Goal: Task Accomplishment & Management: Complete application form

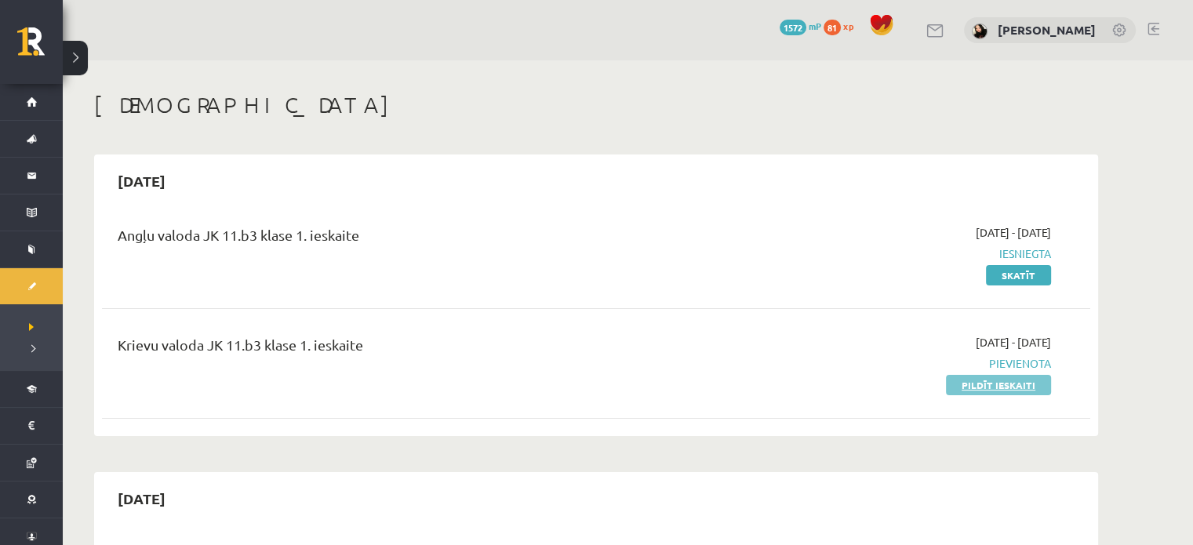
click at [985, 380] on link "Pildīt ieskaiti" at bounding box center [998, 385] width 105 height 20
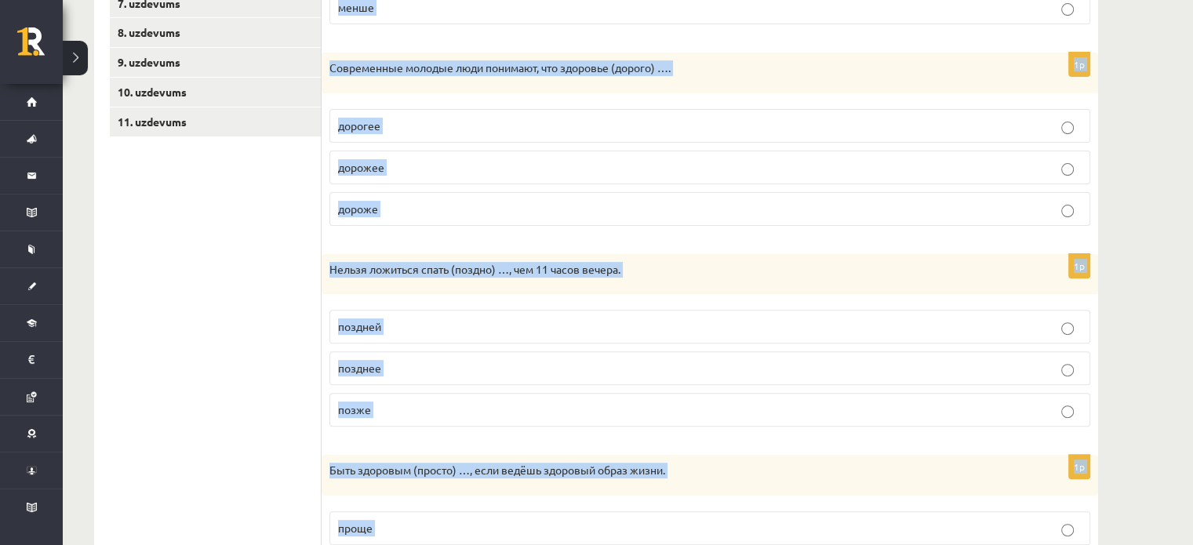
scroll to position [809, 0]
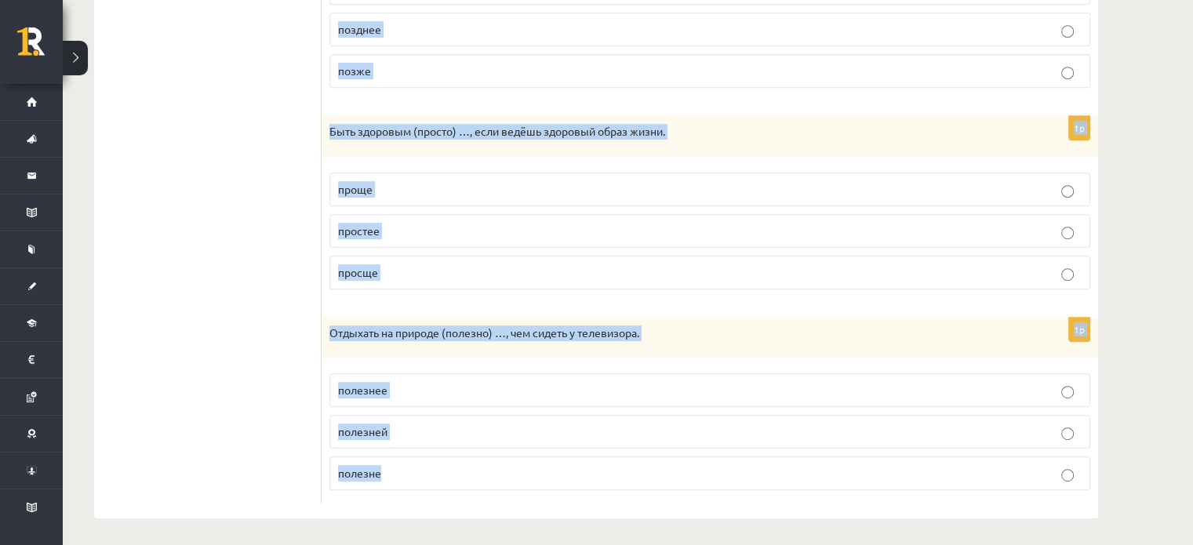
drag, startPoint x: 329, startPoint y: 65, endPoint x: 480, endPoint y: 467, distance: 429.6
copy form "Выберите правильную форму сравнительной степени. 1p С каждым днём становится (м…"
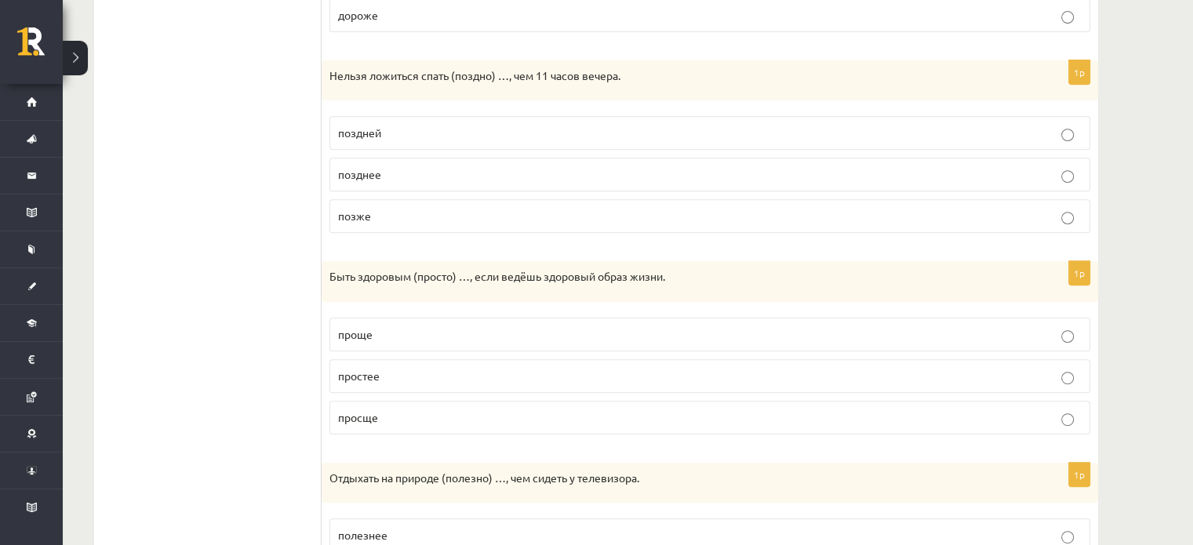
scroll to position [264, 0]
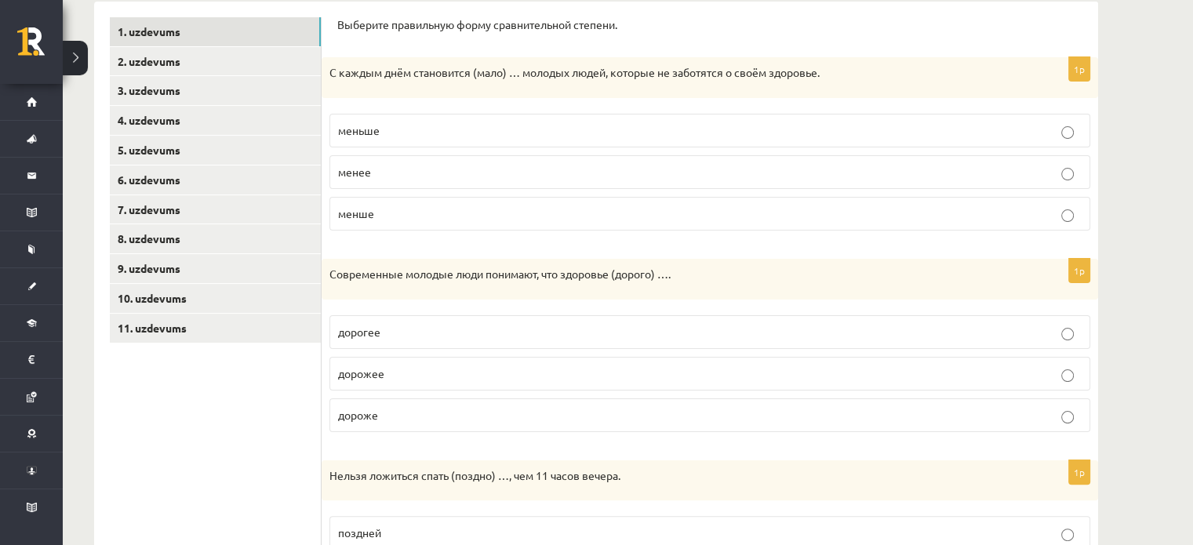
click at [409, 140] on label "меньше" at bounding box center [709, 131] width 761 height 34
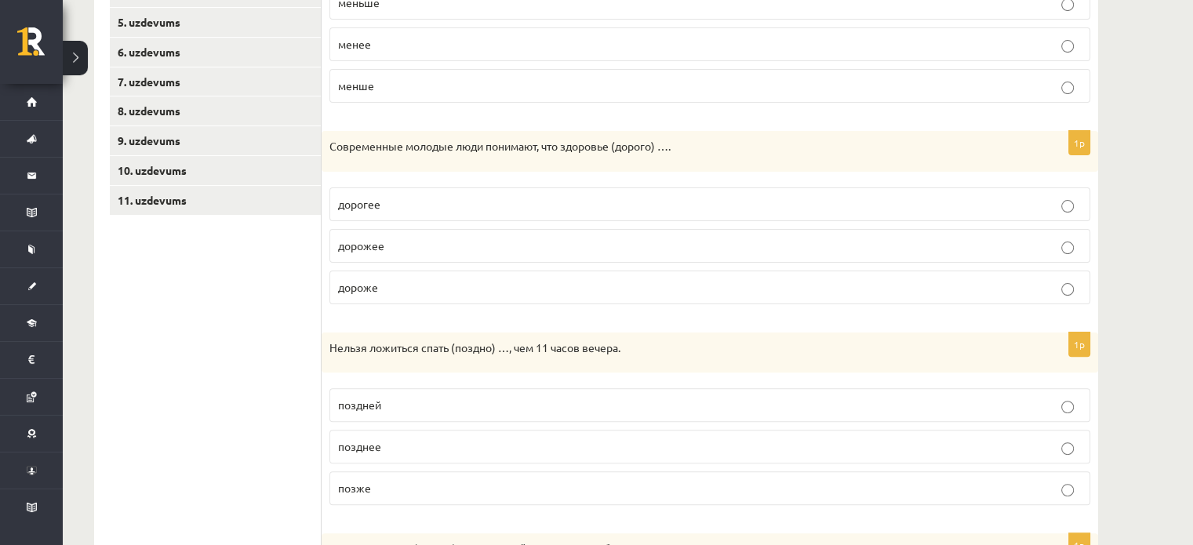
scroll to position [443, 0]
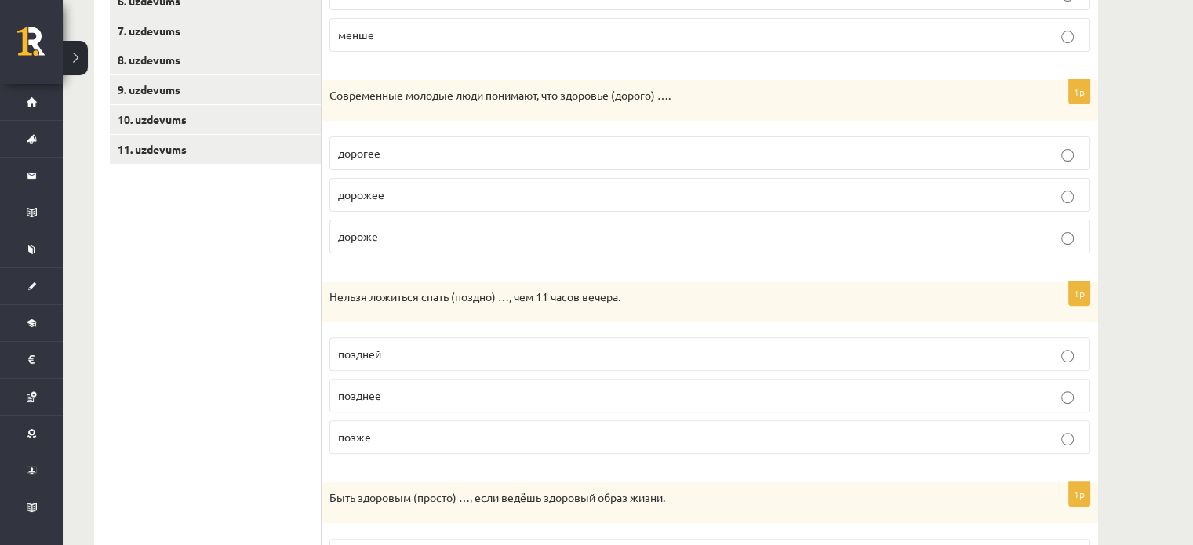
click at [364, 241] on p "дороже" at bounding box center [710, 236] width 744 height 16
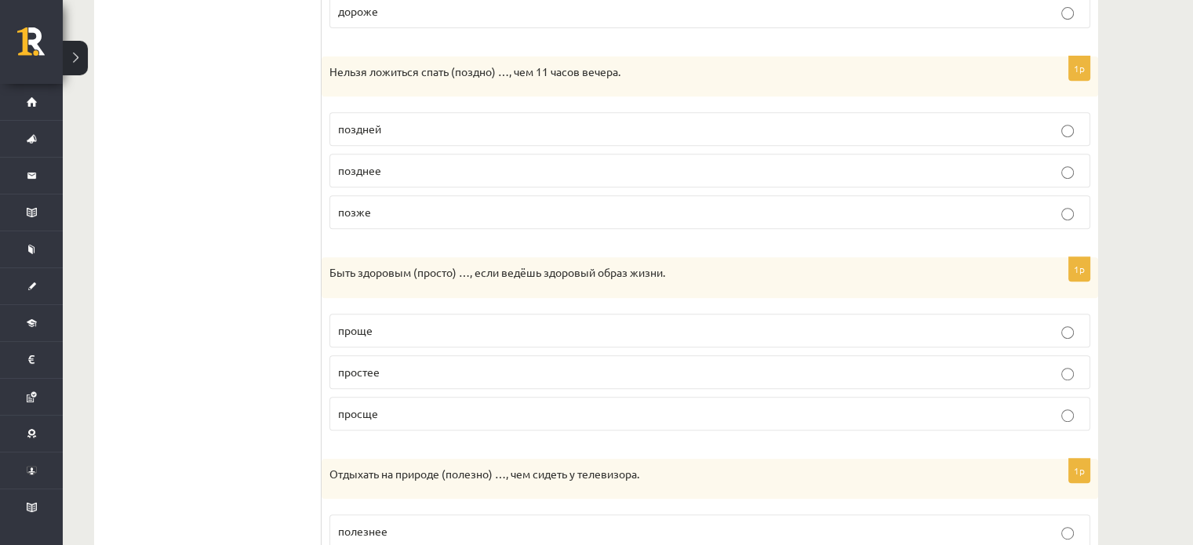
scroll to position [668, 0]
click at [392, 215] on p "позже" at bounding box center [710, 212] width 744 height 16
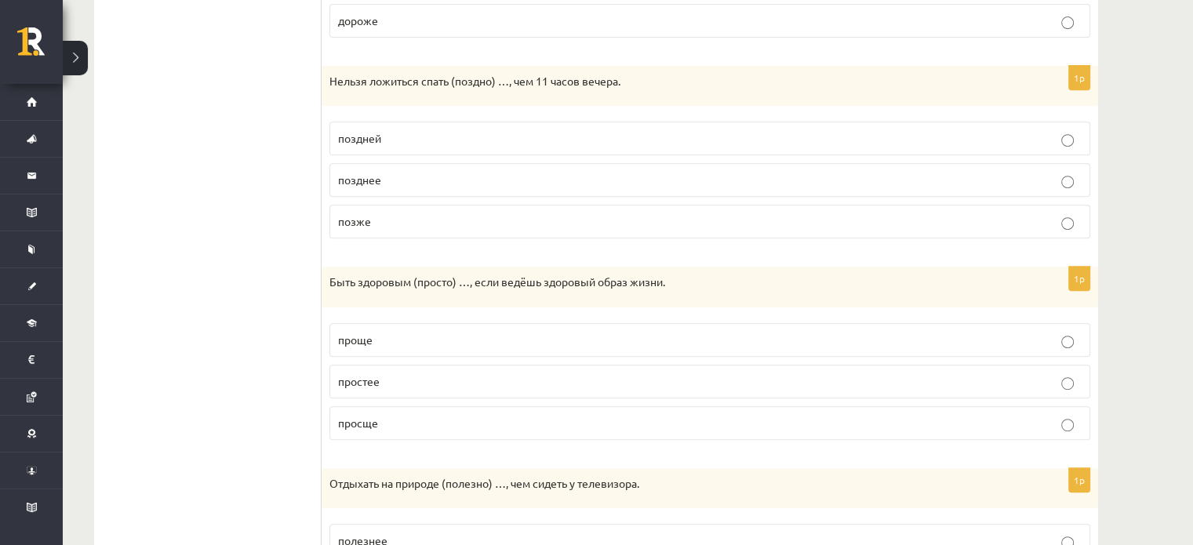
scroll to position [809, 0]
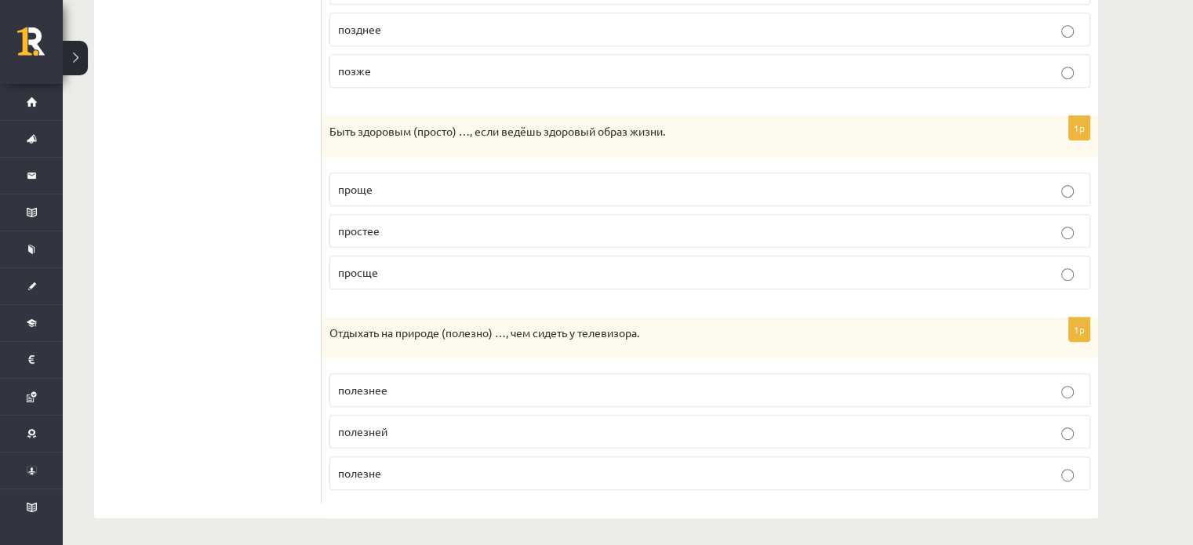
click at [371, 273] on span "просще" at bounding box center [358, 272] width 40 height 14
click at [519, 386] on p "полезнее" at bounding box center [710, 390] width 744 height 16
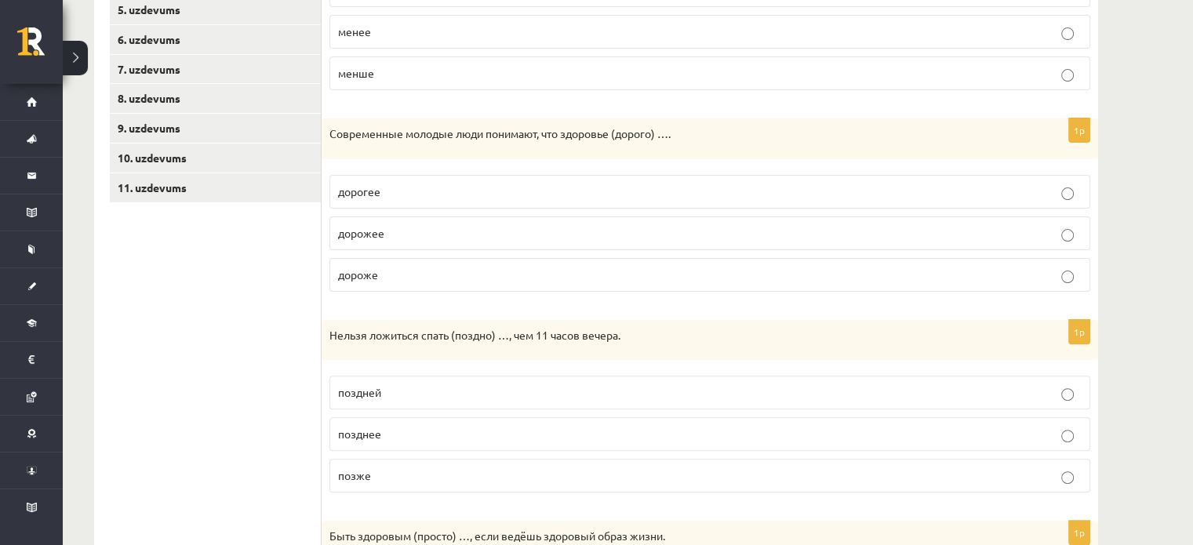
scroll to position [138, 0]
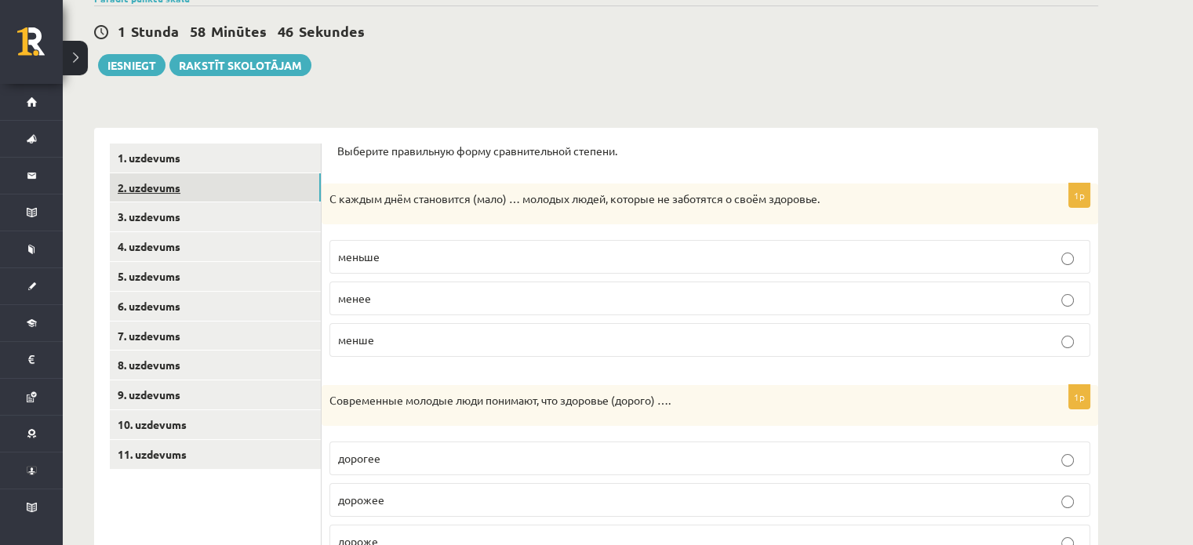
click at [169, 187] on link "2. uzdevums" at bounding box center [215, 187] width 211 height 29
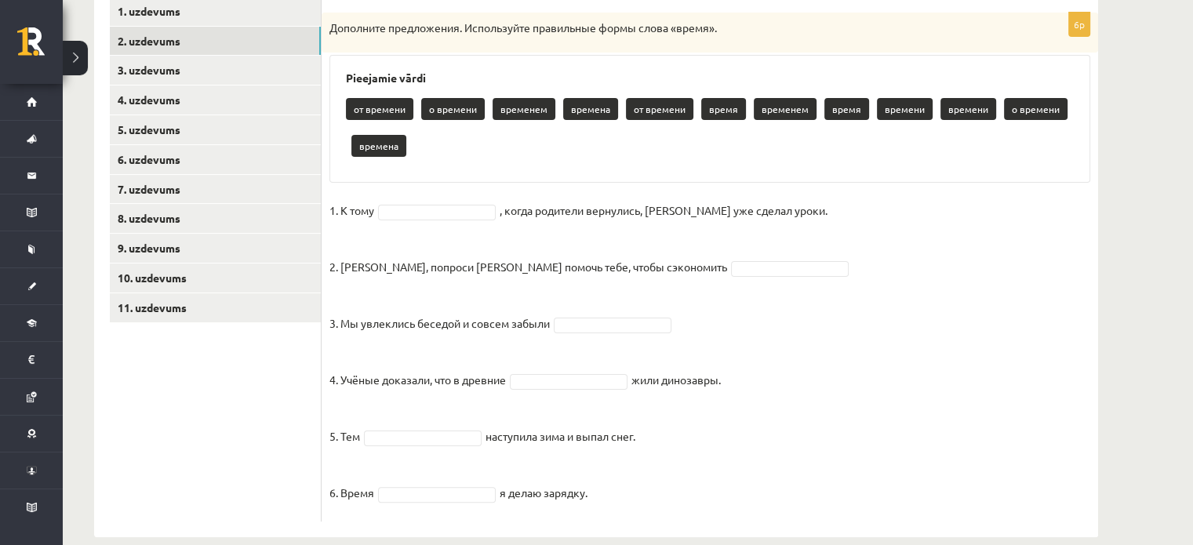
scroll to position [283, 0]
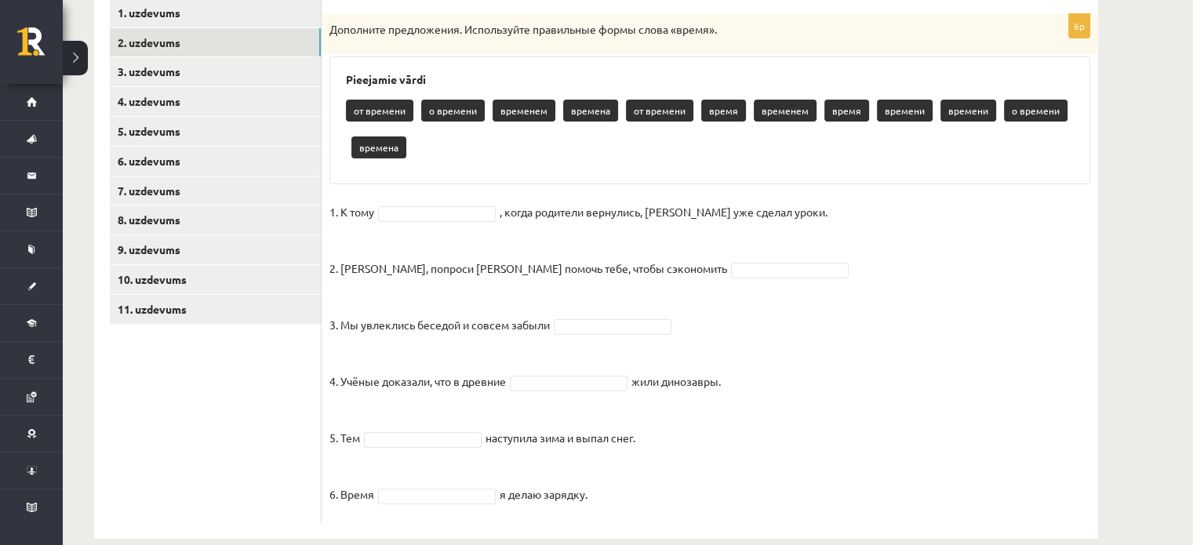
drag, startPoint x: 329, startPoint y: 23, endPoint x: 659, endPoint y: 517, distance: 594.3
click at [659, 517] on div "6p Дополните предложения. Используйте правильные формы слова «время». Pieejamie…" at bounding box center [710, 268] width 776 height 509
copy div "Дополните предложения. Используйте правильные формы слова «время». Pieejamie vā…"
click at [994, 406] on fieldset "1. К тому , когда родители вернулись, Эгилс уже сделал уроки. 2. Мадара, попрос…" at bounding box center [709, 357] width 761 height 315
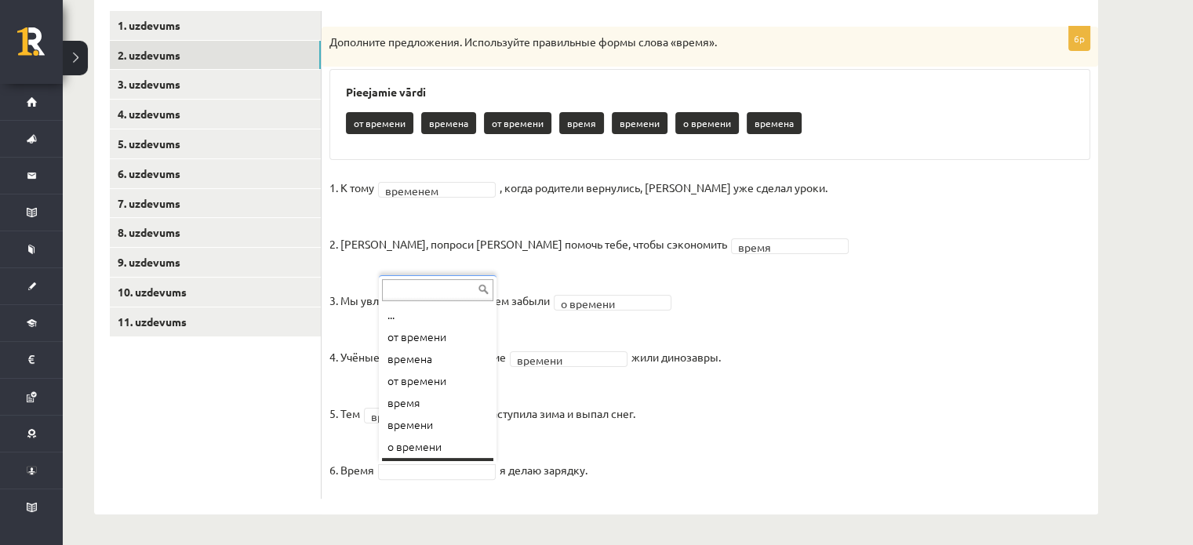
scroll to position [19, 0]
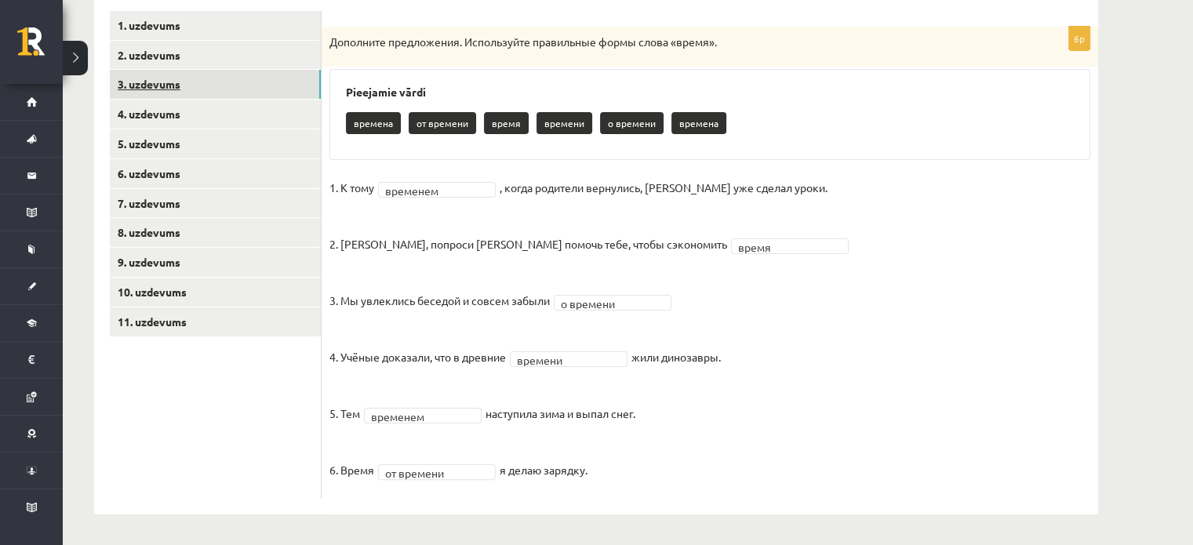
click at [192, 83] on link "3. uzdevums" at bounding box center [215, 84] width 211 height 29
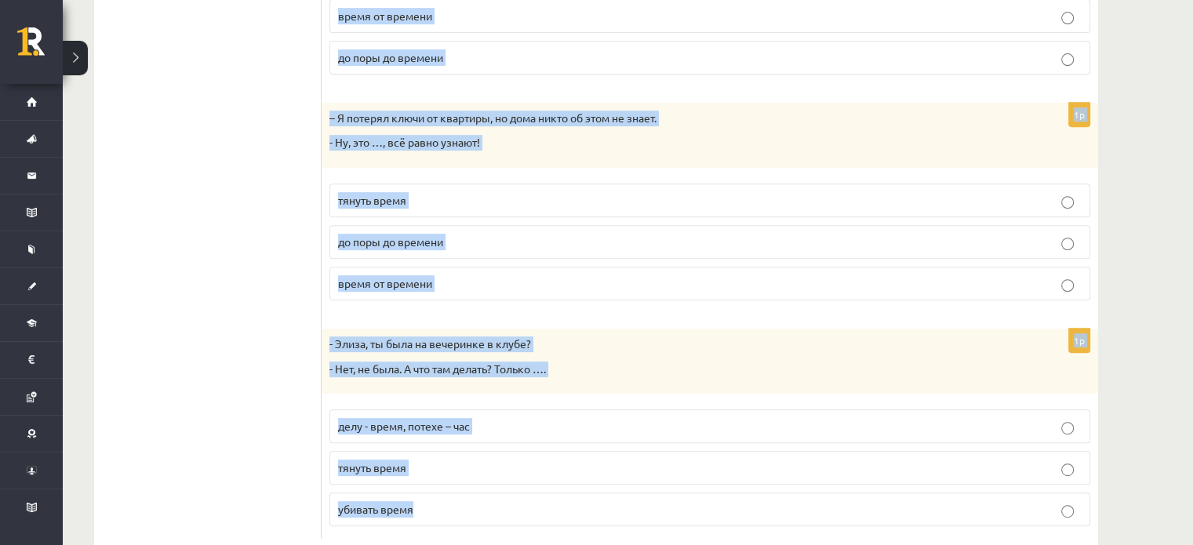
scroll to position [708, 0]
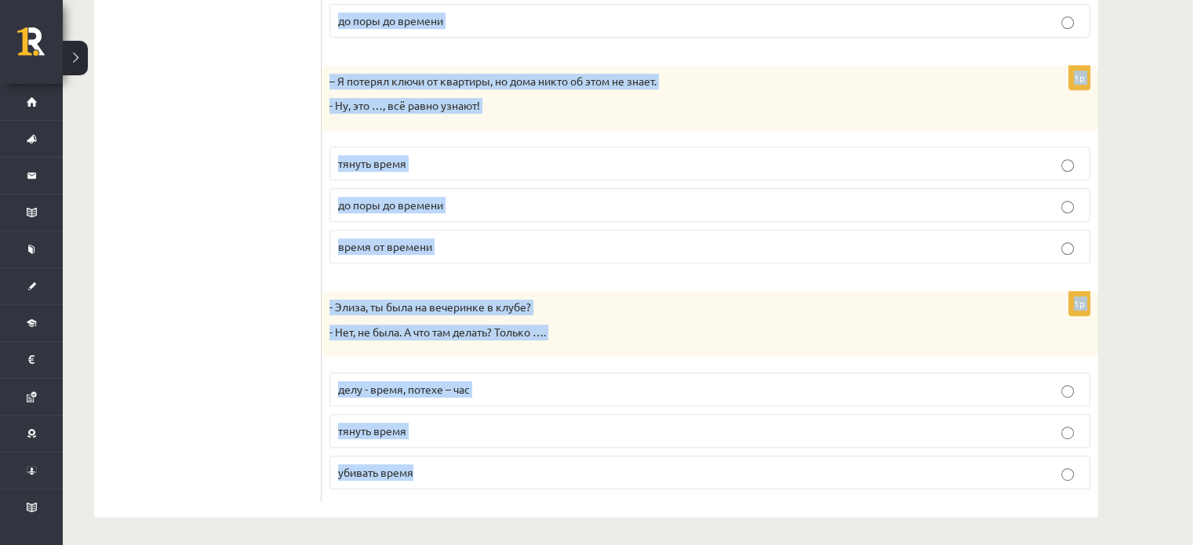
drag, startPoint x: 336, startPoint y: 285, endPoint x: 550, endPoint y: 473, distance: 284.0
click at [550, 473] on form "Дополните мини-диалоги. Выберите верный фразеологизм. 1p – Рита, ты ещё не напи…" at bounding box center [709, 37] width 745 height 929
click at [433, 458] on label "убивать время" at bounding box center [709, 473] width 761 height 34
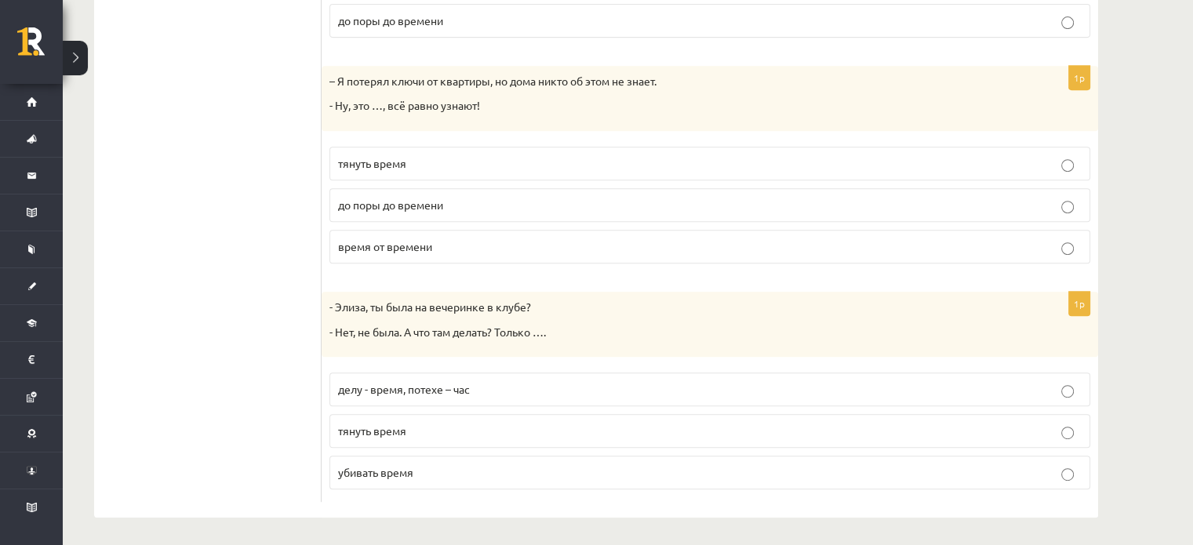
click at [218, 242] on ul "1. uzdevums 2. uzdevums 3. uzdevums 4. uzdevums 5. uzdevums 6. uzdevums 7. uzde…" at bounding box center [216, 37] width 212 height 929
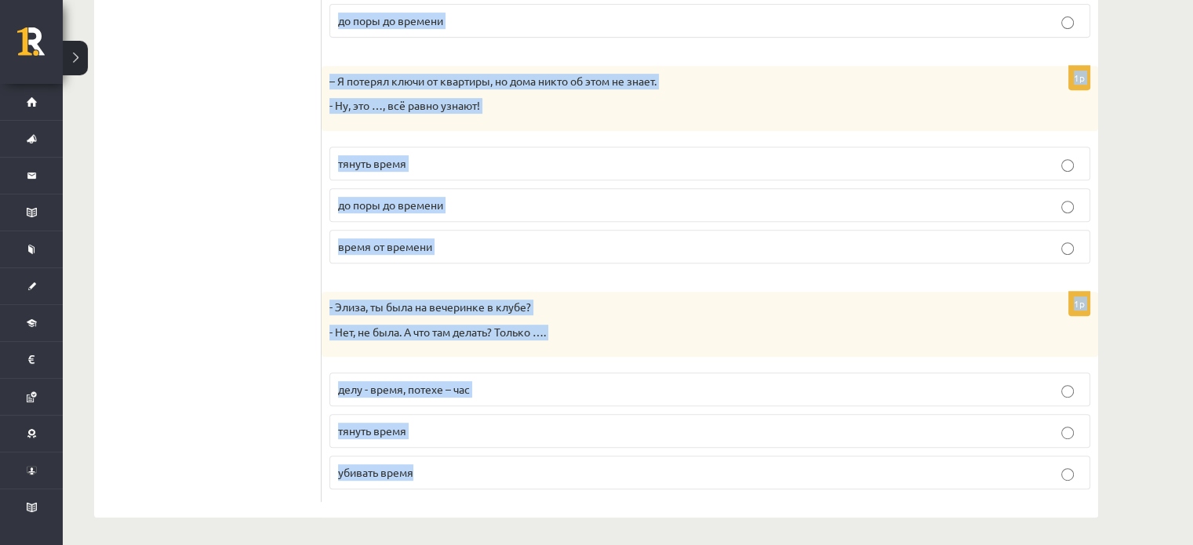
drag, startPoint x: 333, startPoint y: 288, endPoint x: 515, endPoint y: 573, distance: 338.1
copy form "Дополните мини-диалоги. Выберите верный фразеологизм. 1p – Рита, ты ещё не напи…"
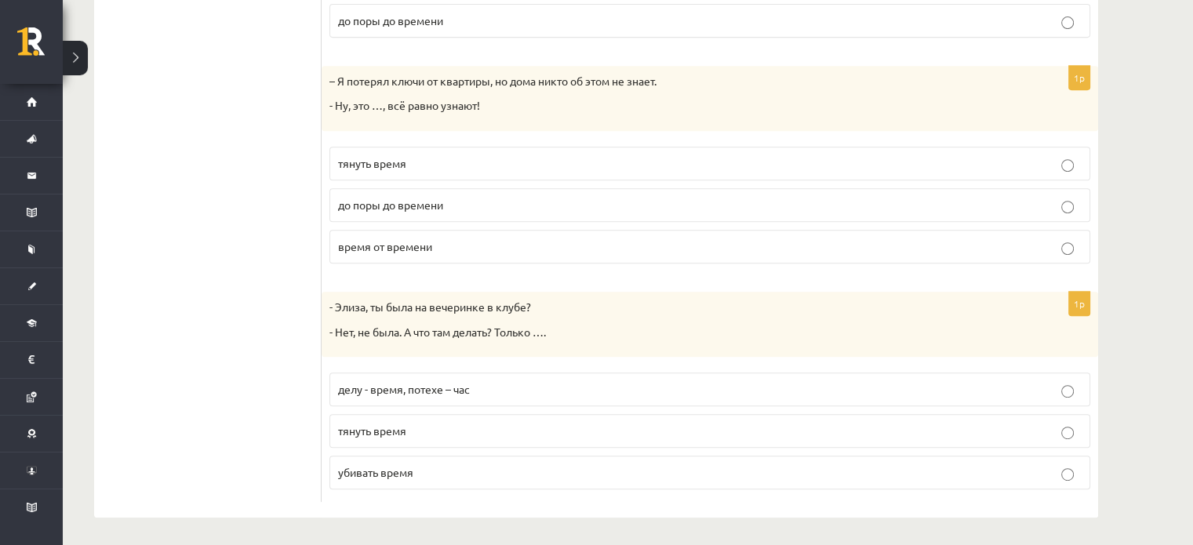
click at [169, 215] on ul "1. uzdevums 2. uzdevums 3. uzdevums 4. uzdevums 5. uzdevums 6. uzdevums 7. uzde…" at bounding box center [216, 37] width 212 height 929
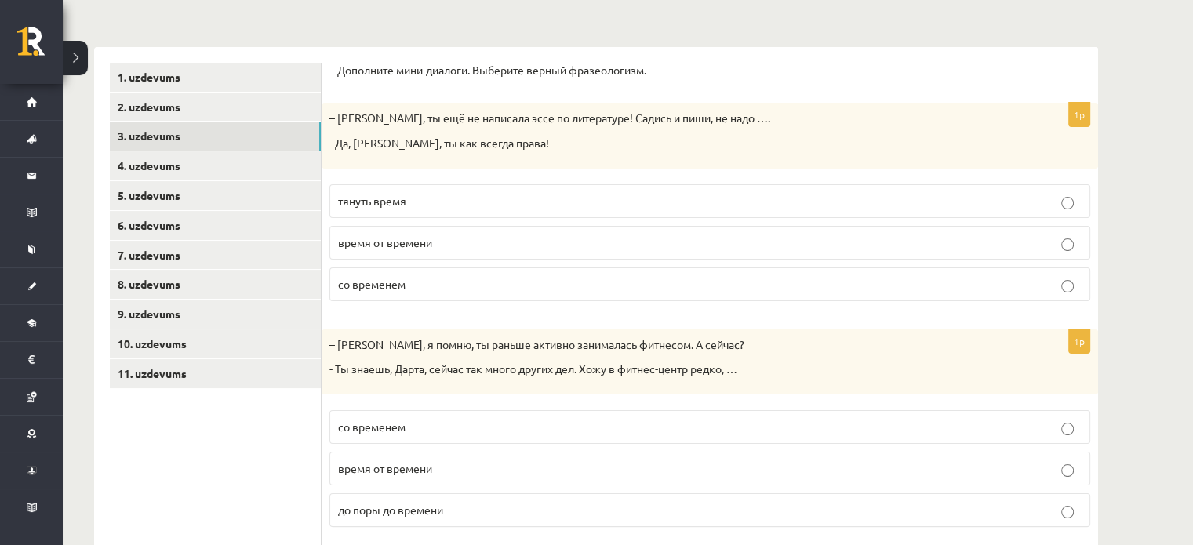
scroll to position [232, 0]
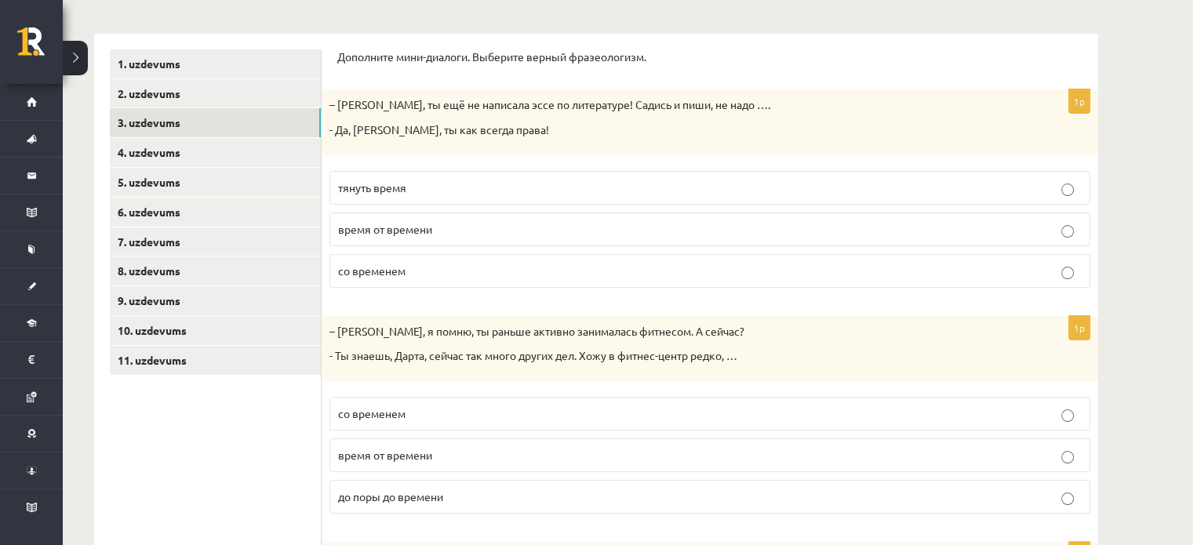
click at [410, 193] on p "тянуть время" at bounding box center [710, 188] width 744 height 16
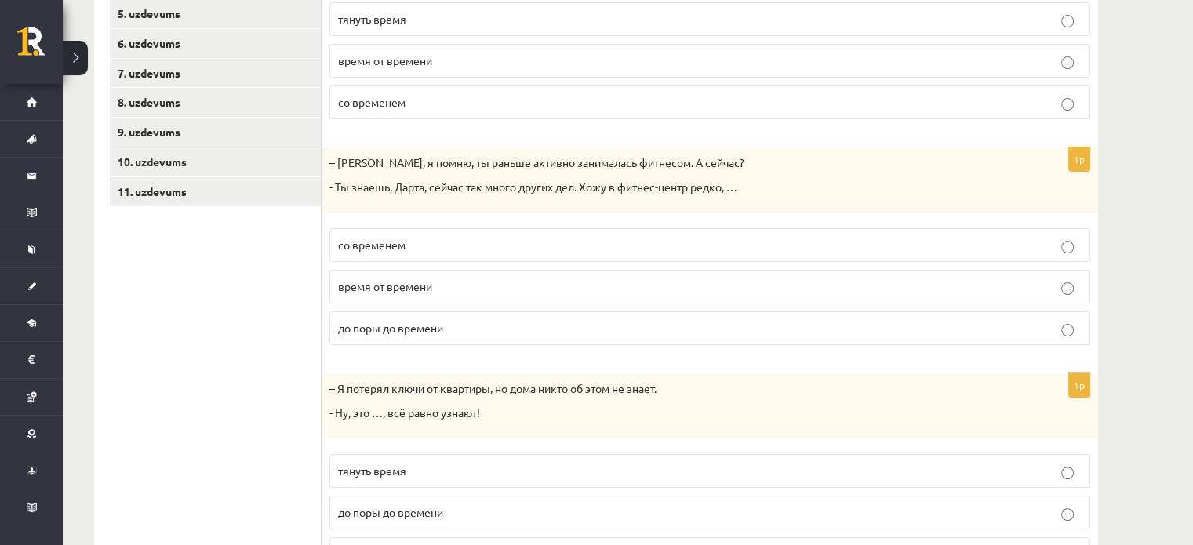
scroll to position [496, 0]
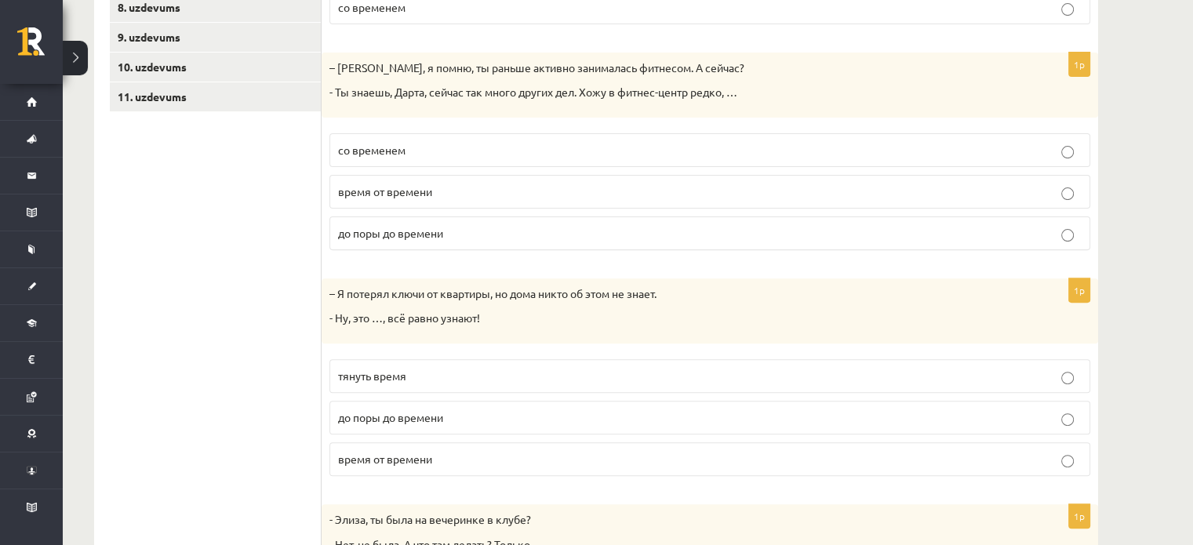
click at [435, 201] on label "время от времени" at bounding box center [709, 192] width 761 height 34
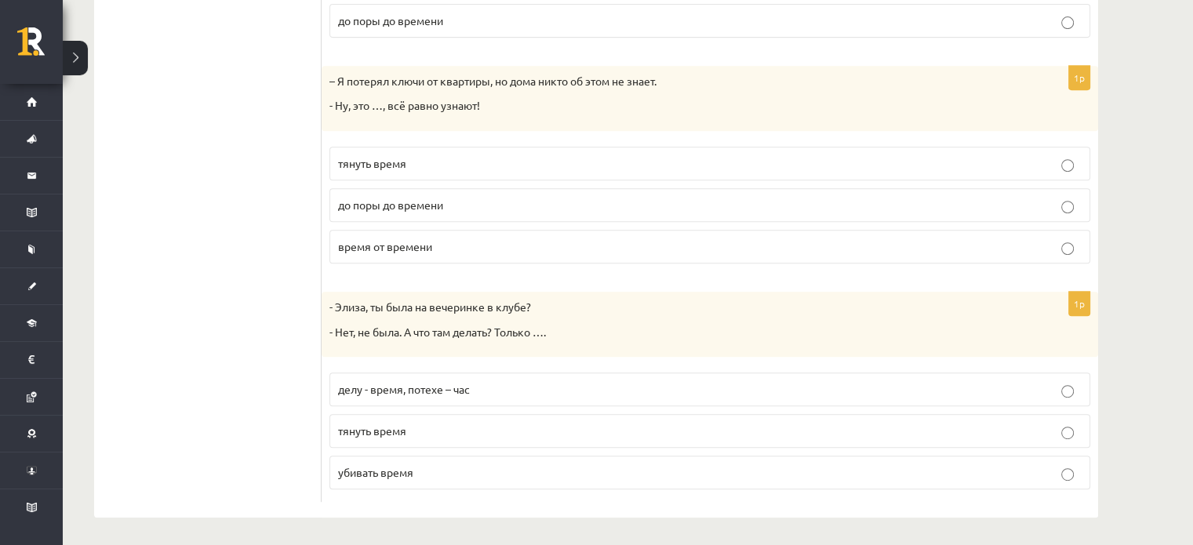
click at [397, 213] on label "до поры до времени" at bounding box center [709, 205] width 761 height 34
click at [376, 470] on span "убивать время" at bounding box center [375, 473] width 75 height 14
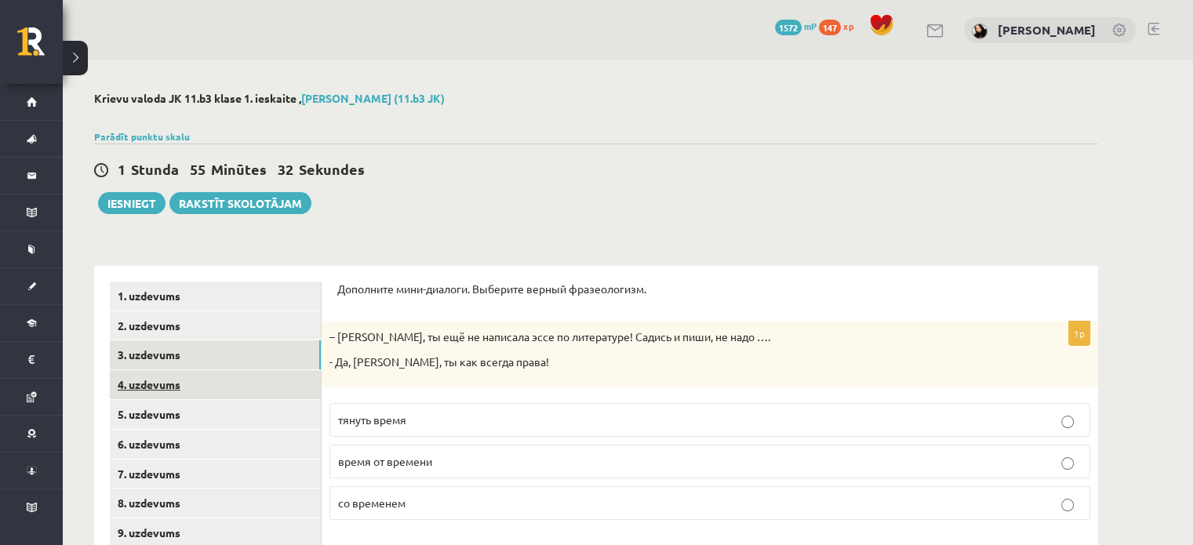
scroll to position [0, 0]
click at [185, 386] on link "4. uzdevums" at bounding box center [215, 384] width 211 height 29
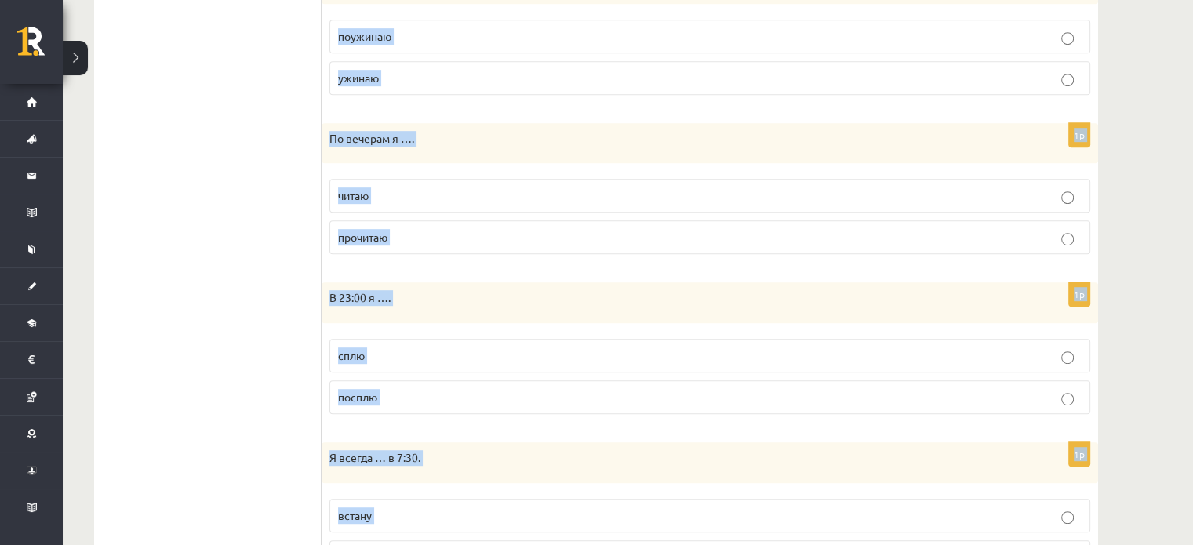
scroll to position [1080, 0]
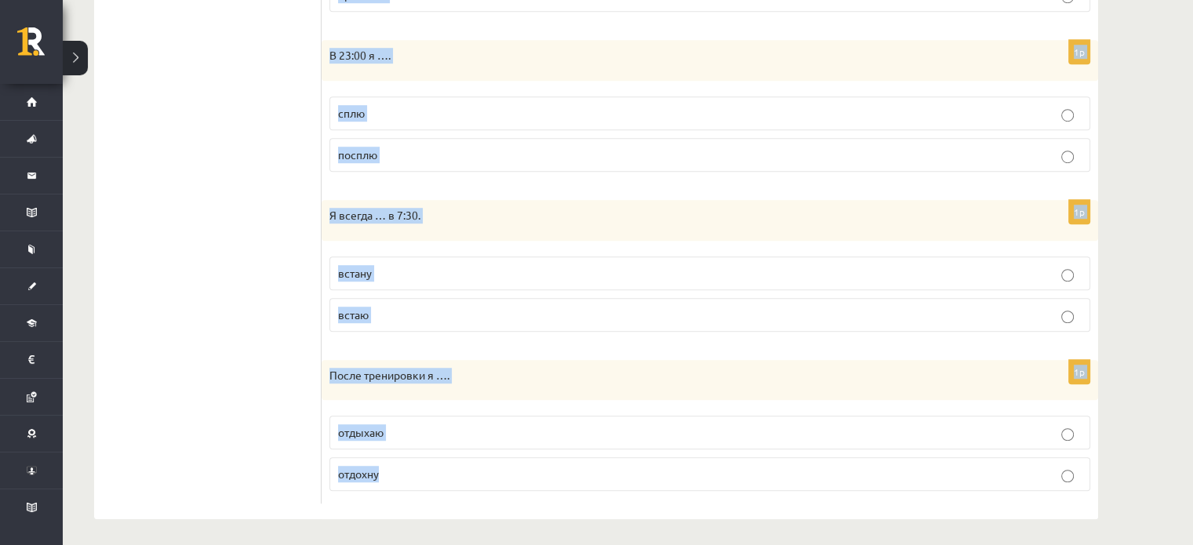
drag, startPoint x: 336, startPoint y: 82, endPoint x: 406, endPoint y: 467, distance: 390.5
copy form "Выберите правильную форму глагола (НСВ / СВ). 1p Я обычно … из дома в 8:30. вых…"
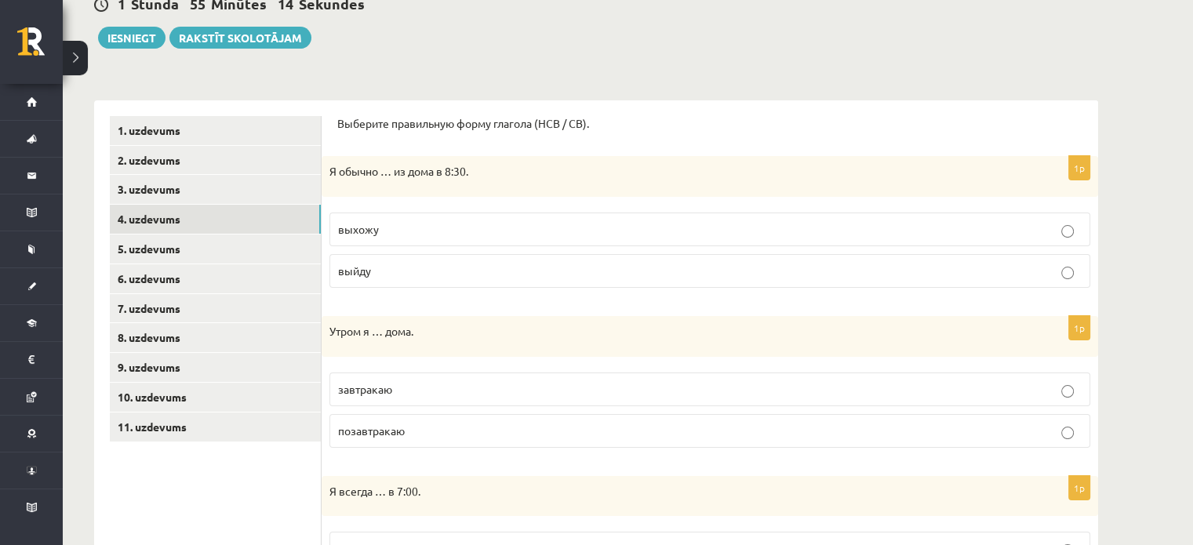
scroll to position [169, 0]
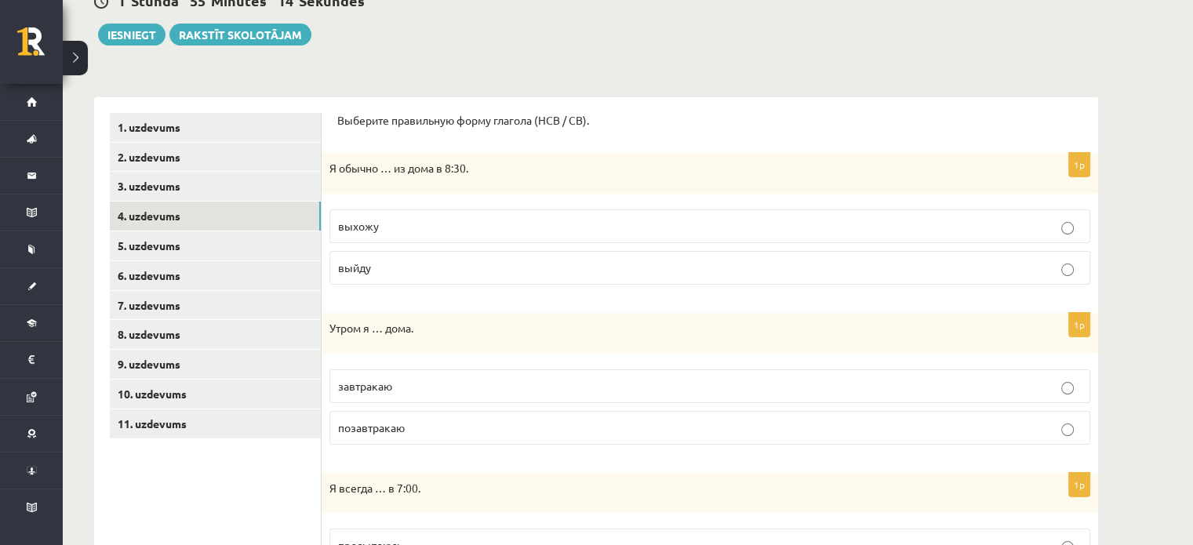
click at [370, 232] on p "выхожу" at bounding box center [710, 226] width 744 height 16
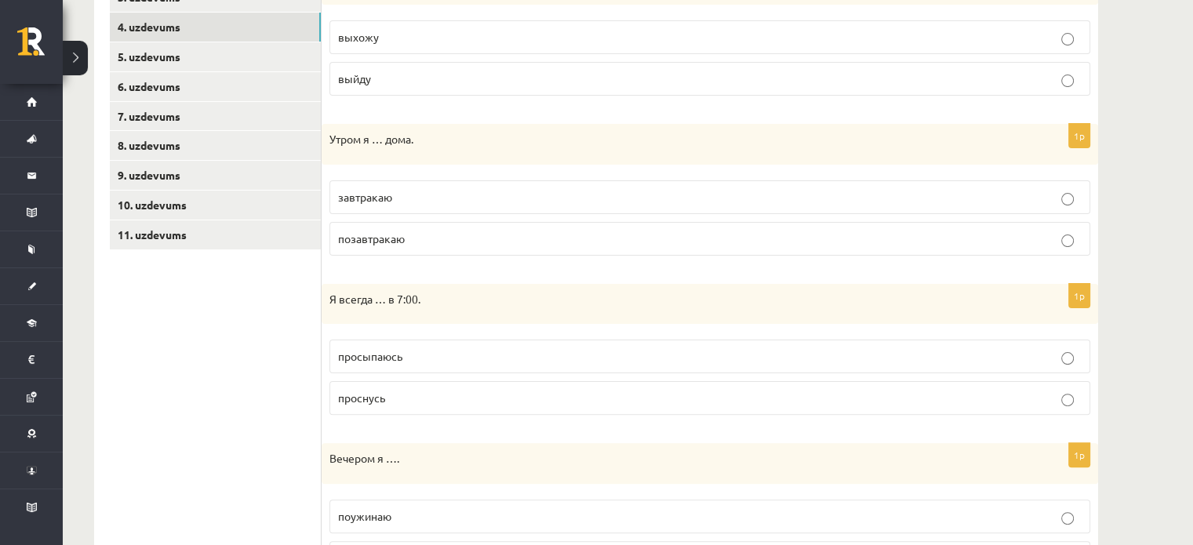
scroll to position [451, 0]
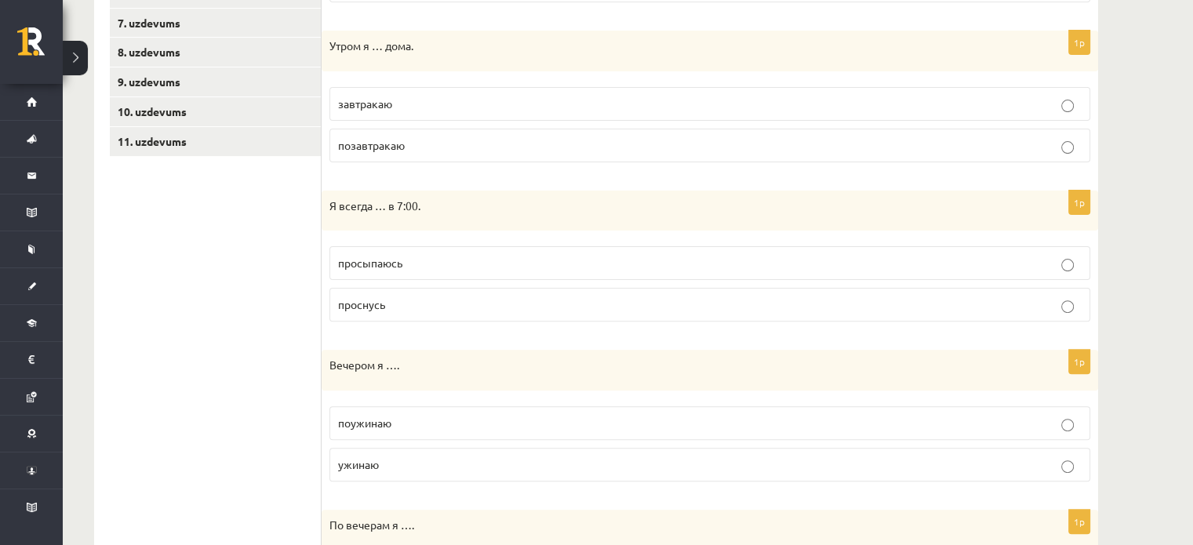
click at [404, 106] on p "завтракаю" at bounding box center [710, 104] width 744 height 16
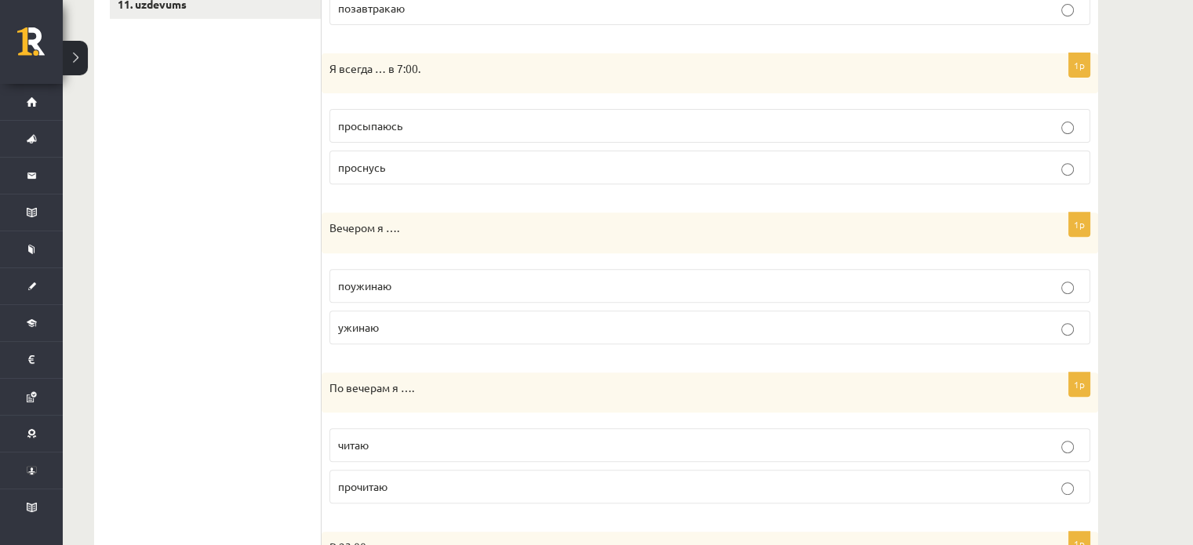
scroll to position [593, 0]
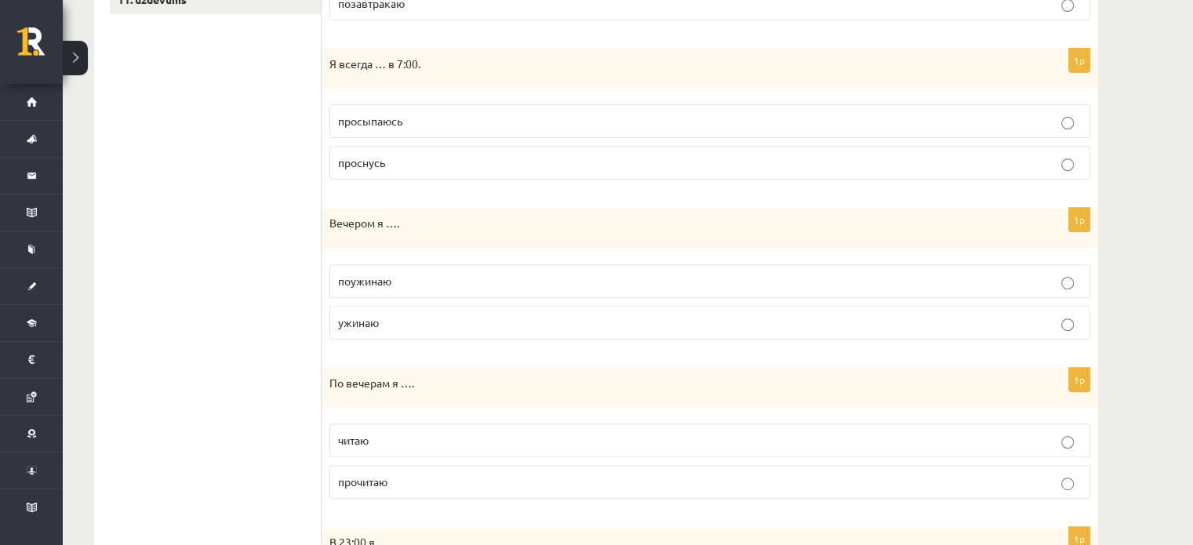
click at [402, 115] on span "просыпаюсь" at bounding box center [370, 121] width 64 height 14
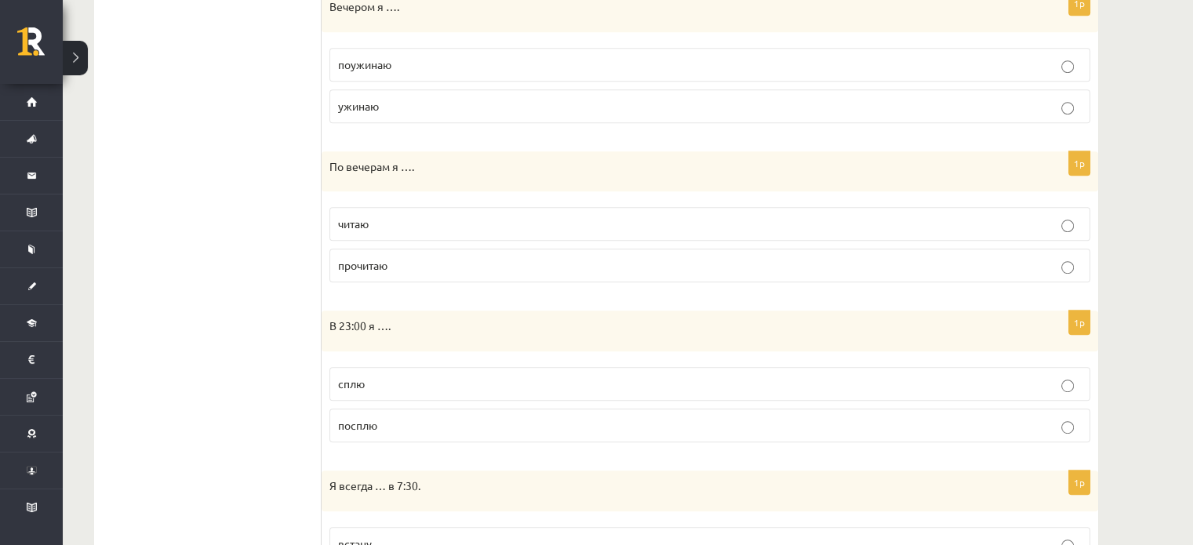
scroll to position [797, 0]
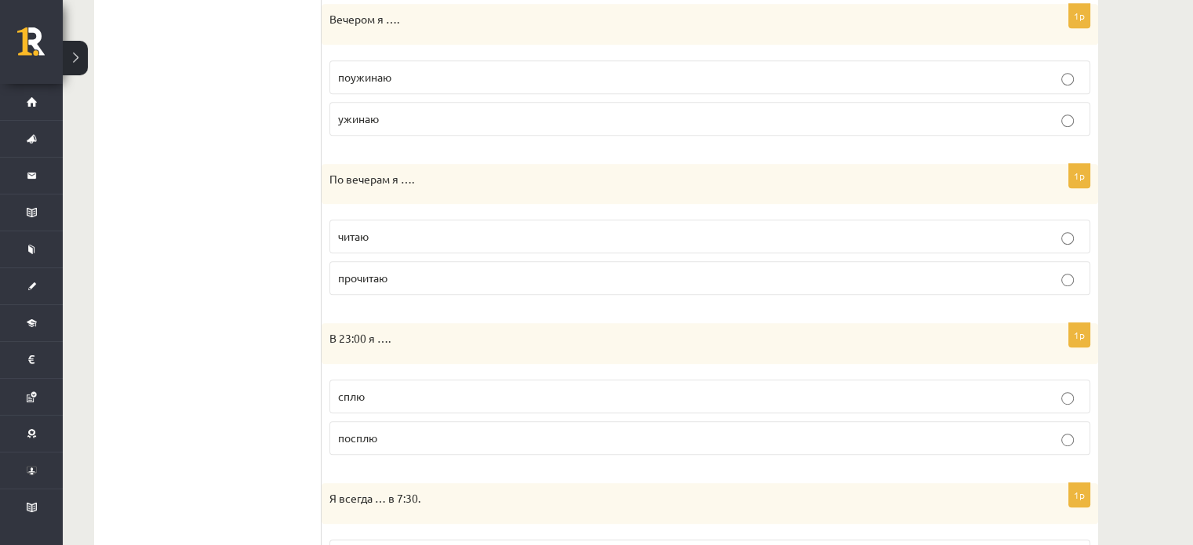
click at [398, 240] on p "читаю" at bounding box center [710, 236] width 744 height 16
click at [390, 88] on label "поужинаю" at bounding box center [709, 77] width 761 height 34
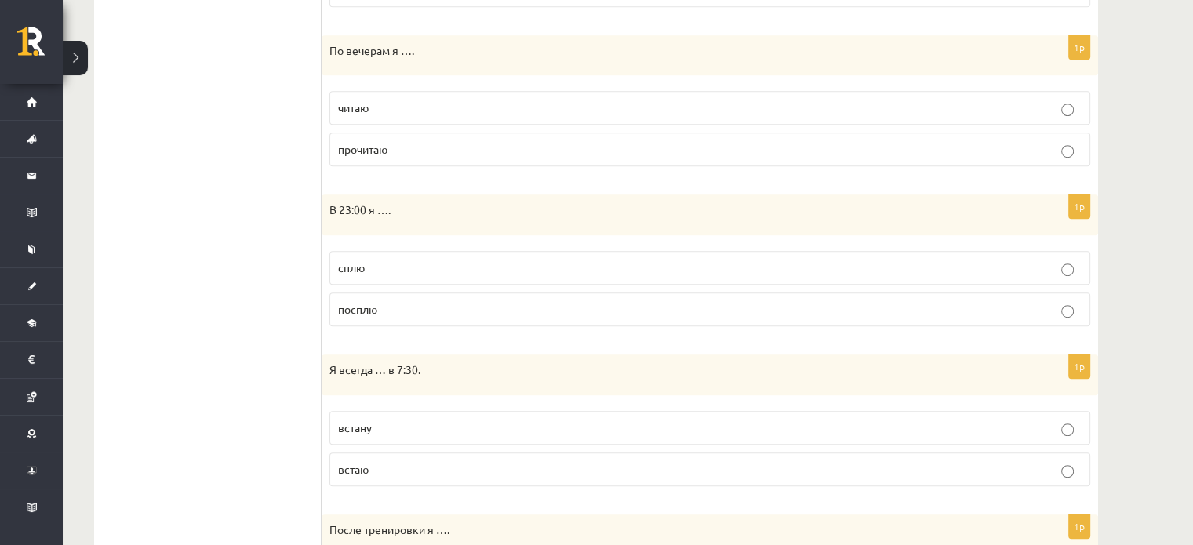
scroll to position [1017, 0]
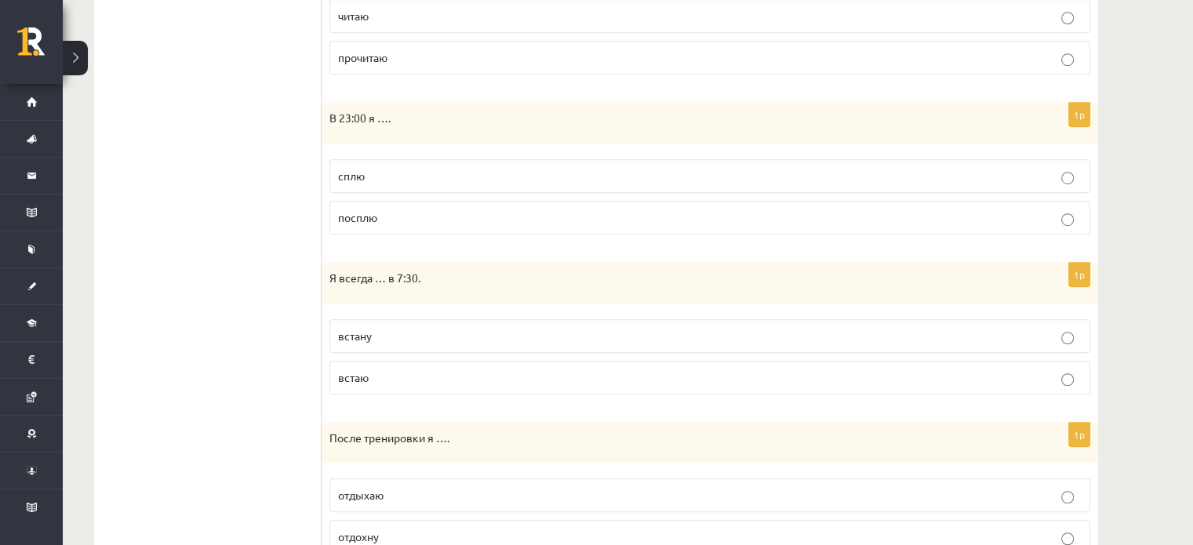
click at [368, 162] on label "сплю" at bounding box center [709, 176] width 761 height 34
click at [345, 379] on p "встаю" at bounding box center [710, 377] width 744 height 16
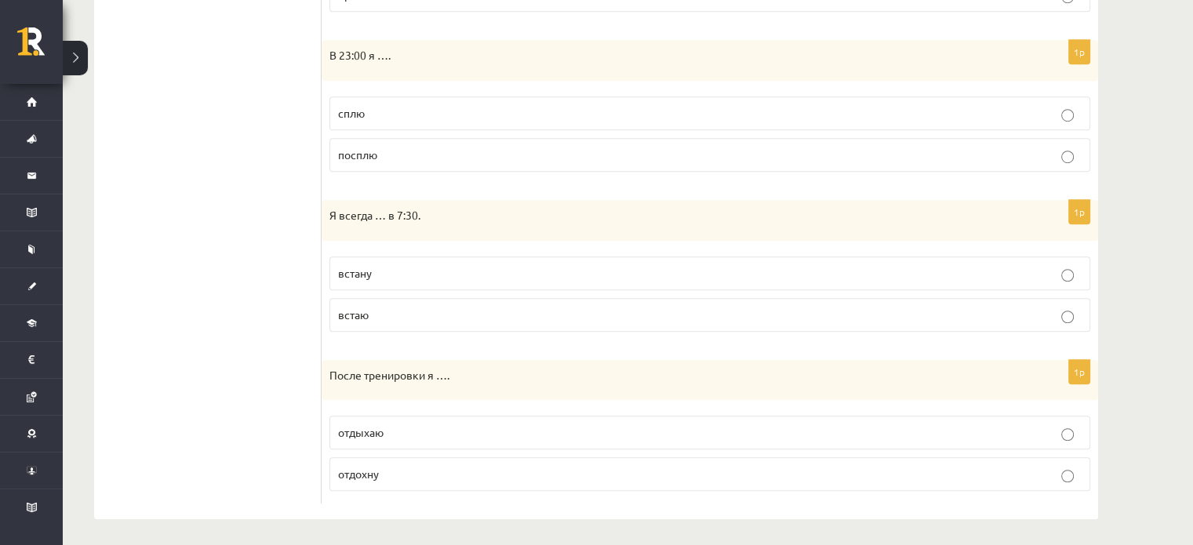
click at [373, 439] on label "отдыхаю" at bounding box center [709, 433] width 761 height 34
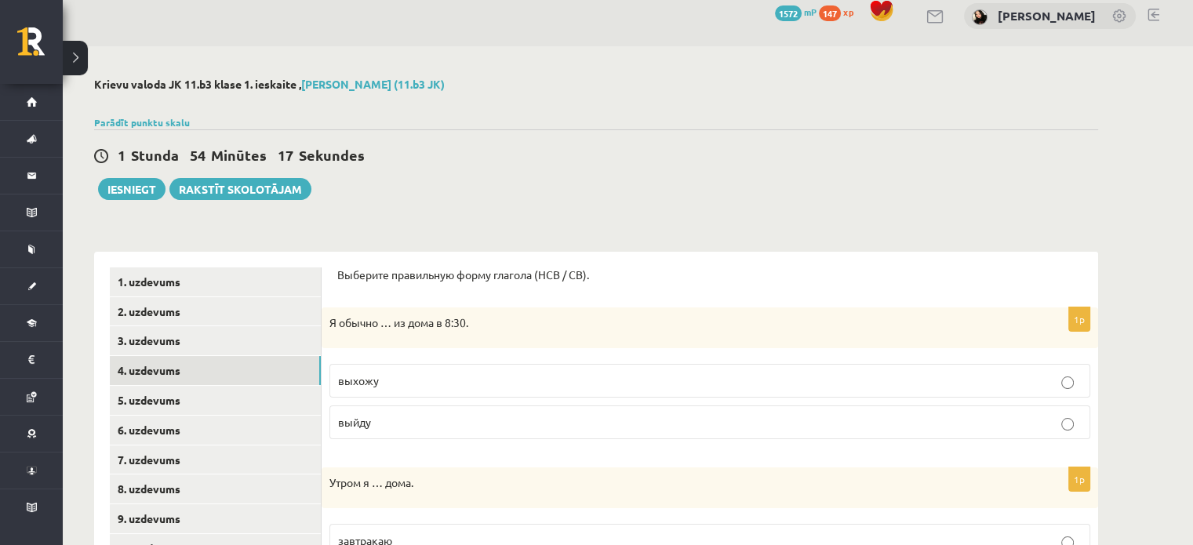
scroll to position [0, 0]
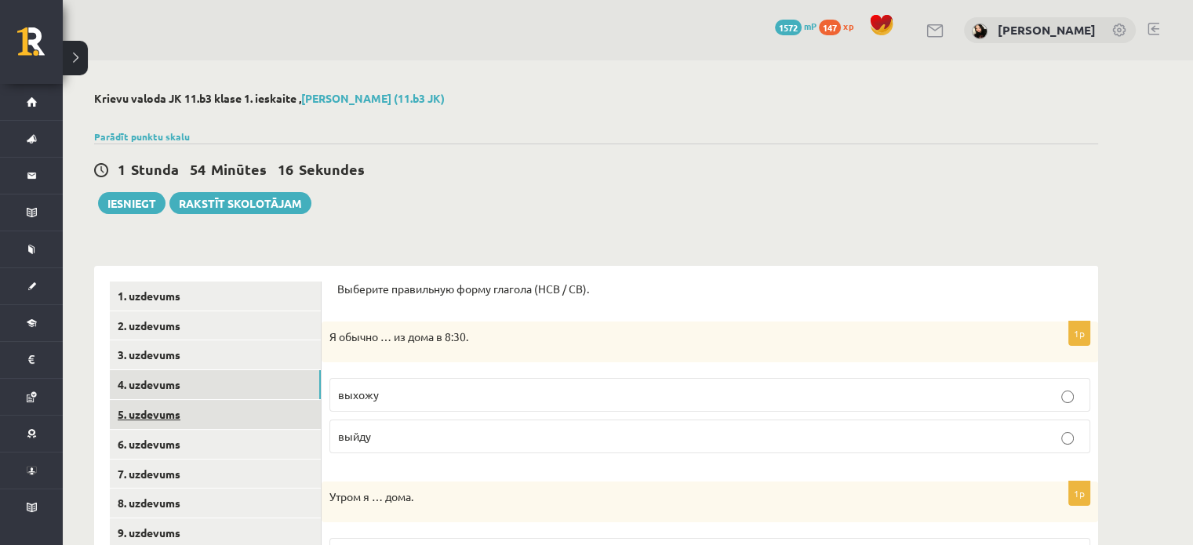
click at [173, 407] on link "5. uzdevums" at bounding box center [215, 414] width 211 height 29
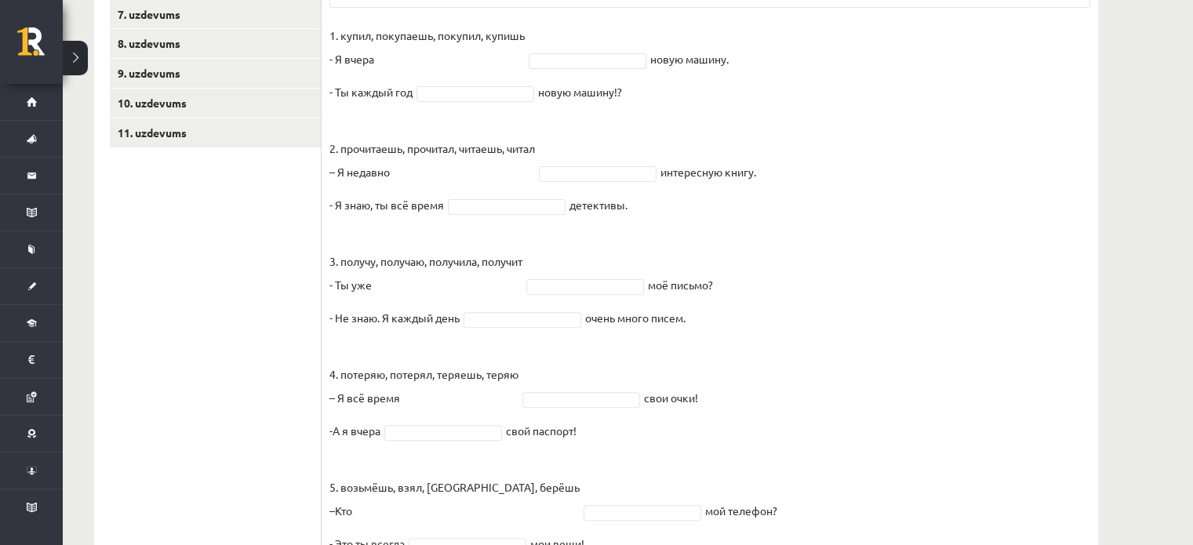
scroll to position [533, 0]
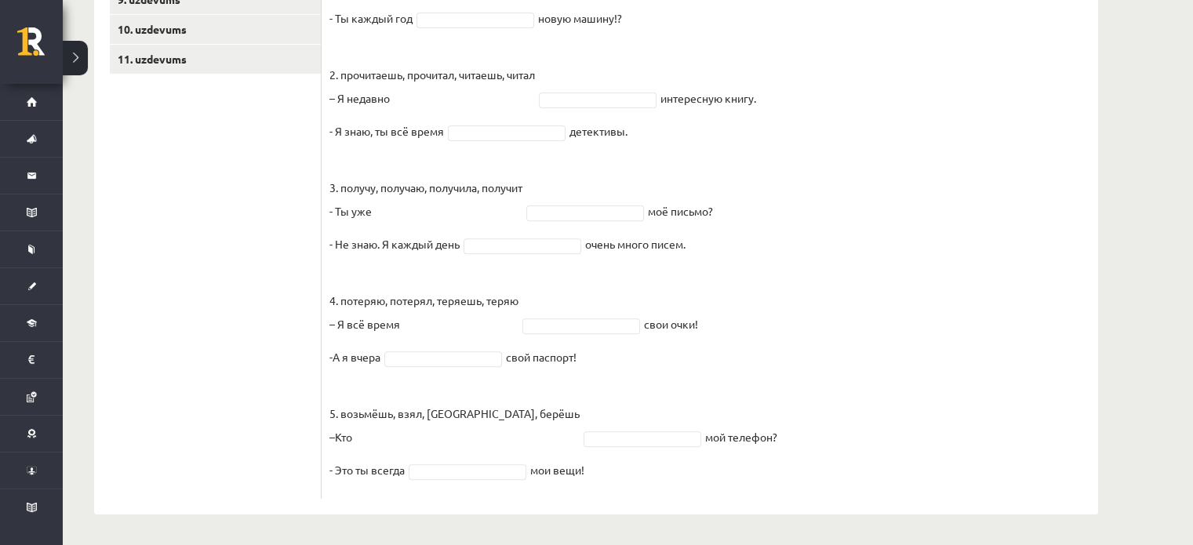
drag, startPoint x: 329, startPoint y: 297, endPoint x: 790, endPoint y: 553, distance: 527.3
copy div "Выберите правильную форму глагола (НСВ / СВ). Pieejamie vārdi возьмёшь получу т…"
click at [223, 178] on ul "1. uzdevums 2. uzdevums 3. uzdevums 4. uzdevums 5. uzdevums 6. uzdevums 7. uzde…" at bounding box center [216, 123] width 212 height 751
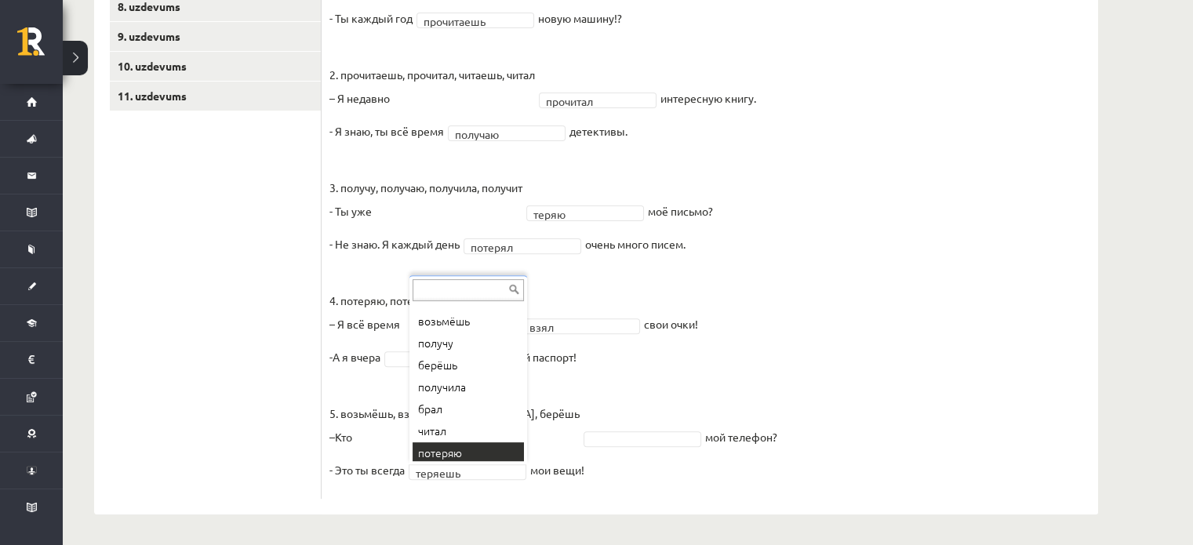
scroll to position [19, 0]
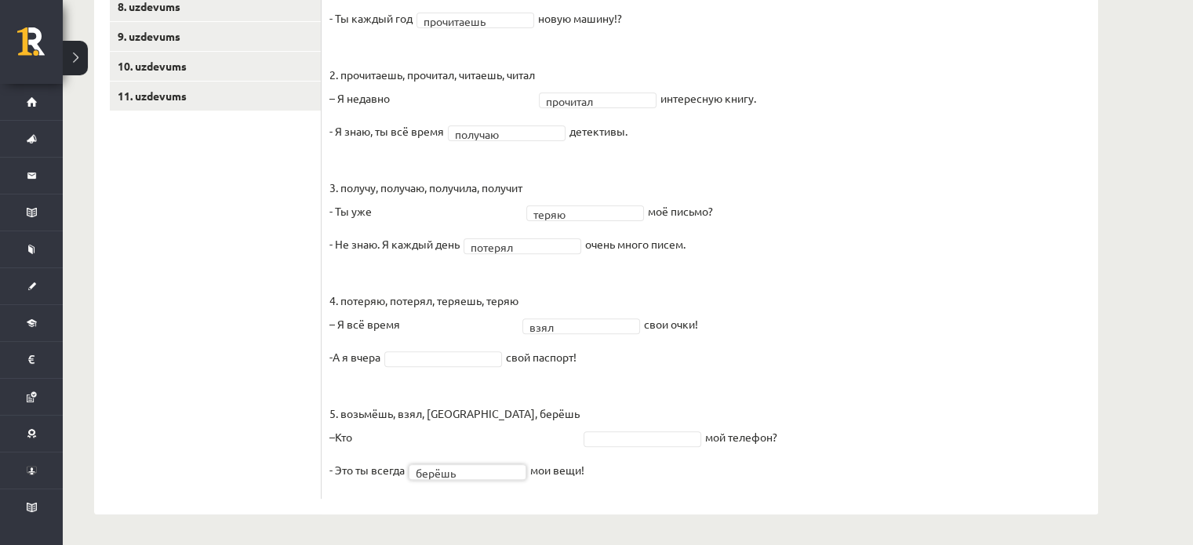
click at [533, 448] on fieldset "**********" at bounding box center [709, 220] width 761 height 541
click at [533, 446] on fieldset "**********" at bounding box center [709, 220] width 761 height 541
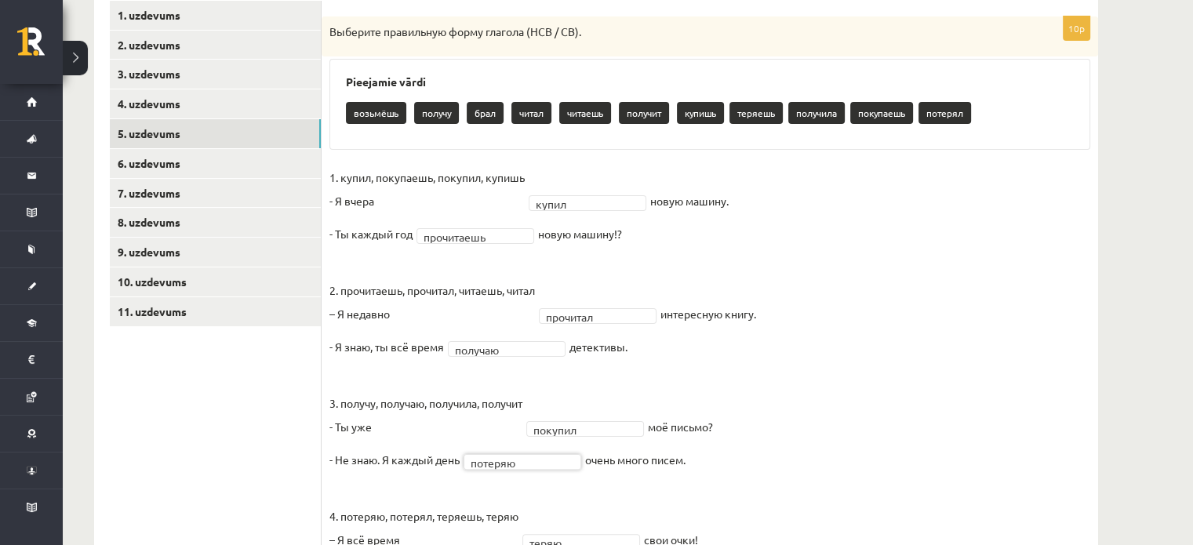
scroll to position [276, 0]
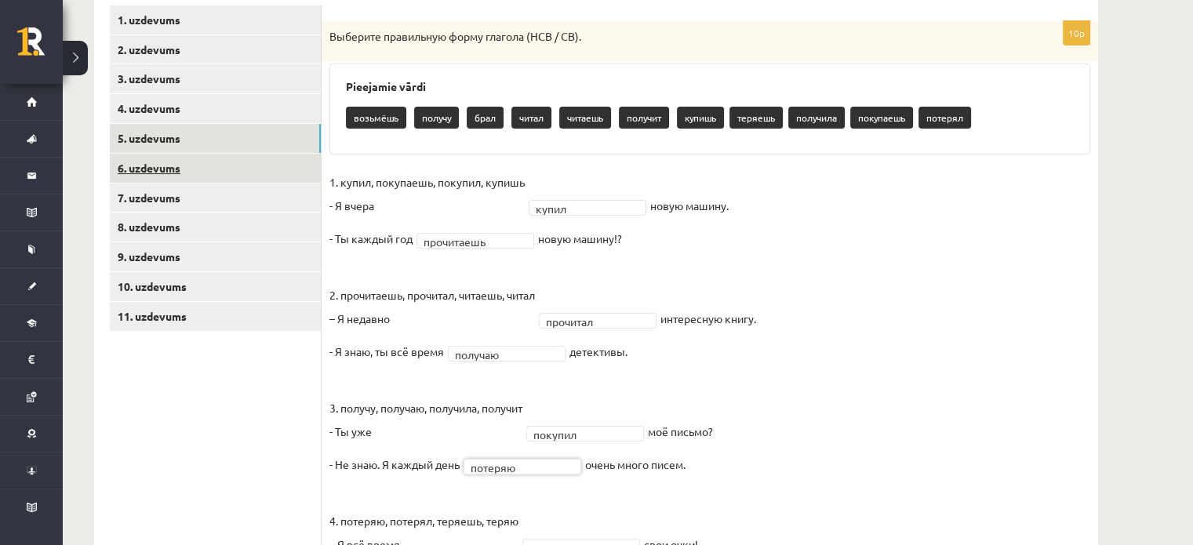
click at [232, 169] on link "6. uzdevums" at bounding box center [215, 168] width 211 height 29
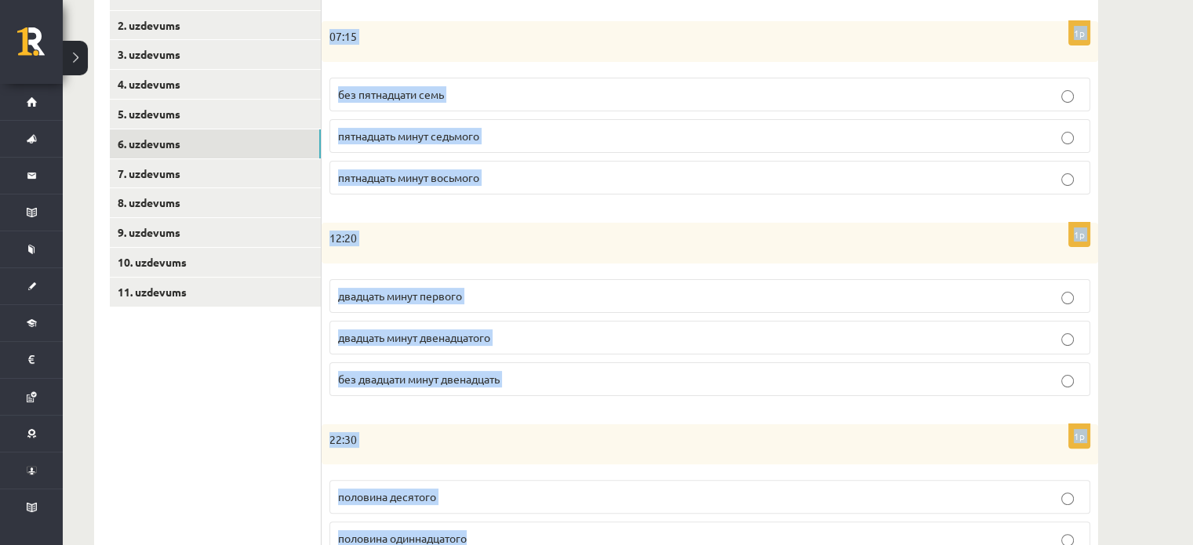
scroll to position [809, 0]
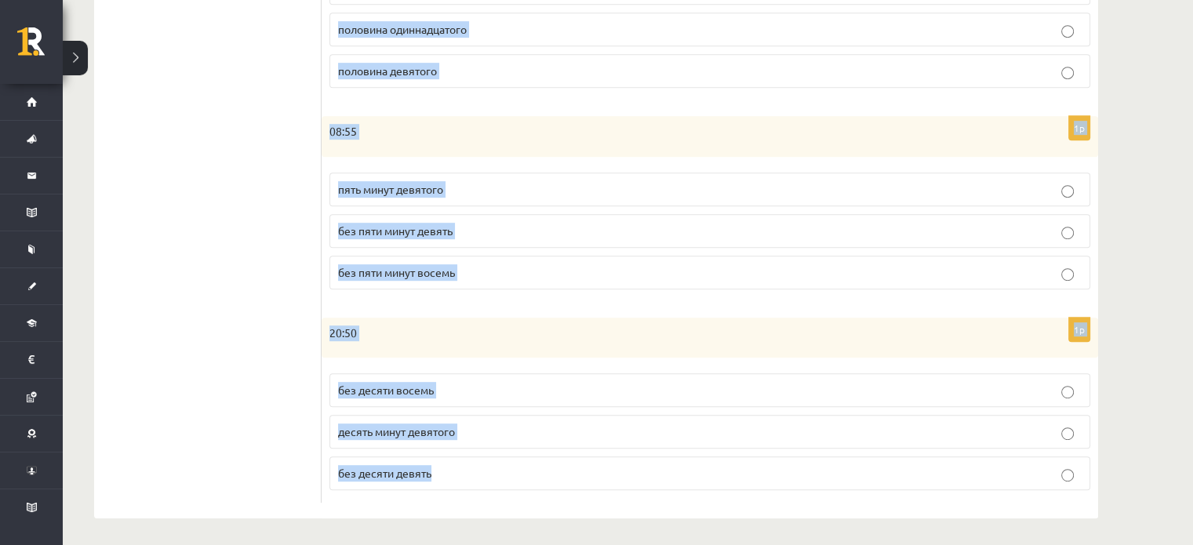
drag, startPoint x: 334, startPoint y: 178, endPoint x: 540, endPoint y: 478, distance: 363.8
copy form "Сколько времени? Выберите правильный вариант. 1p 07:15 без пятнадцати семь пятн…"
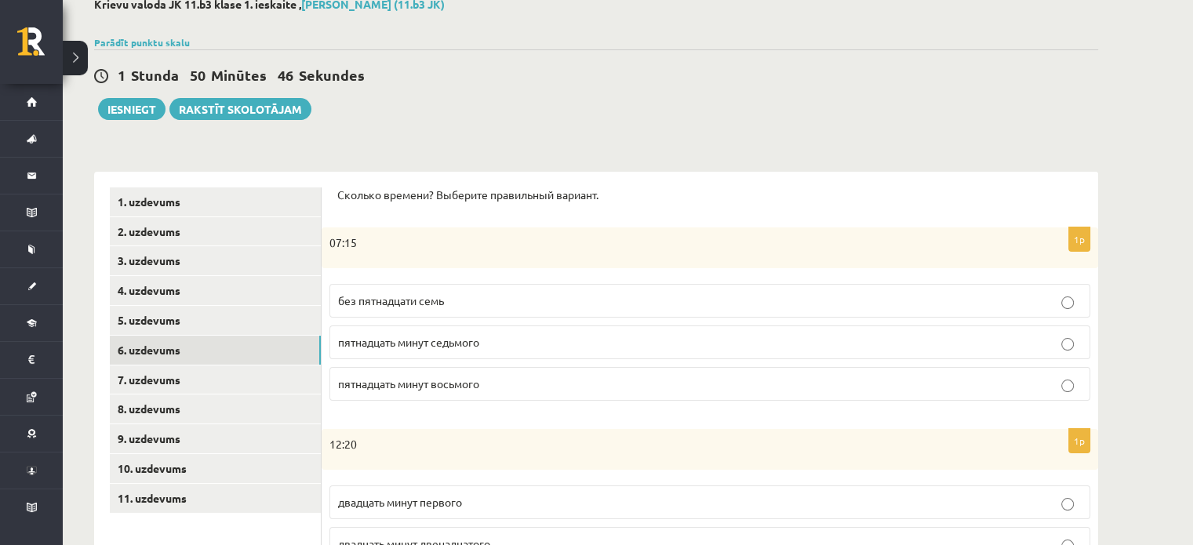
scroll to position [97, 0]
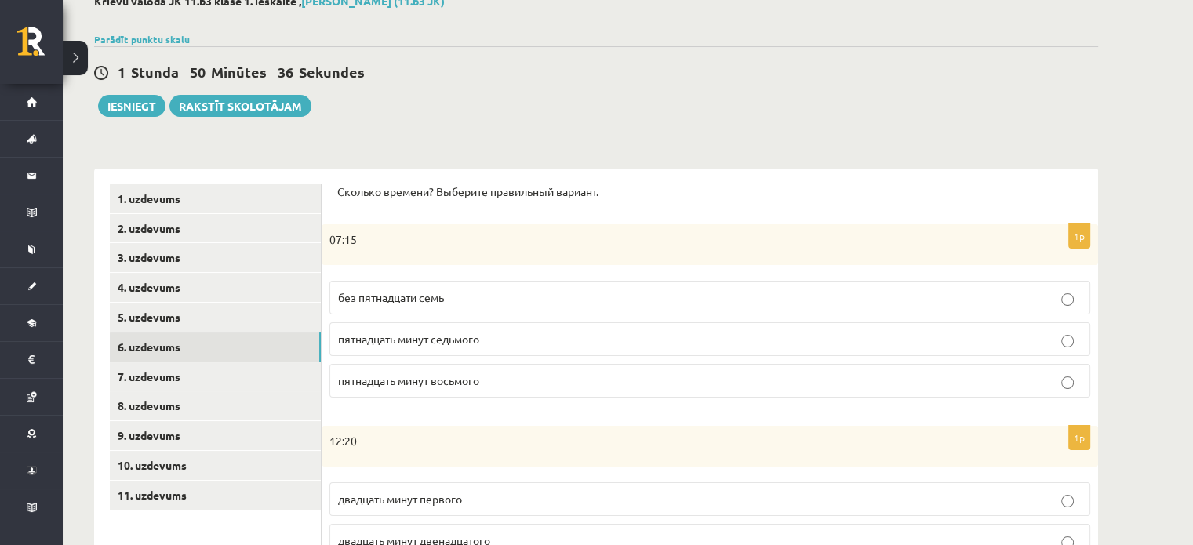
click at [414, 388] on label "пятнадцать минут восьмого" at bounding box center [709, 381] width 761 height 34
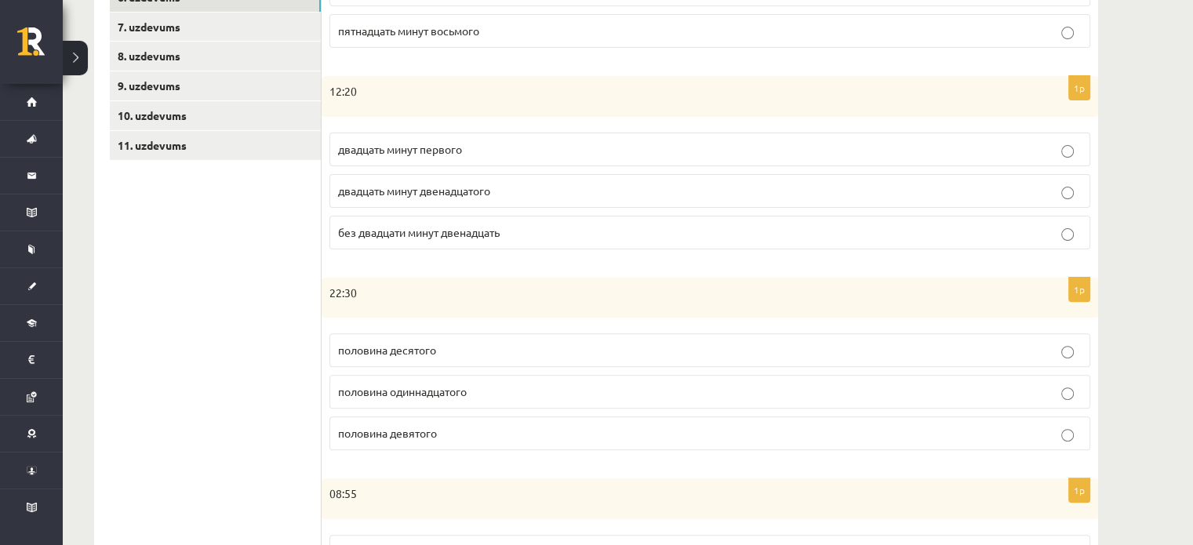
scroll to position [448, 0]
click at [442, 196] on p "двадцать минут двенадцатого" at bounding box center [710, 190] width 744 height 16
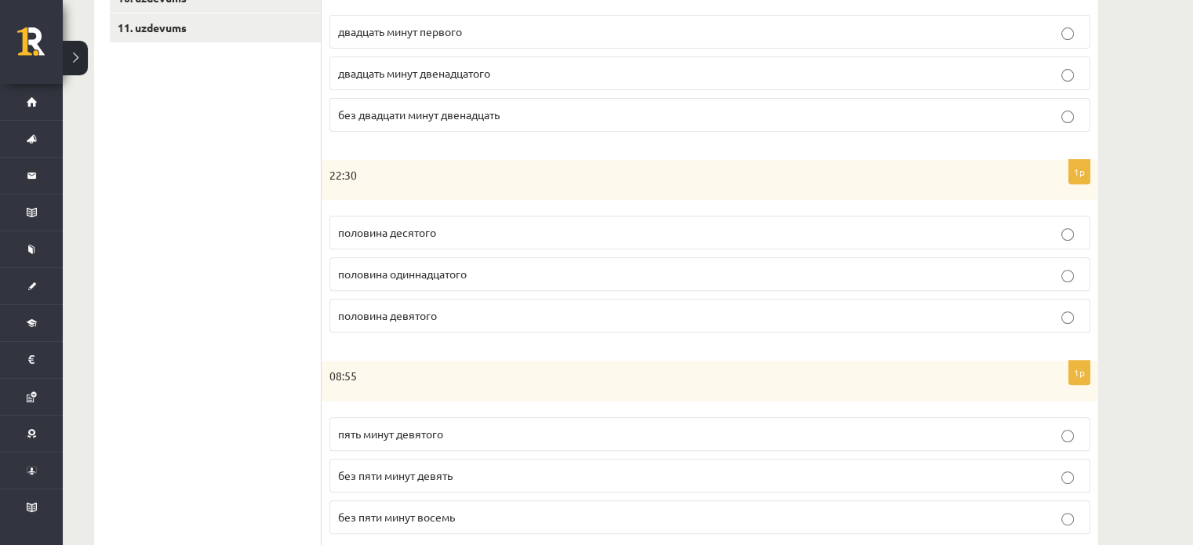
scroll to position [566, 0]
click at [468, 118] on p "без двадцати минут двенадцать" at bounding box center [710, 113] width 744 height 16
click at [503, 276] on p "половина одиннадцатого" at bounding box center [710, 272] width 744 height 16
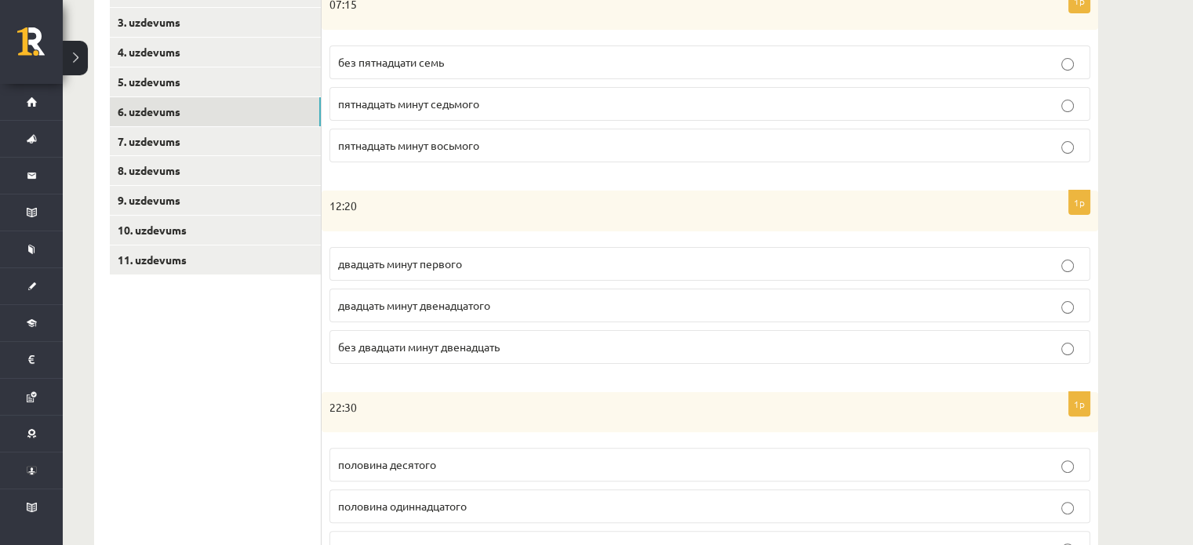
scroll to position [334, 0]
click at [561, 304] on p "двадцать минут двенадцатого" at bounding box center [710, 304] width 744 height 16
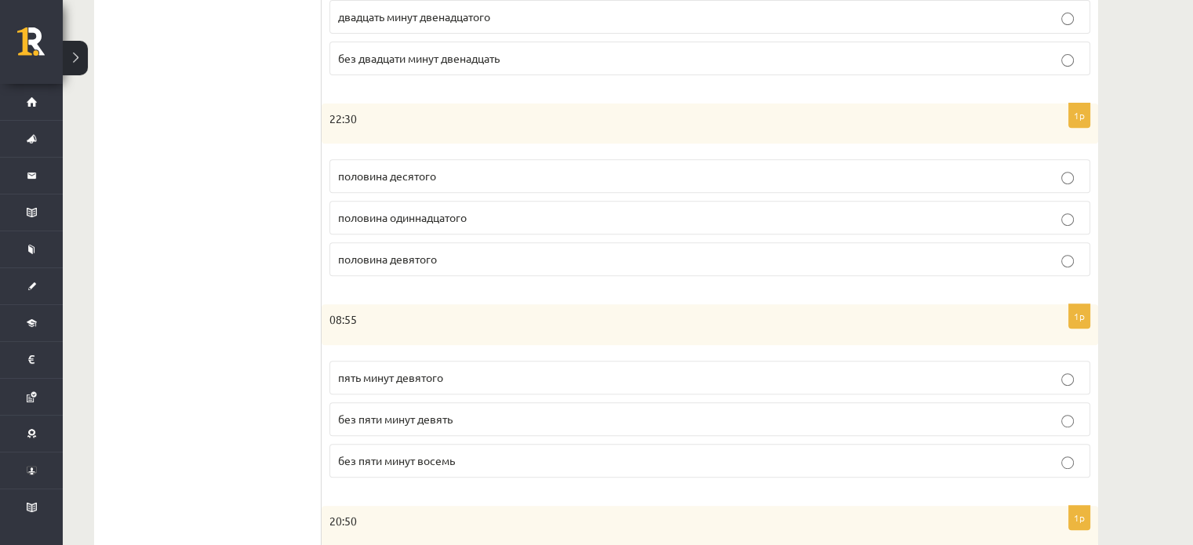
scroll to position [664, 0]
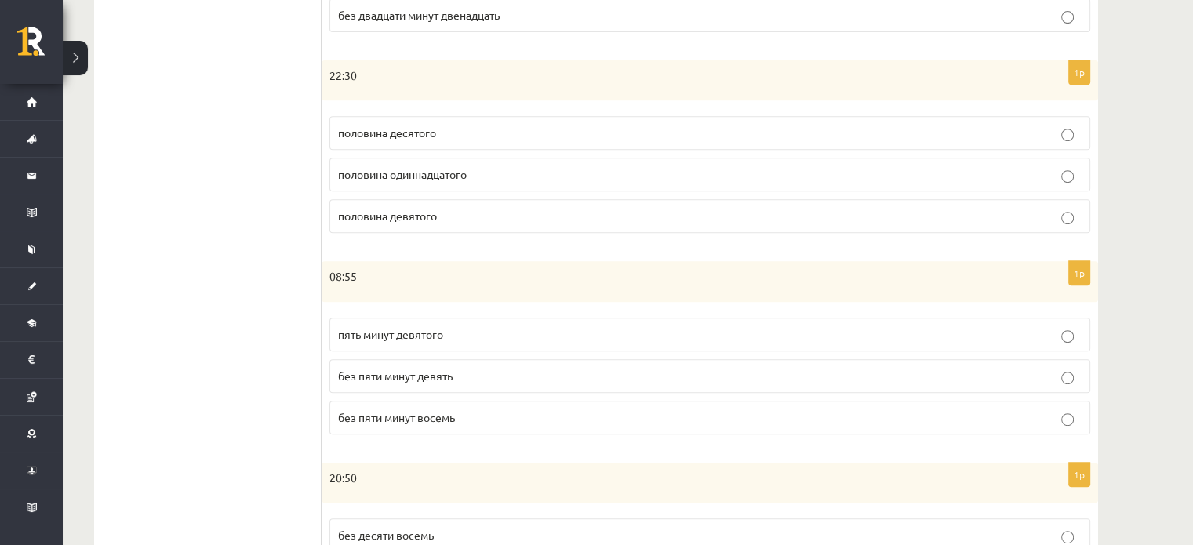
click at [436, 376] on span "без пяти минут девять" at bounding box center [395, 376] width 115 height 14
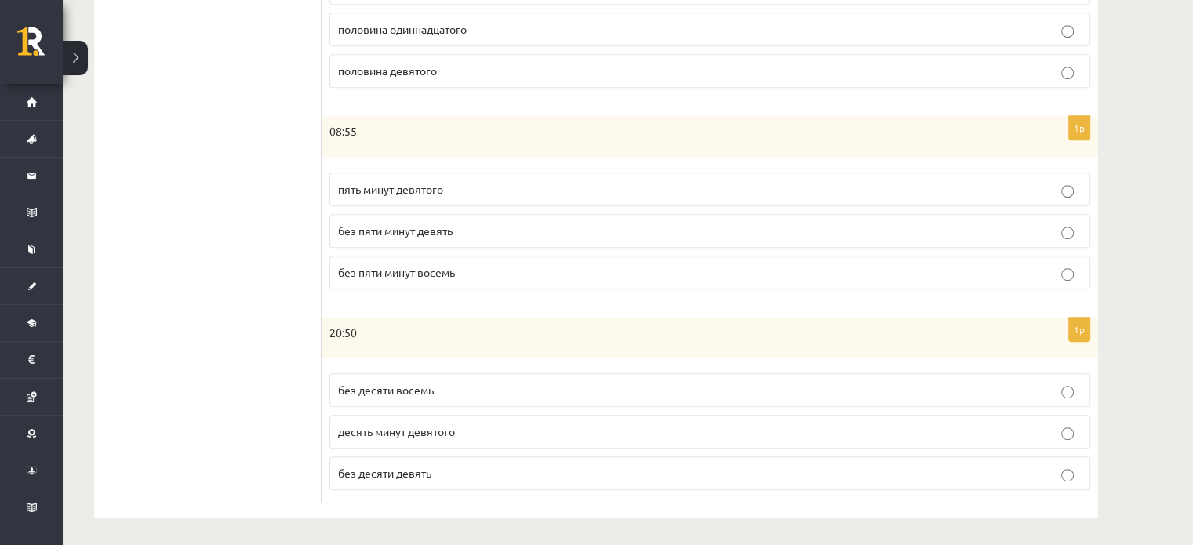
click at [398, 478] on label "без десяти девять" at bounding box center [709, 473] width 761 height 34
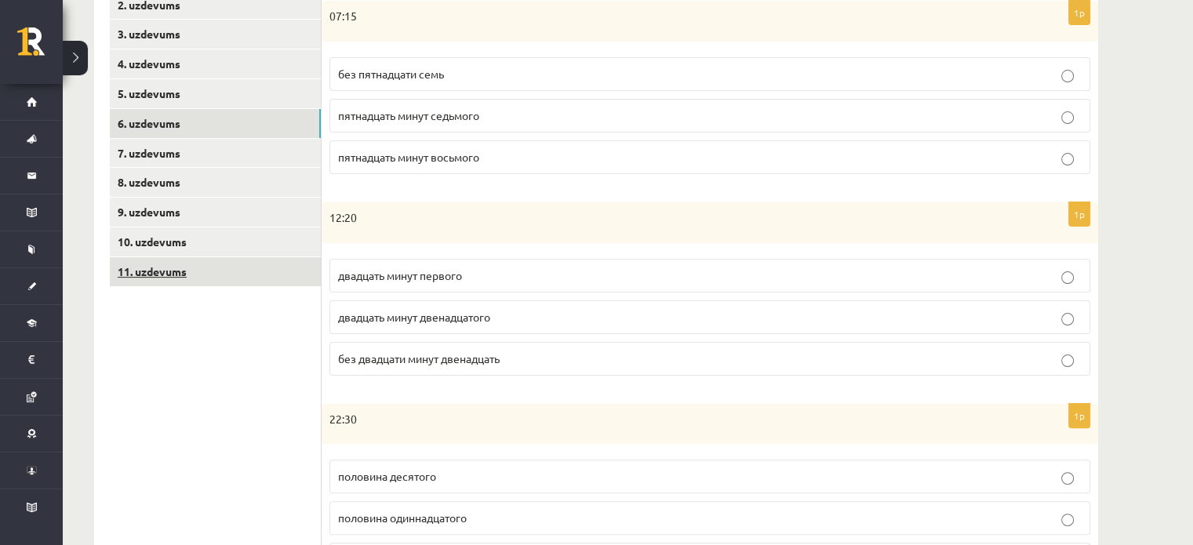
scroll to position [320, 0]
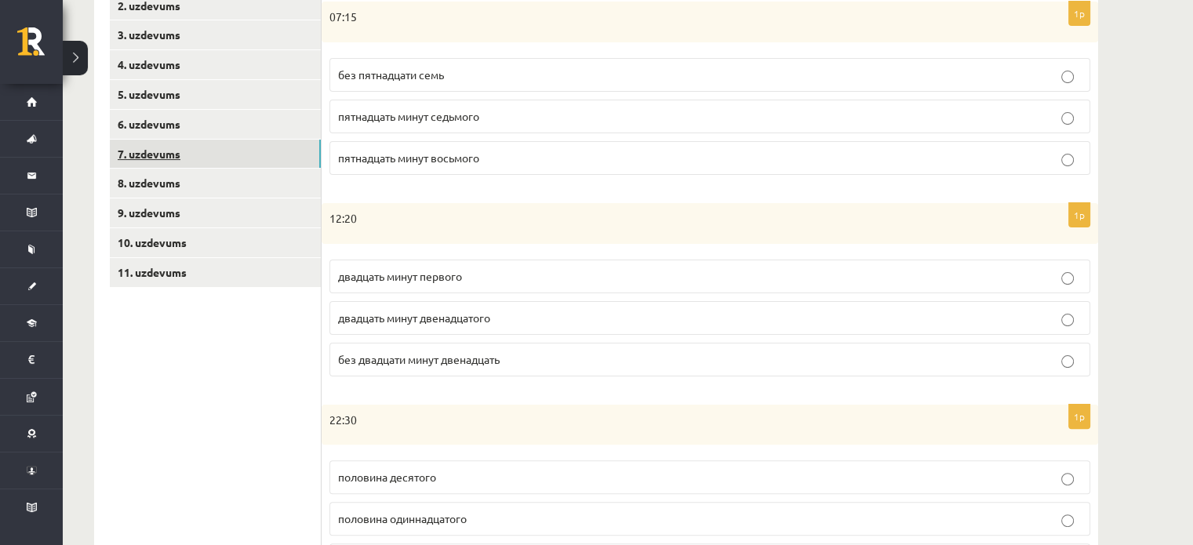
click at [273, 151] on link "7. uzdevums" at bounding box center [215, 154] width 211 height 29
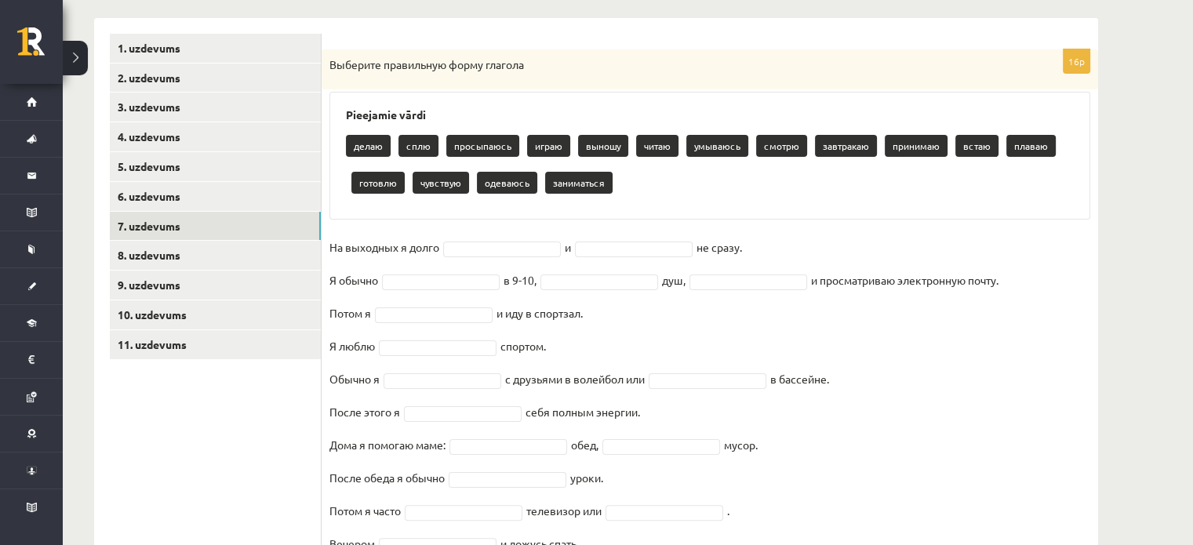
scroll to position [322, 0]
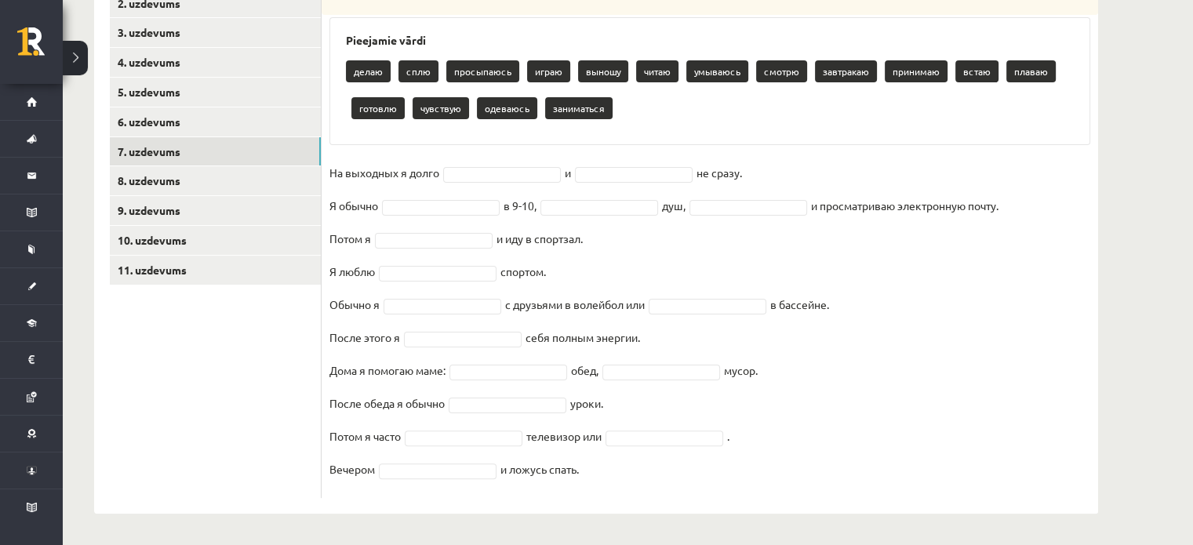
drag, startPoint x: 325, startPoint y: 60, endPoint x: 749, endPoint y: 544, distance: 643.7
click at [749, 544] on div "Krievu valoda JK 11.b3 klase 1. ieskaite , Estere Vaivode (11.b3 JK) Parādīt pu…" at bounding box center [596, 141] width 1067 height 807
copy div "Выберите правильную форму глагола Pieejamie vārdi делаю сплю просыпаюсь играю в…"
click at [464, 285] on fieldset "На выходных я долго и не сразу. Я обычно в 9-10, душ, и просматриваю электронну…" at bounding box center [709, 325] width 761 height 329
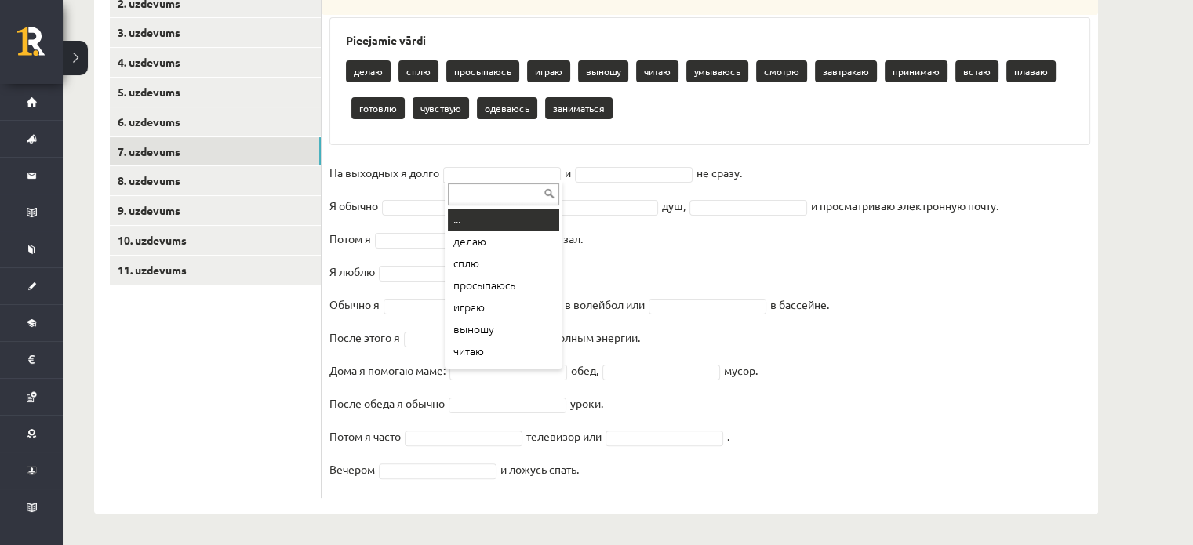
type input "*"
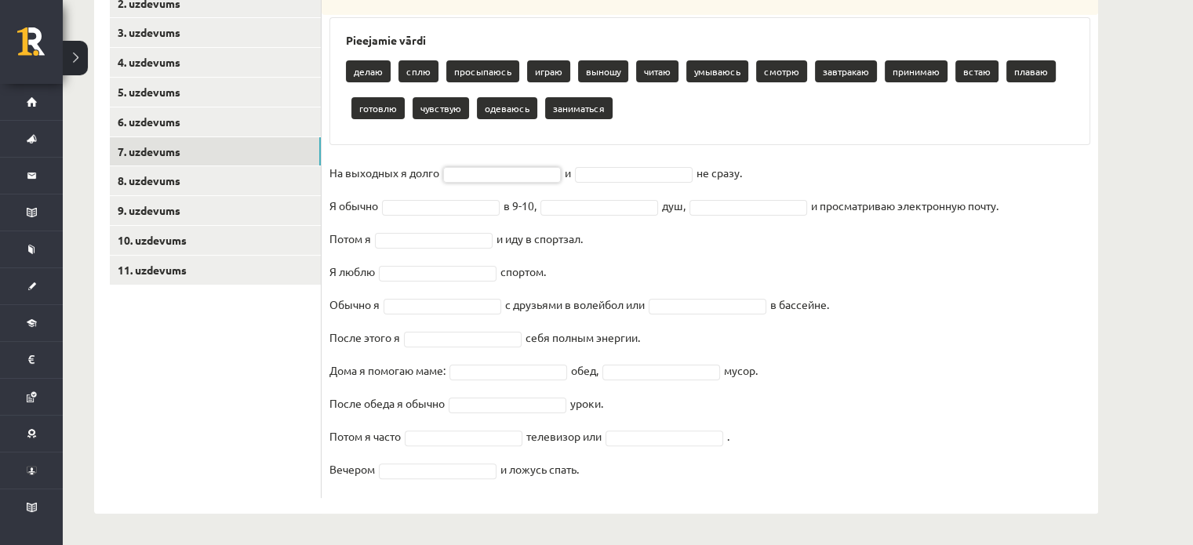
drag, startPoint x: 417, startPoint y: 77, endPoint x: 503, endPoint y: 194, distance: 144.8
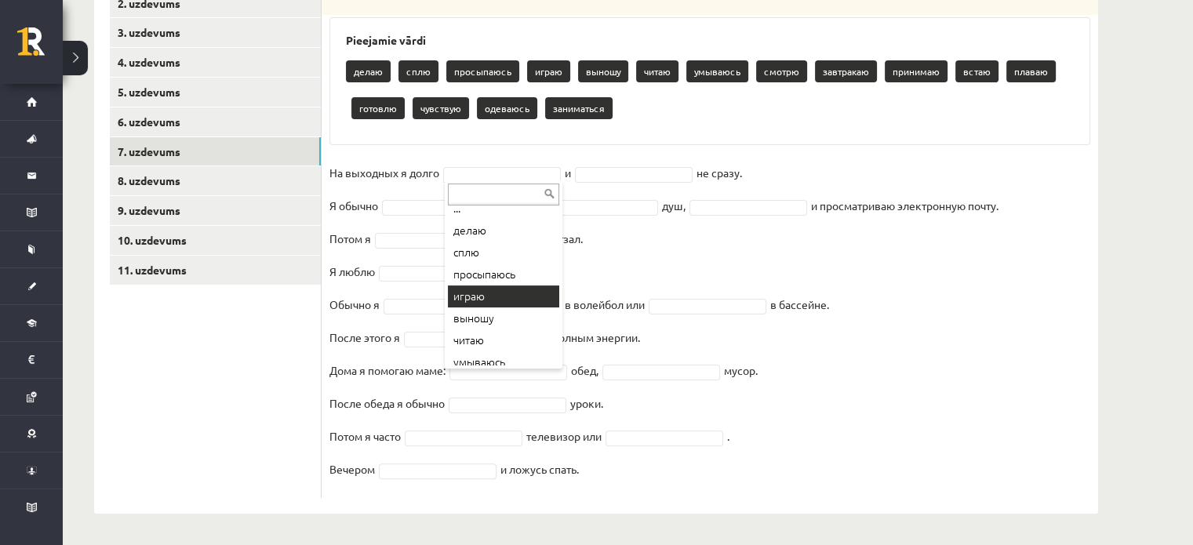
scroll to position [9, 0]
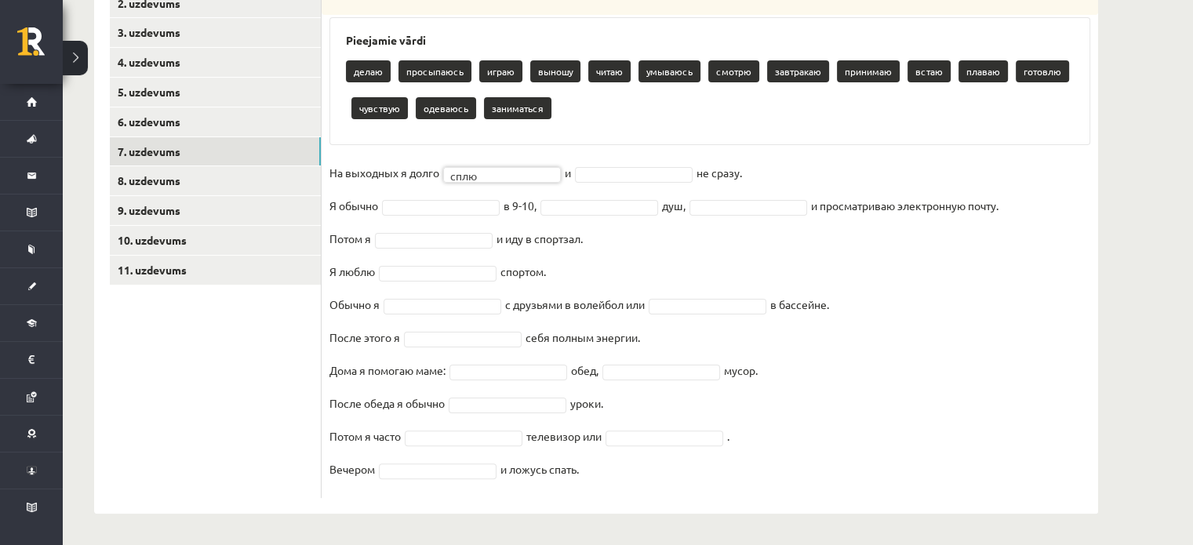
click at [607, 161] on fieldset "На выходных я долго сплю **** и не сразу. Я обычно в 9-10, душ, и просматриваю …" at bounding box center [709, 325] width 761 height 329
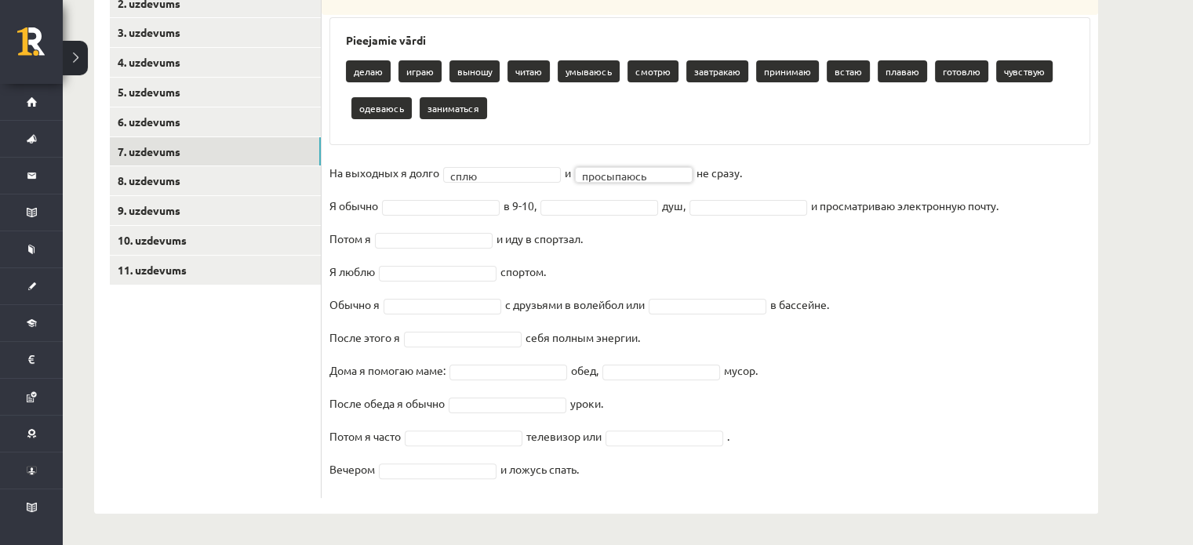
click at [435, 215] on fieldset "**********" at bounding box center [709, 325] width 761 height 329
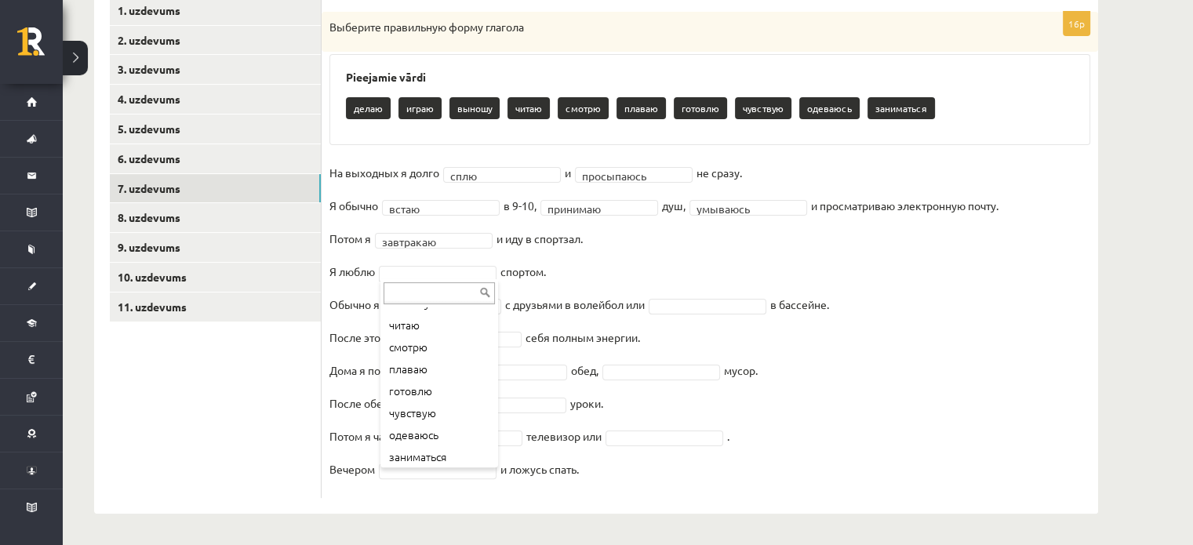
scroll to position [85, 0]
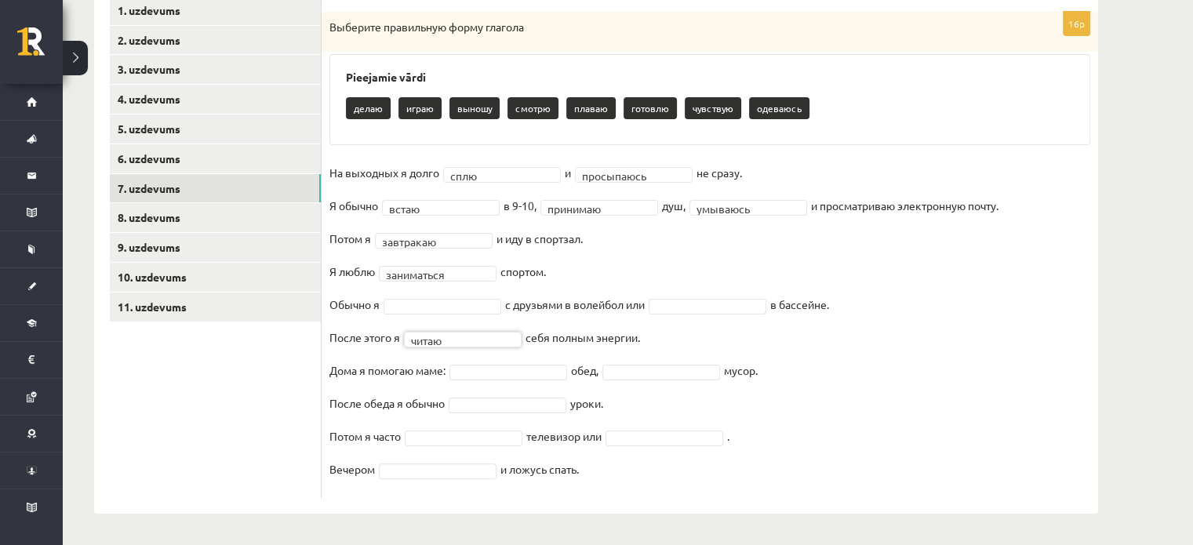
drag, startPoint x: 466, startPoint y: 478, endPoint x: 439, endPoint y: 340, distance: 141.4
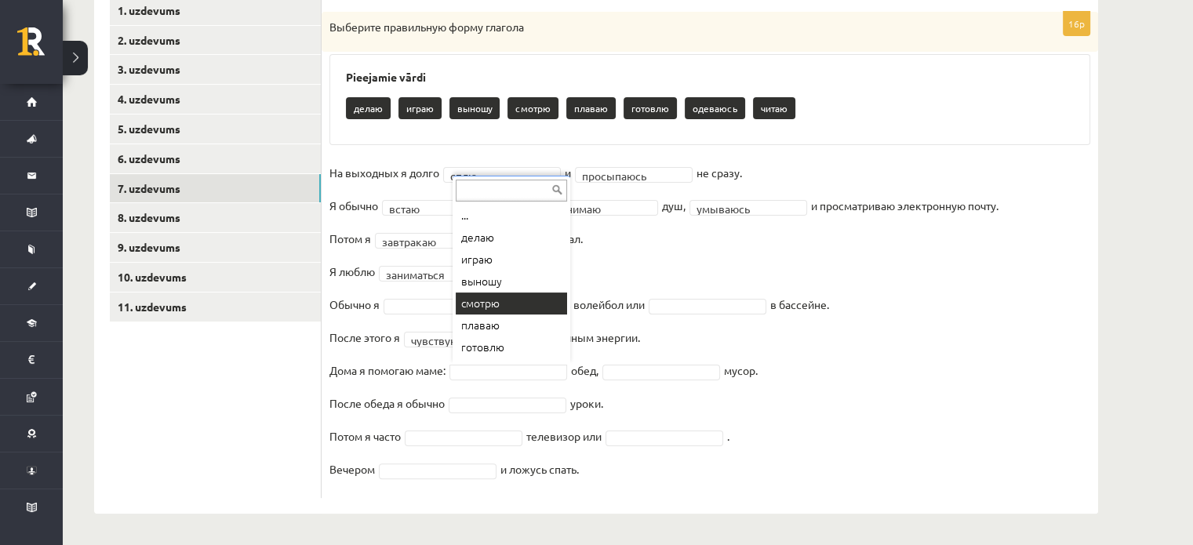
scroll to position [41, 0]
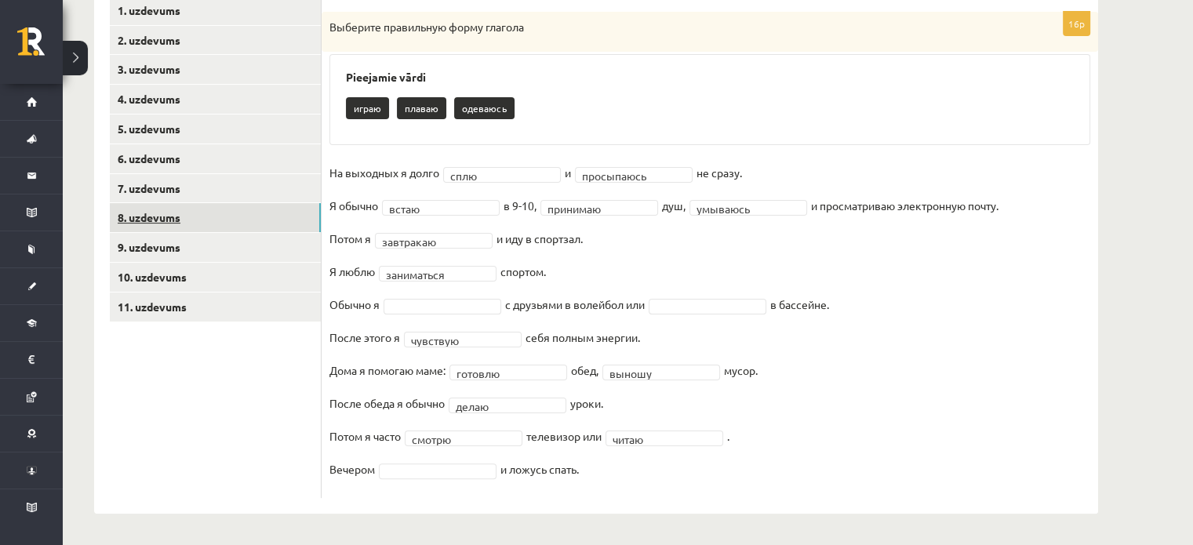
click at [199, 222] on link "8. uzdevums" at bounding box center [215, 217] width 211 height 29
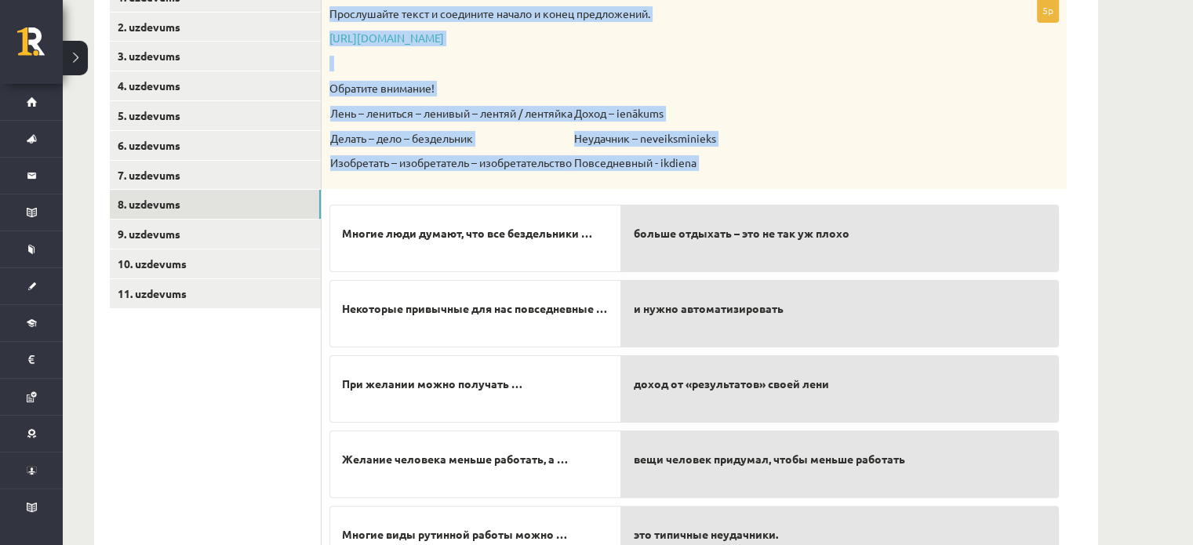
scroll to position [380, 0]
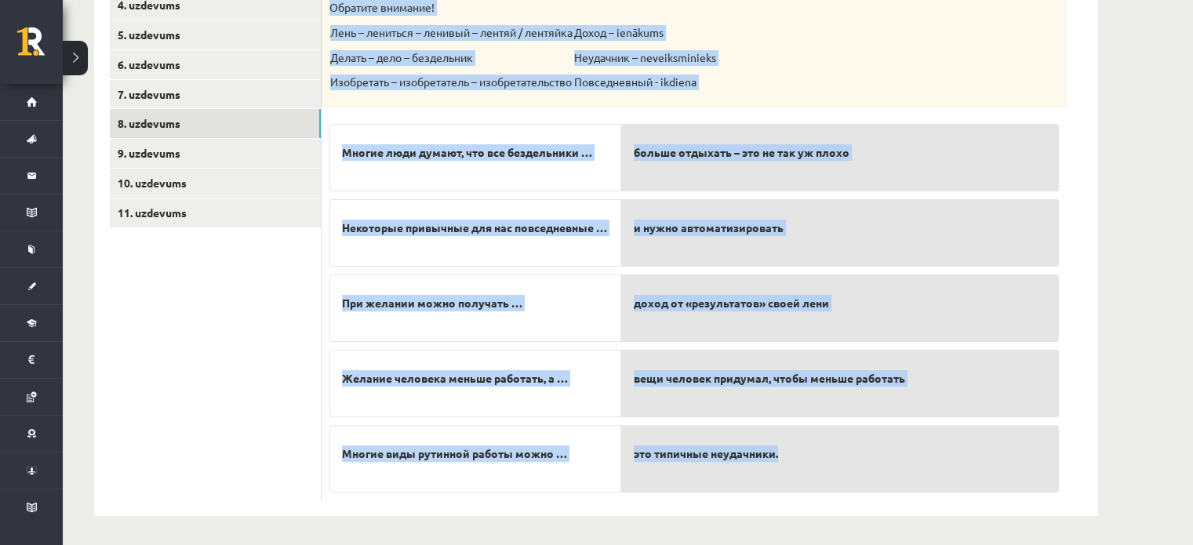
drag, startPoint x: 328, startPoint y: 116, endPoint x: 813, endPoint y: 441, distance: 584.1
click at [813, 441] on div "5p Прослушайте текст и соедините начало и конец предложений. https://www.zvaigz…" at bounding box center [694, 209] width 745 height 583
copy div "Прослушайте текст и соедините начало и конец предложений. https://www.zvaigzne.…"
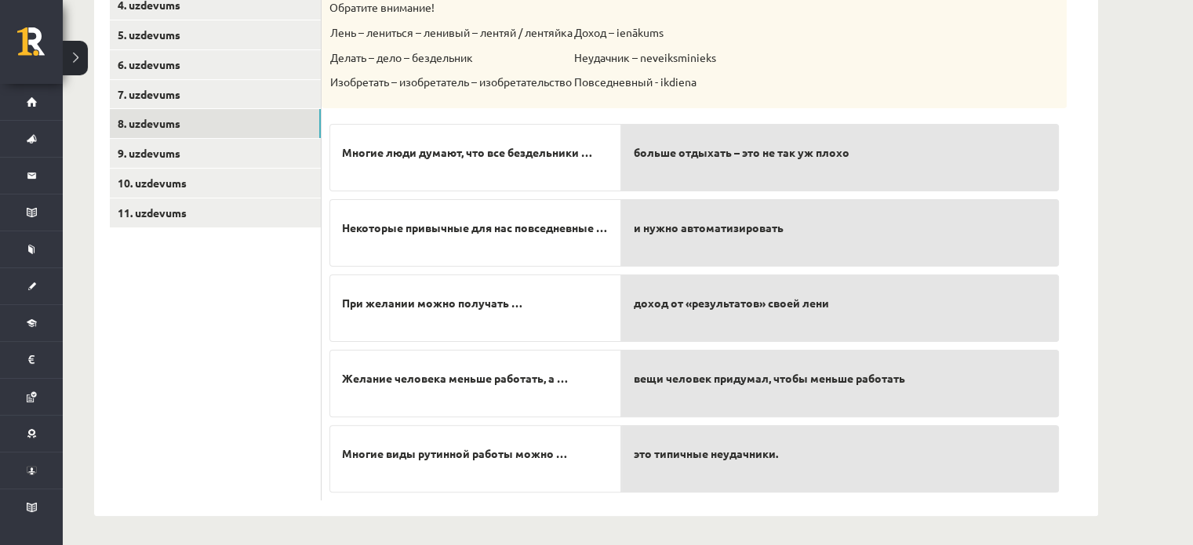
click at [191, 386] on ul "1. uzdevums 2. uzdevums 3. uzdevums 4. uzdevums 5. uzdevums 6. uzdevums 7. uzde…" at bounding box center [216, 201] width 212 height 598
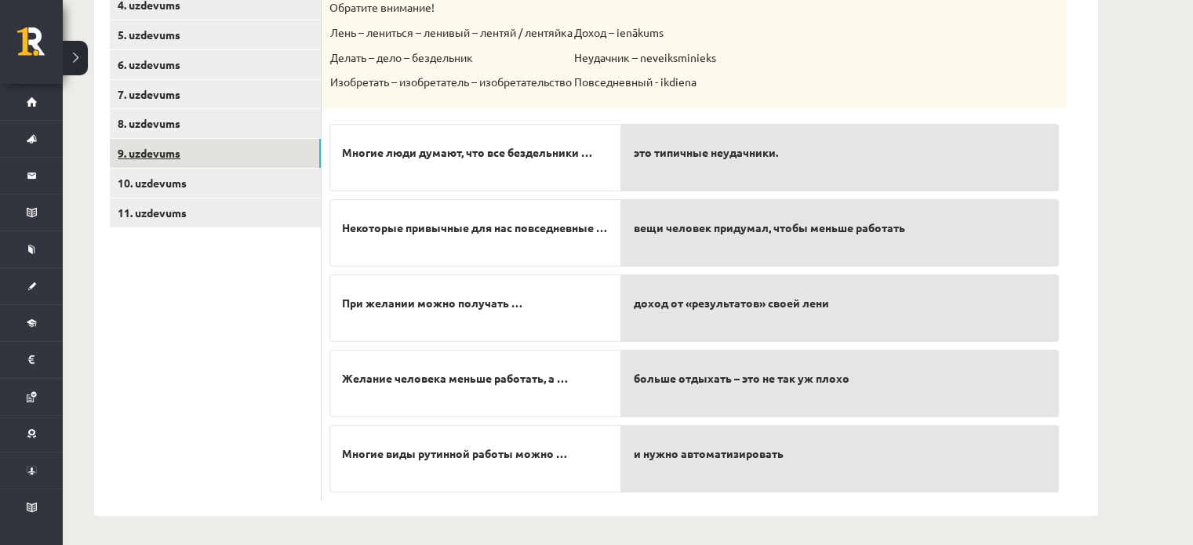
click at [235, 158] on link "9. uzdevums" at bounding box center [215, 153] width 211 height 29
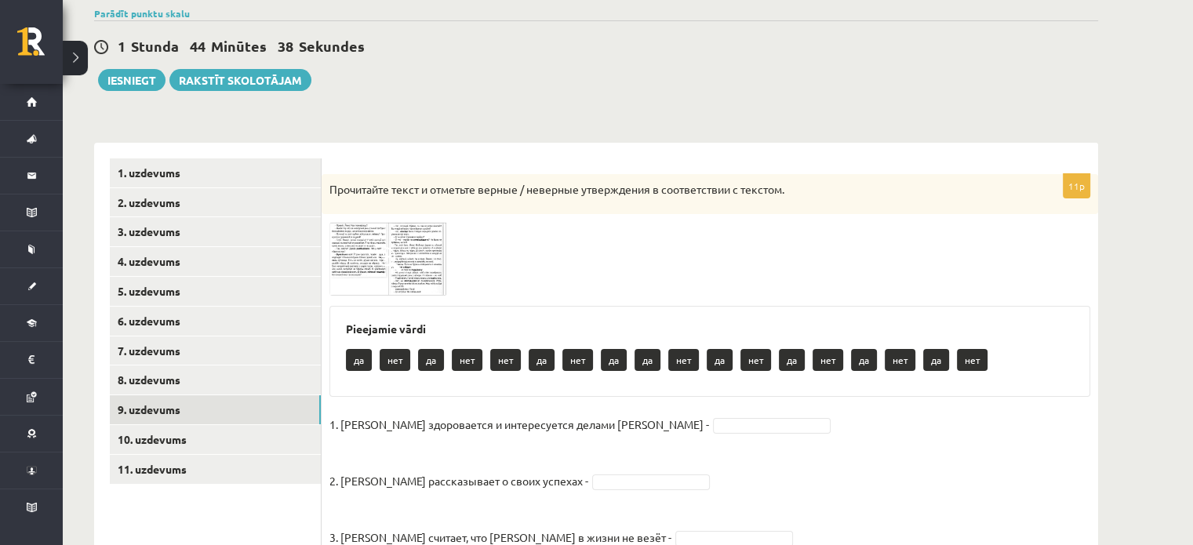
scroll to position [122, 0]
click at [429, 252] on img at bounding box center [388, 259] width 118 height 73
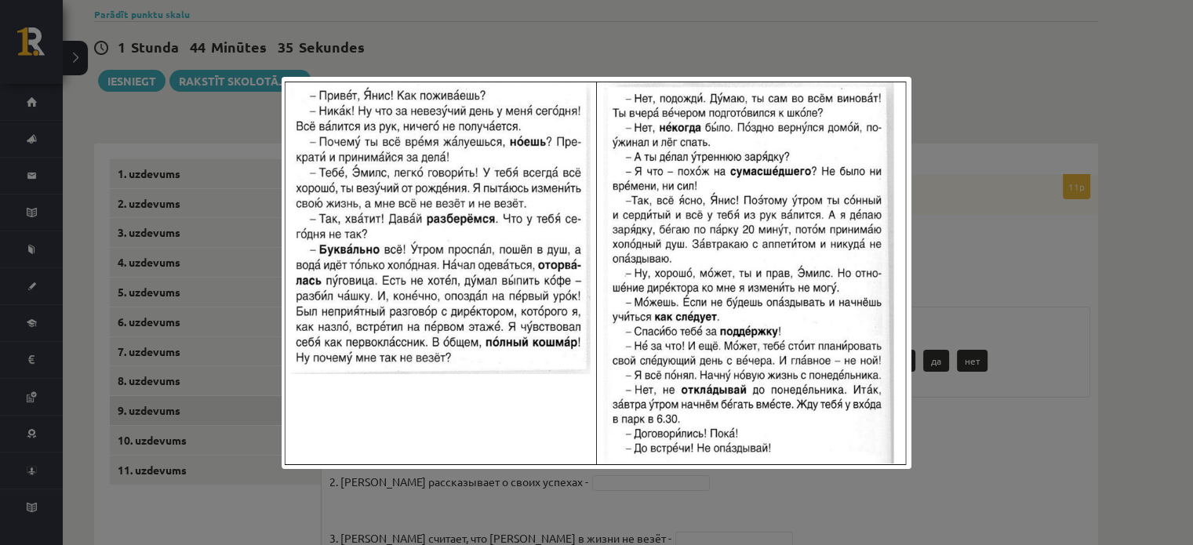
click at [595, 26] on div at bounding box center [596, 272] width 1193 height 545
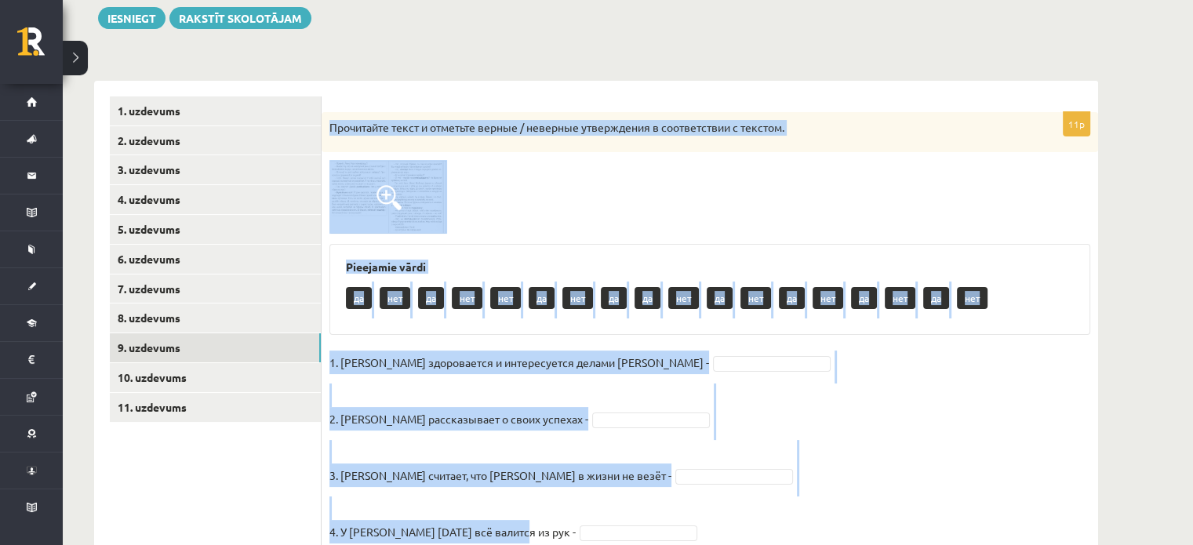
scroll to position [666, 0]
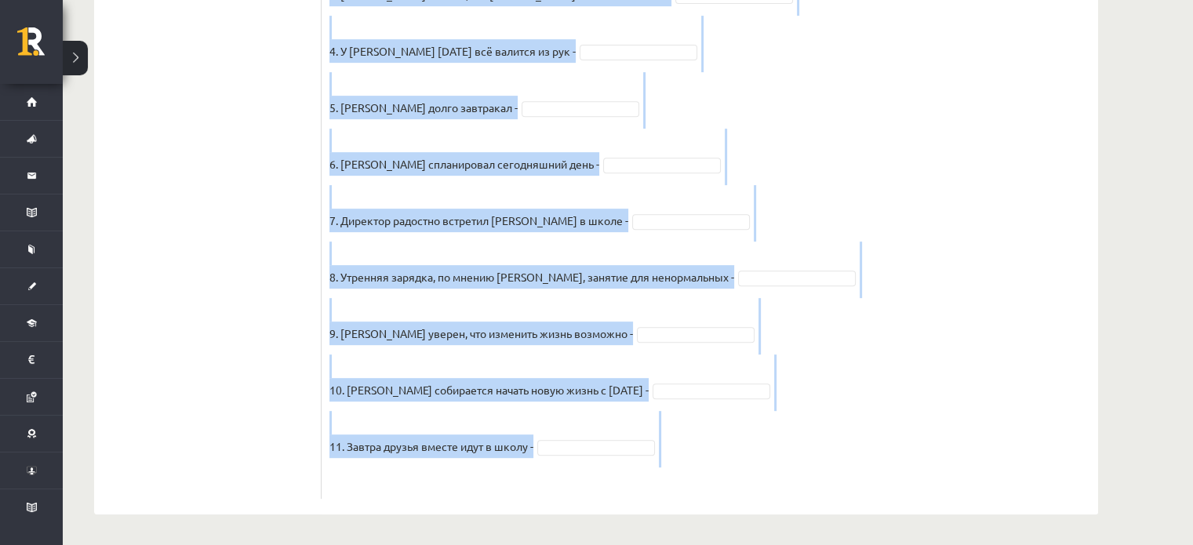
drag, startPoint x: 326, startPoint y: 187, endPoint x: 629, endPoint y: 496, distance: 433.2
click at [629, 496] on div "11p Прочитайте текст и отметьте верные / неверные утверждения в соответствии с …" at bounding box center [710, 64] width 776 height 867
copy div "Прочитайте текст и отметьте верные / неверные утверждения в соответствии с текс…"
click at [899, 244] on fieldset "1. Эмилс здоровается и интересуется делами Яниса - 2. Янис рассказывает о своих…" at bounding box center [709, 180] width 761 height 621
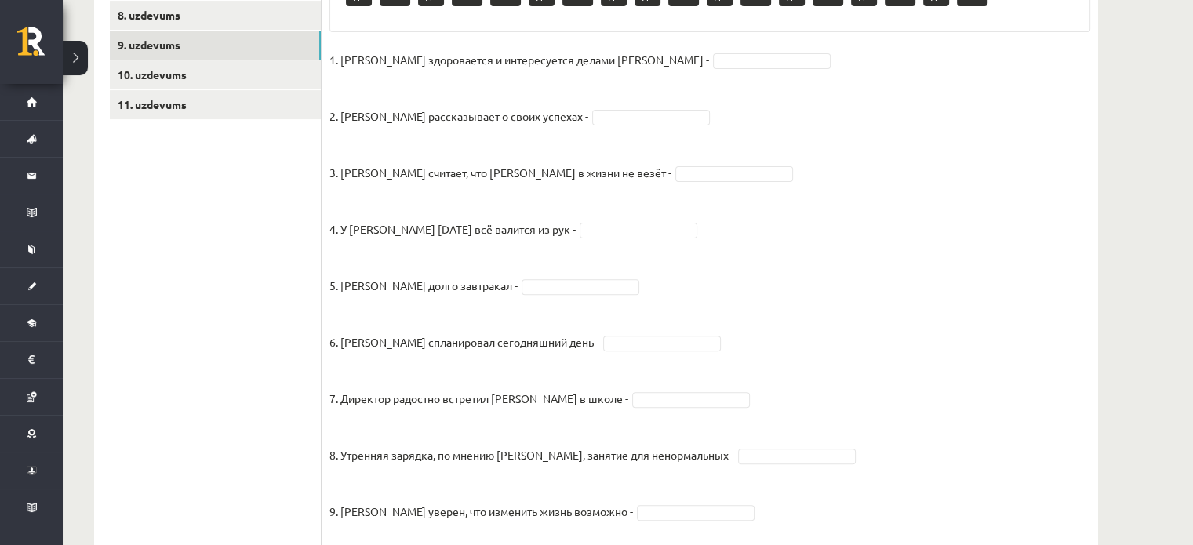
scroll to position [487, 0]
click at [768, 221] on fieldset "1. Эмилс здоровается и интересуется делами Яниса - 2. Янис рассказывает о своих…" at bounding box center [709, 359] width 761 height 621
click at [616, 125] on fieldset "1. Эмилс здоровается и интересуется делами Яниса - да ** 2. Янис рассказывает о…" at bounding box center [709, 359] width 761 height 621
click at [605, 238] on fieldset "1. Эмилс здоровается и интересуется делами Яниса - да ** 2. Янис рассказывает о…" at bounding box center [709, 359] width 761 height 621
click at [664, 408] on fieldset "1. Эмилс здоровается и интересуется делами Яниса - да ** 2. Янис рассказывает о…" at bounding box center [709, 359] width 761 height 621
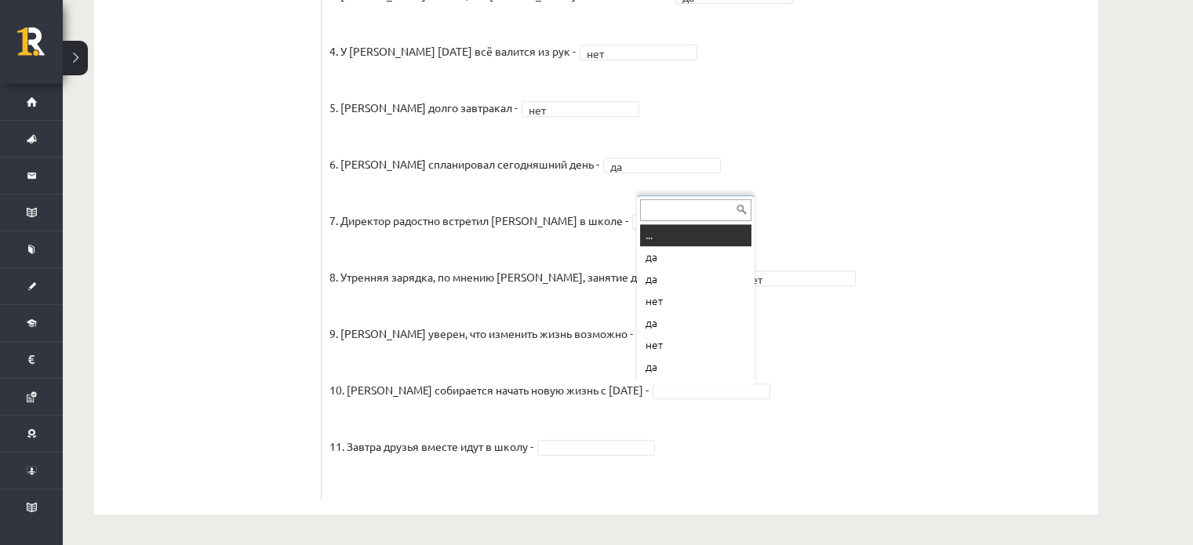
scroll to position [19, 0]
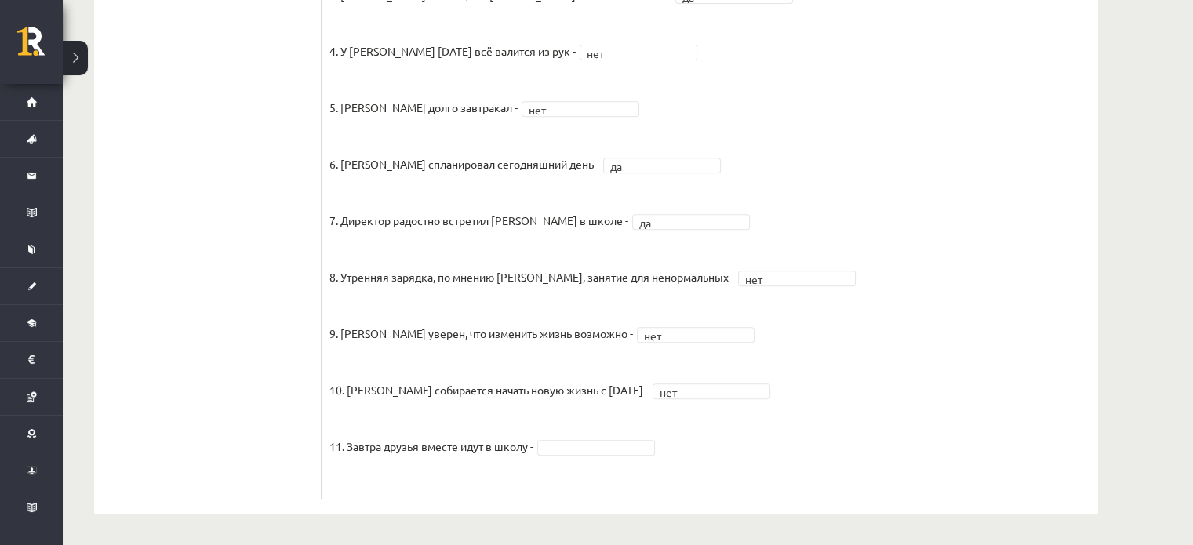
click at [580, 458] on fieldset "1. Эмилс здоровается и интересуется делами Яниса - да ** 2. Янис рассказывает о…" at bounding box center [709, 180] width 761 height 621
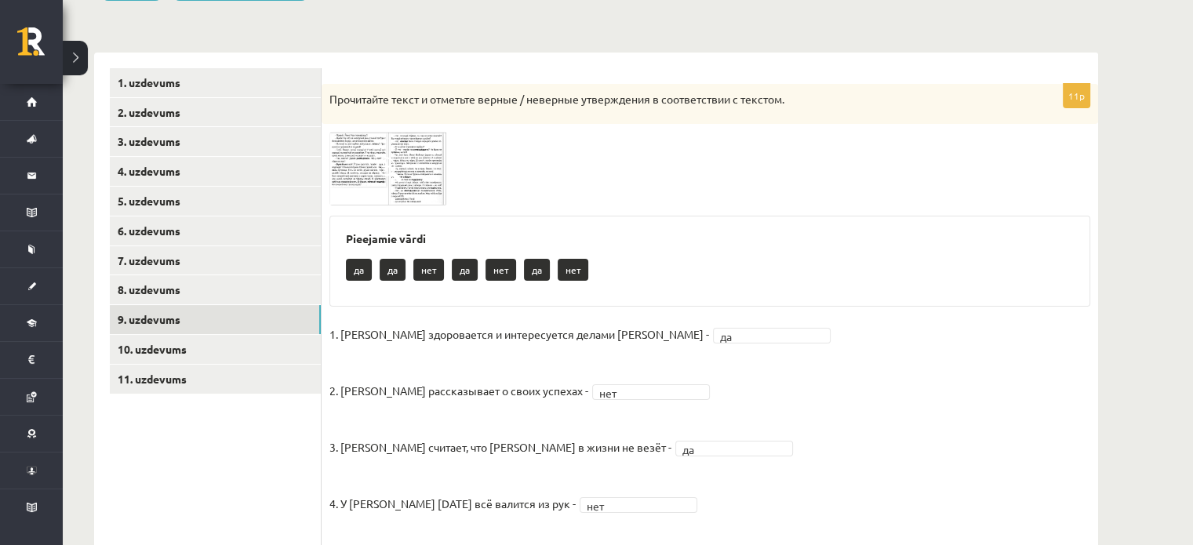
scroll to position [208, 0]
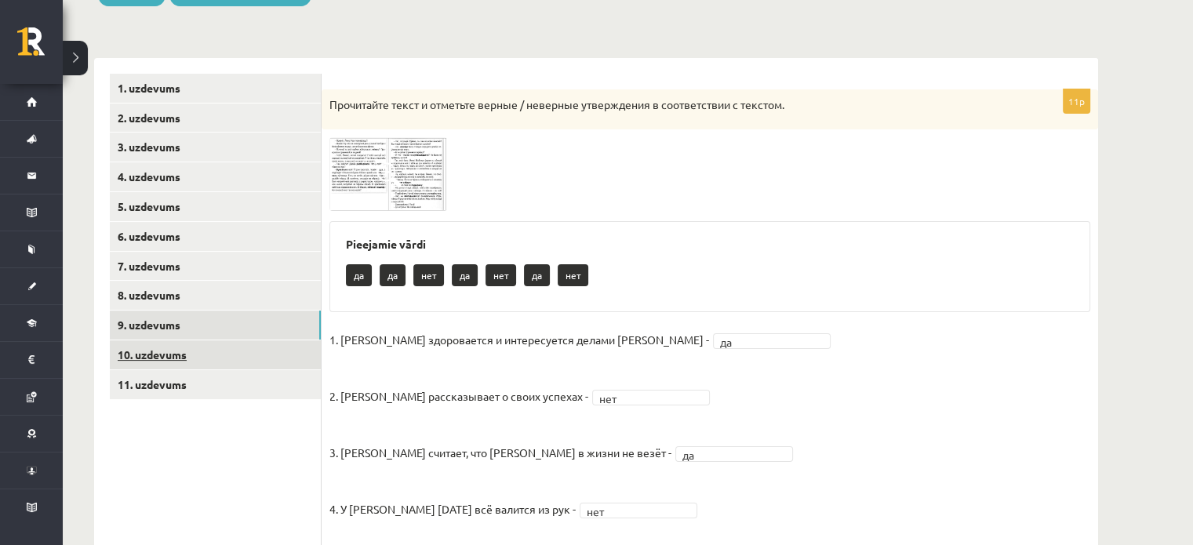
click at [225, 354] on link "10. uzdevums" at bounding box center [215, 354] width 211 height 29
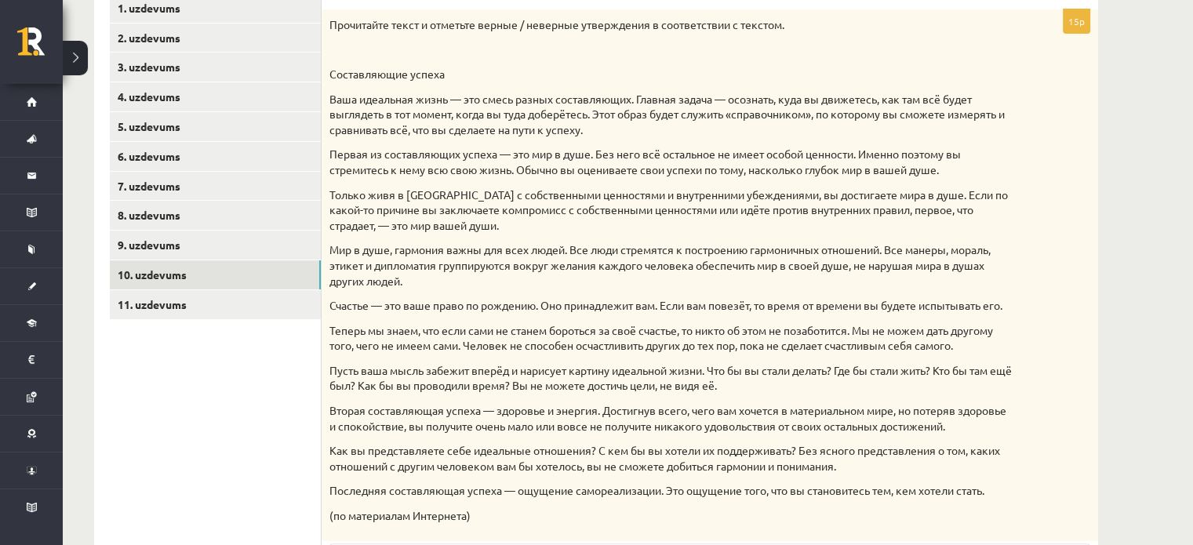
scroll to position [289, 0]
click at [282, 307] on link "11. uzdevums" at bounding box center [215, 303] width 211 height 29
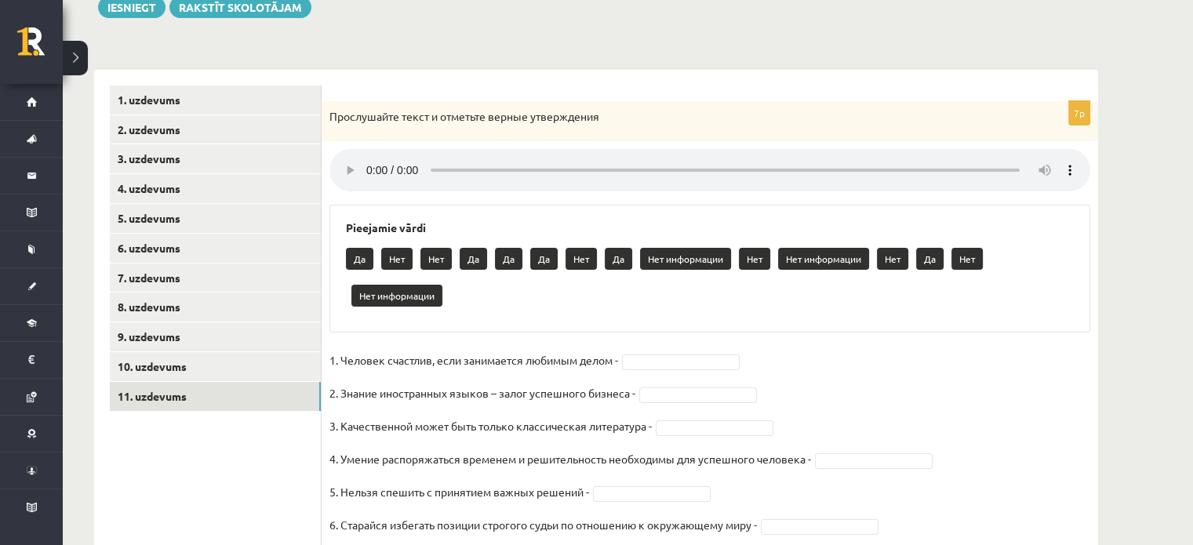
scroll to position [201, 0]
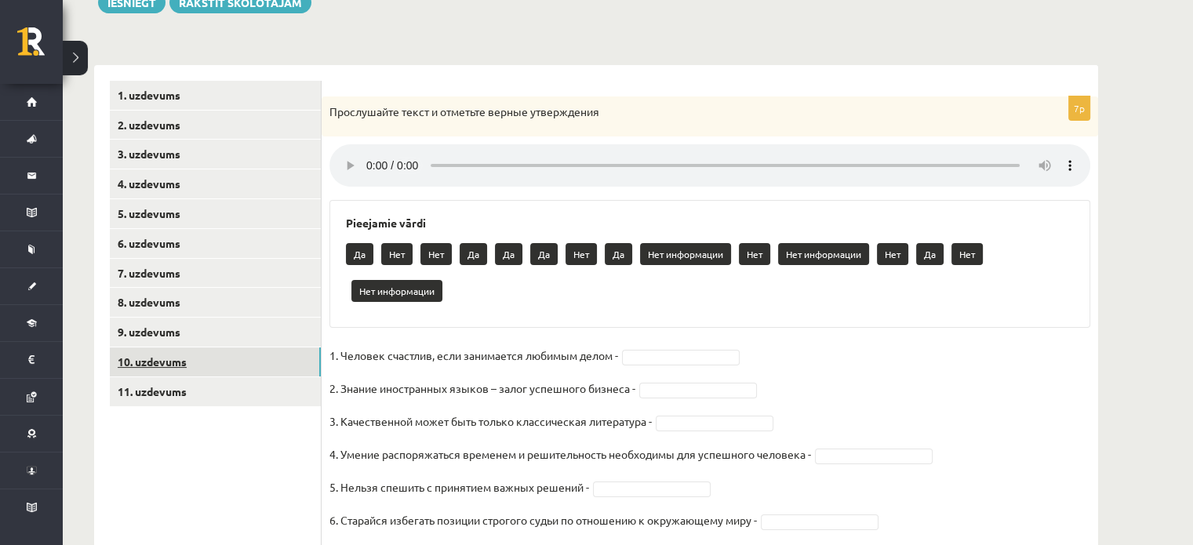
click at [235, 364] on link "10. uzdevums" at bounding box center [215, 361] width 211 height 29
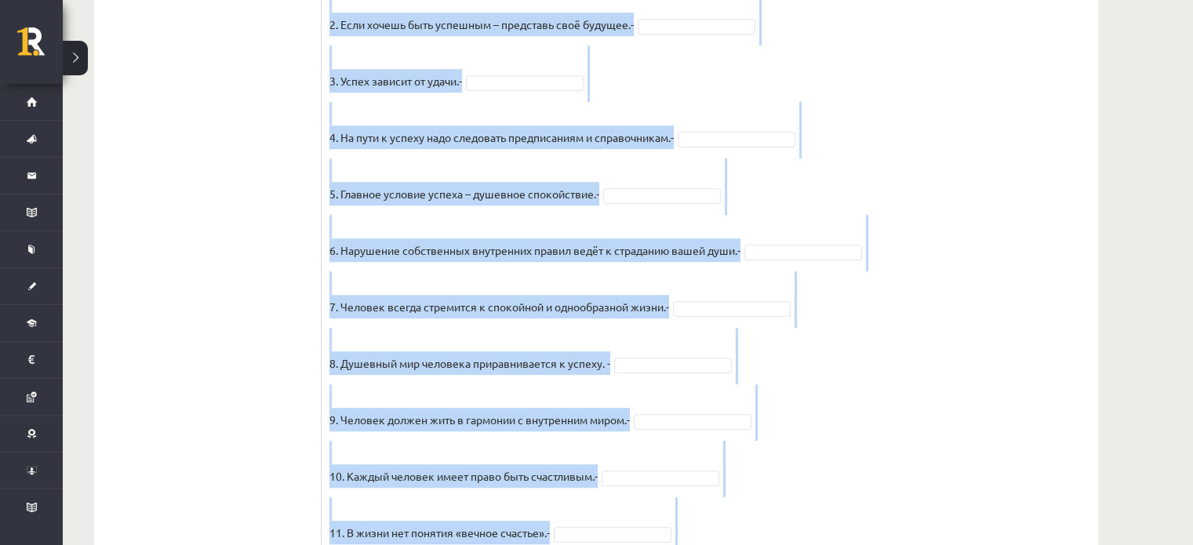
scroll to position [1323, 0]
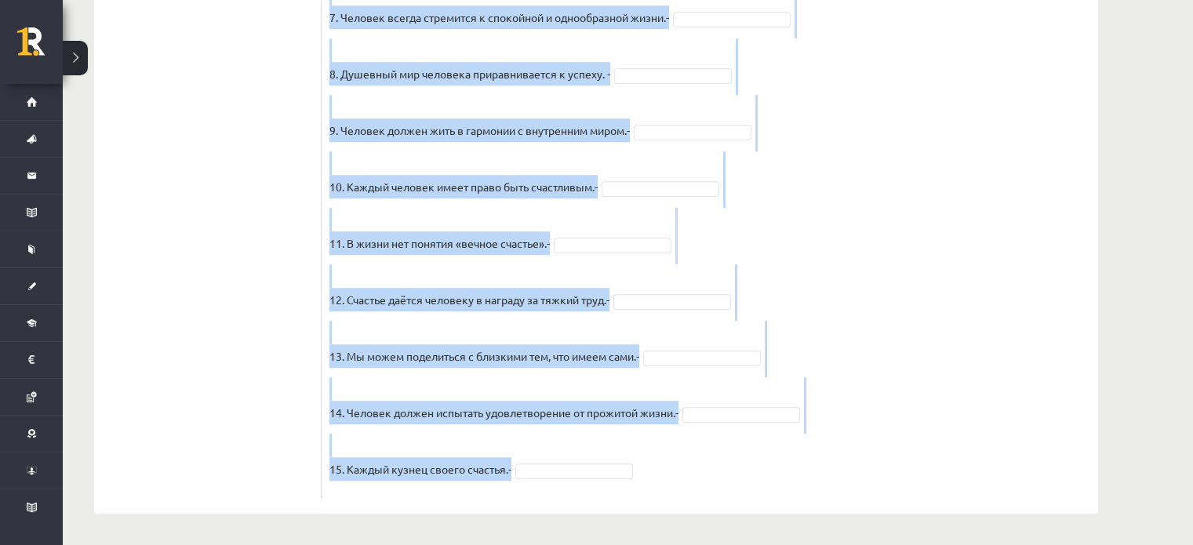
drag, startPoint x: 325, startPoint y: 104, endPoint x: 705, endPoint y: 571, distance: 601.6
copy div "Прочитайте текст и отметьте верные / неверные утверждения в соответствии с текс…"
click at [944, 205] on fieldset "1. Человек должен жить по составленному плану. - 2. Если хочешь быть успешным –…" at bounding box center [709, 79] width 761 height 824
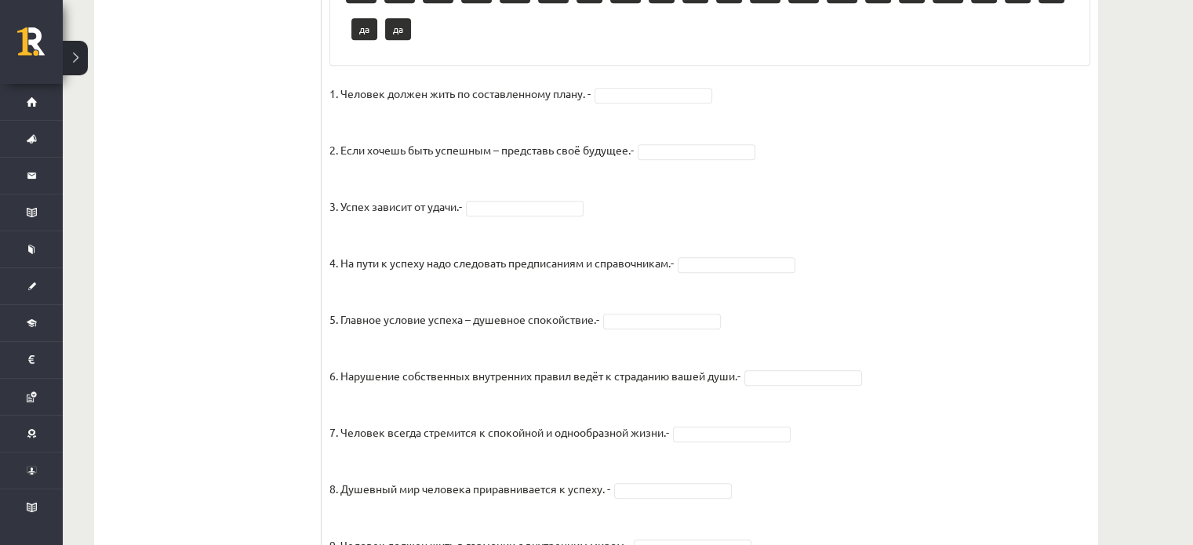
scroll to position [893, 0]
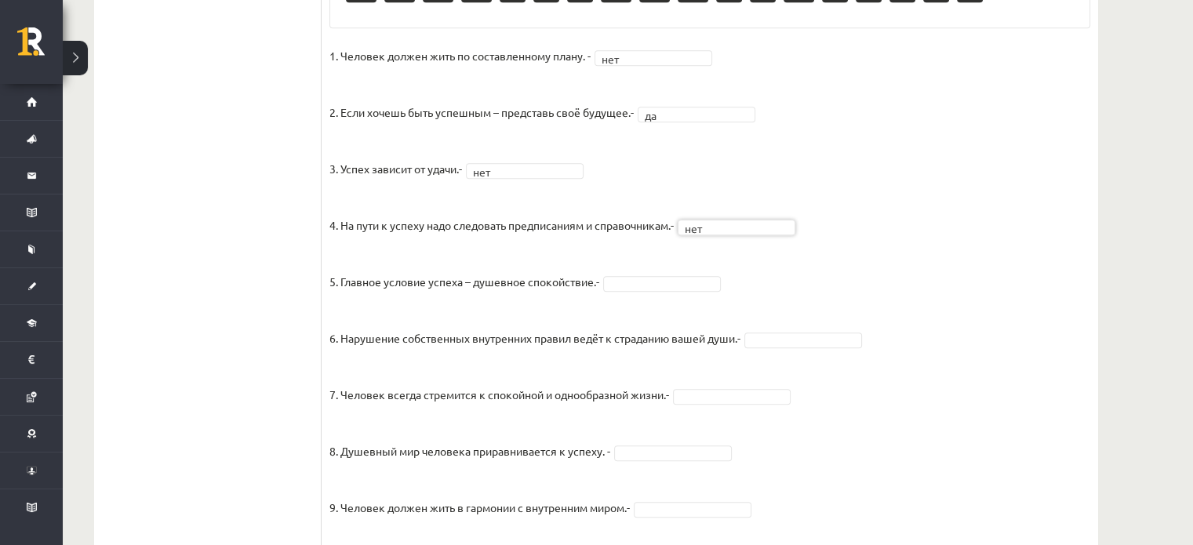
click at [653, 178] on fieldset "1. Человек должен жить по составленному плану. - нет *** 2. Если хочешь быть ус…" at bounding box center [709, 456] width 761 height 824
click at [653, 288] on fieldset "1. Человек должен жить по составленному плану. - нет *** 2. Если хочешь быть ус…" at bounding box center [709, 456] width 761 height 824
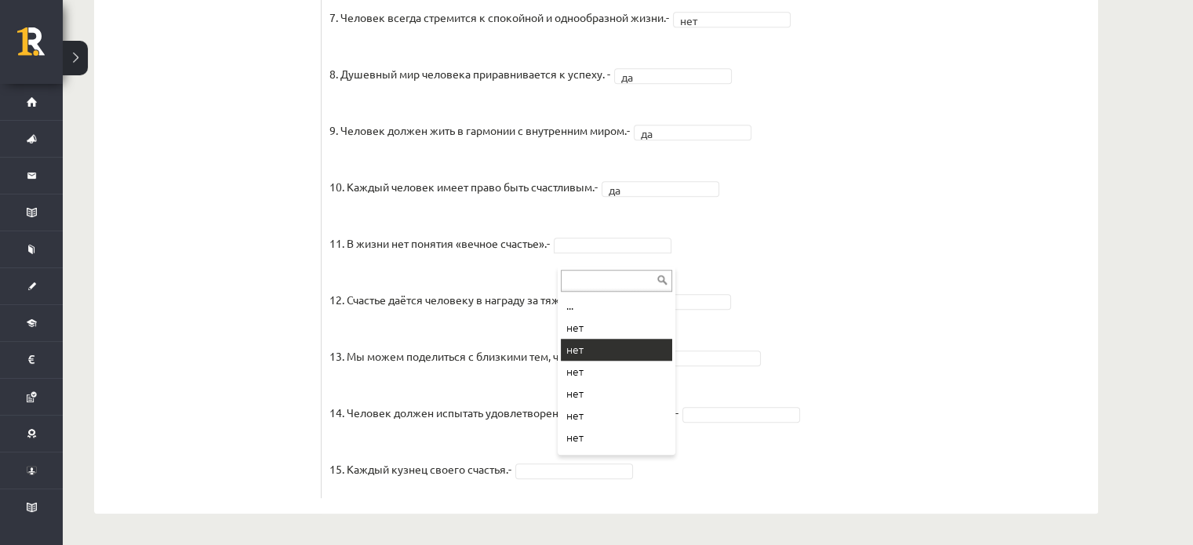
scroll to position [129, 0]
click at [715, 346] on fieldset "1. Человек должен жить по составленному плану. - нет *** 2. Если хочешь быть ус…" at bounding box center [709, 79] width 761 height 824
click at [718, 371] on fieldset "1. Человек должен жить по составленному плану. - нет *** 2. Если хочешь быть ус…" at bounding box center [709, 79] width 761 height 824
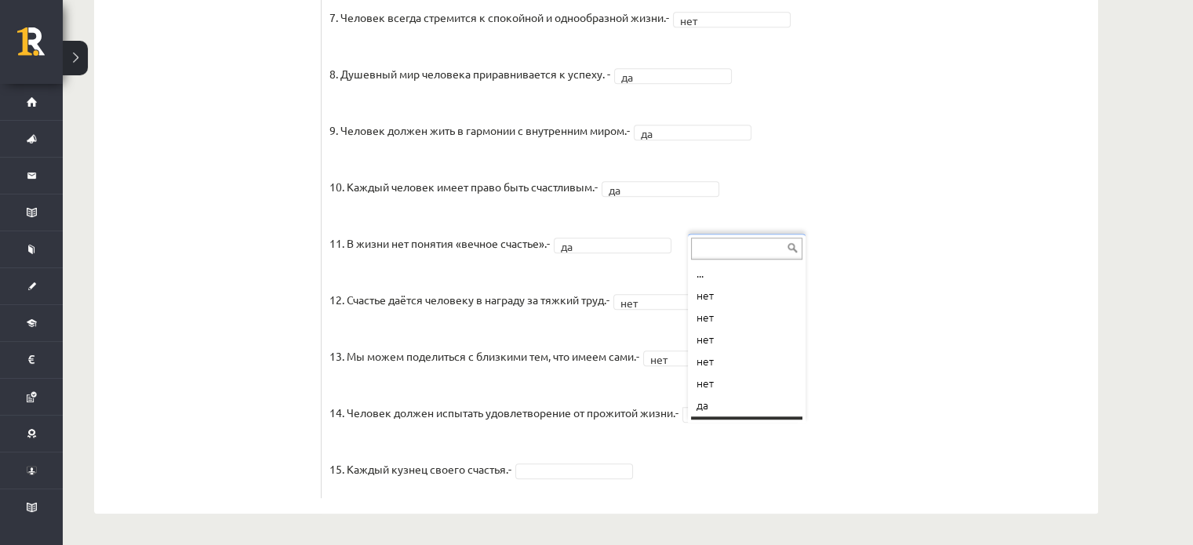
scroll to position [19, 0]
click at [562, 479] on fieldset "1. Человек должен жить по составленному плану. - нет *** 2. Если хочешь быть ус…" at bounding box center [709, 79] width 761 height 824
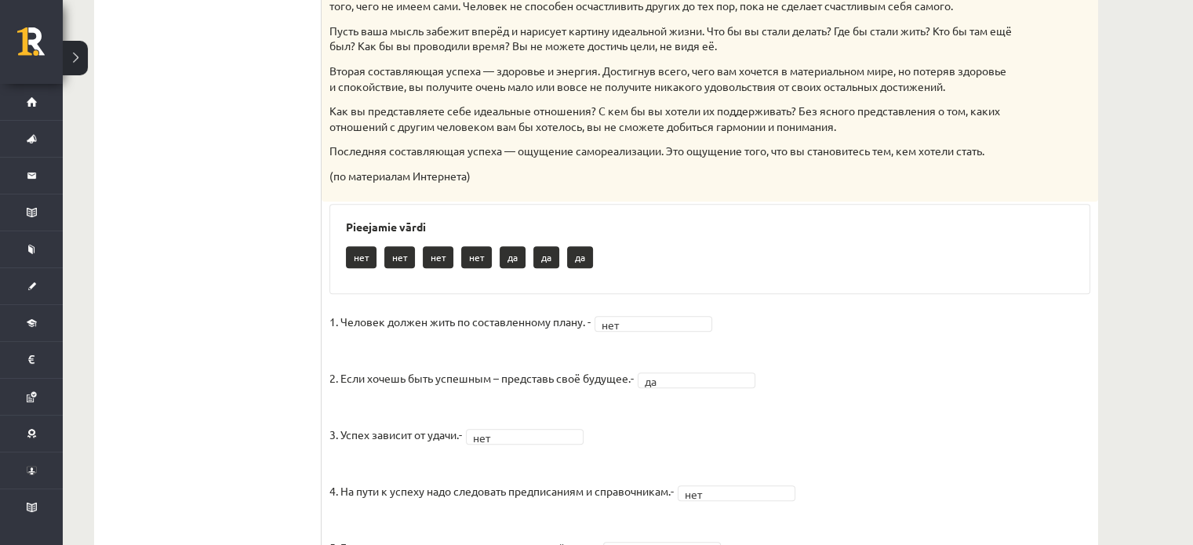
click at [167, 117] on ul "1. uzdevums 2. uzdevums 3. uzdevums 4. uzdevums 5. uzdevums 6. uzdevums 7. uzde…" at bounding box center [216, 398] width 212 height 1488
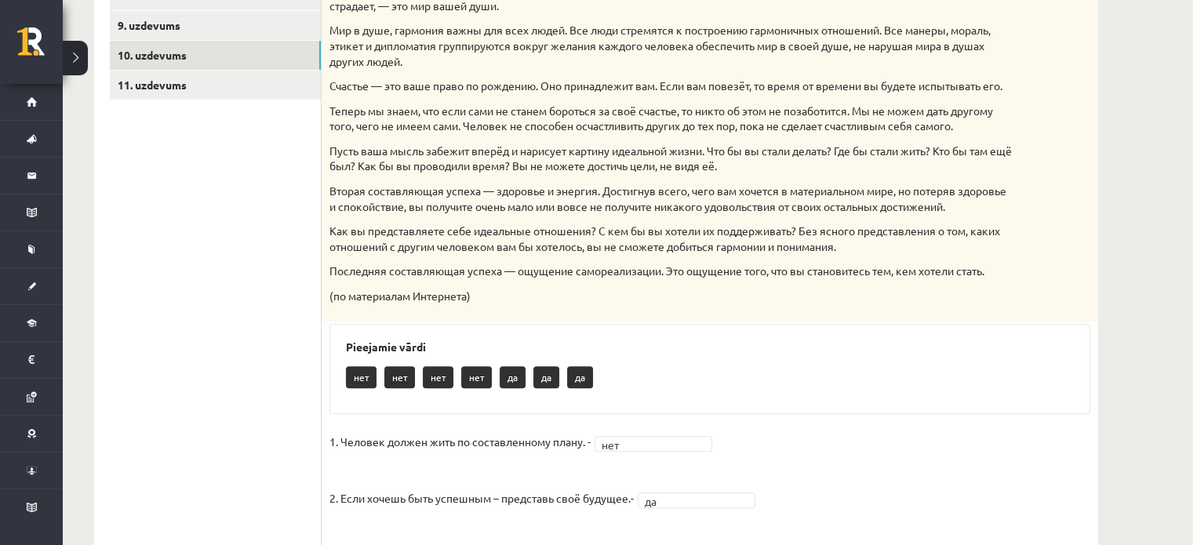
scroll to position [508, 0]
click at [254, 84] on link "11. uzdevums" at bounding box center [215, 84] width 211 height 29
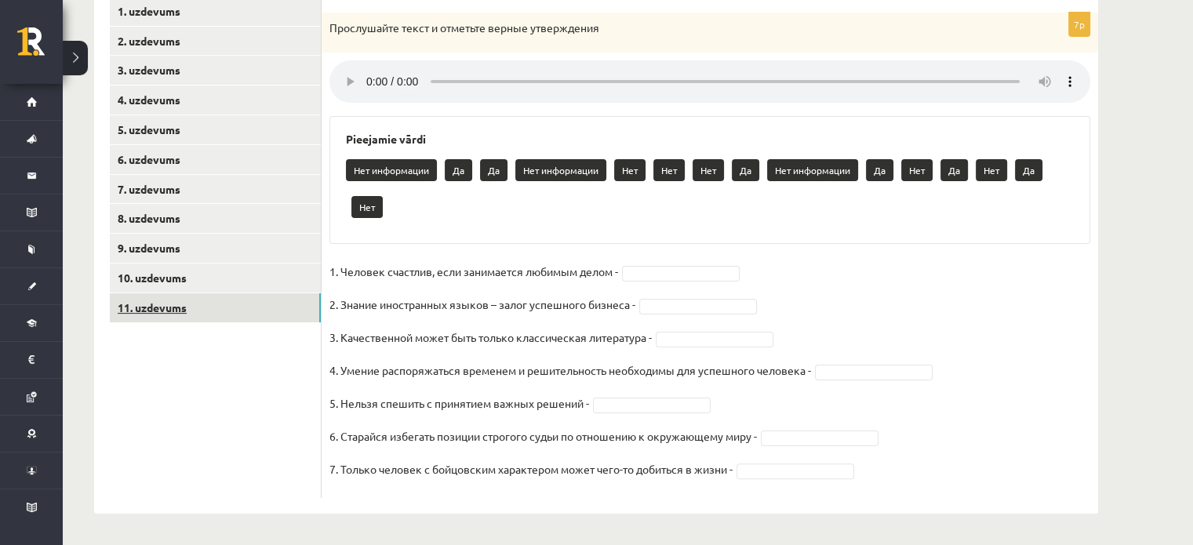
scroll to position [285, 0]
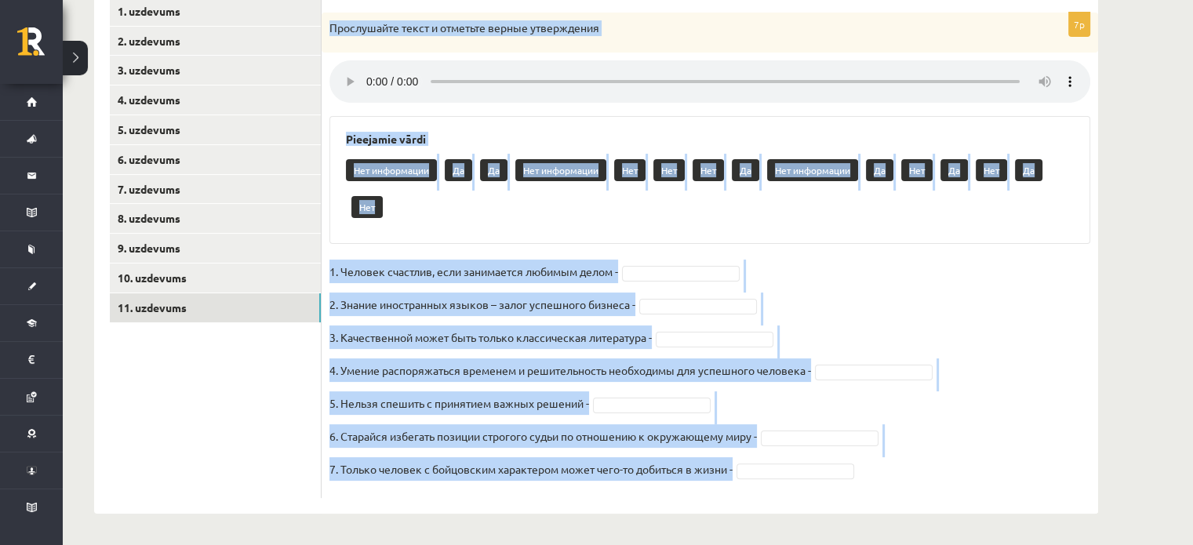
drag, startPoint x: 328, startPoint y: 22, endPoint x: 791, endPoint y: 465, distance: 640.7
click at [791, 465] on div "7p Прослушайте текст и отметьте верные утверждения Pieejamie vārdi Нет информац…" at bounding box center [710, 256] width 776 height 486
click at [651, 264] on fieldset "1. Человек счастлив, если занимается любимым делом - 2. Знание иностранных язык…" at bounding box center [709, 375] width 761 height 231
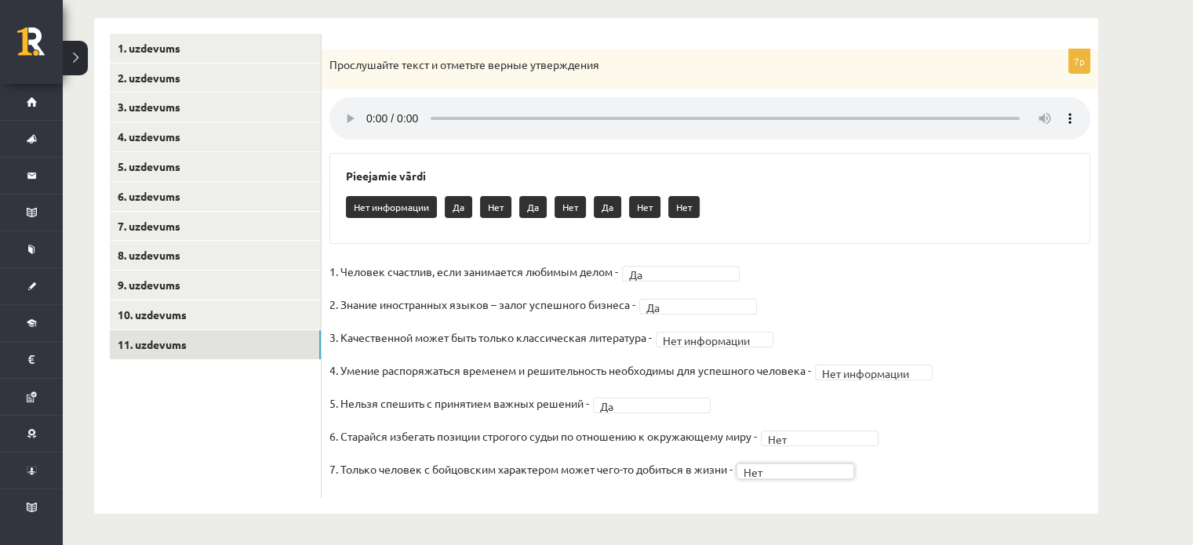
scroll to position [0, 0]
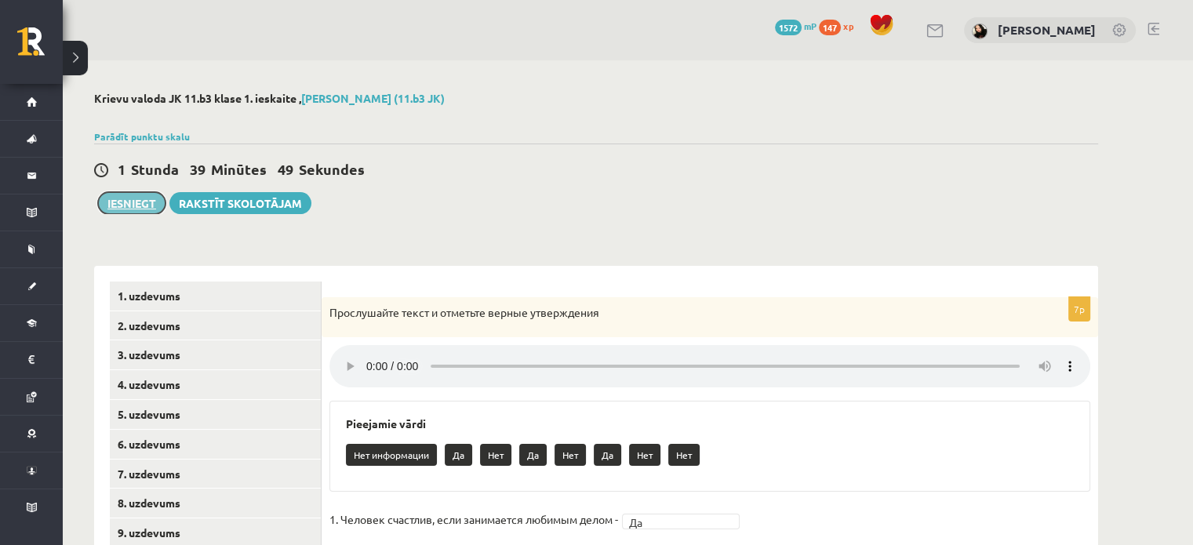
click at [140, 203] on button "Iesniegt" at bounding box center [131, 203] width 67 height 22
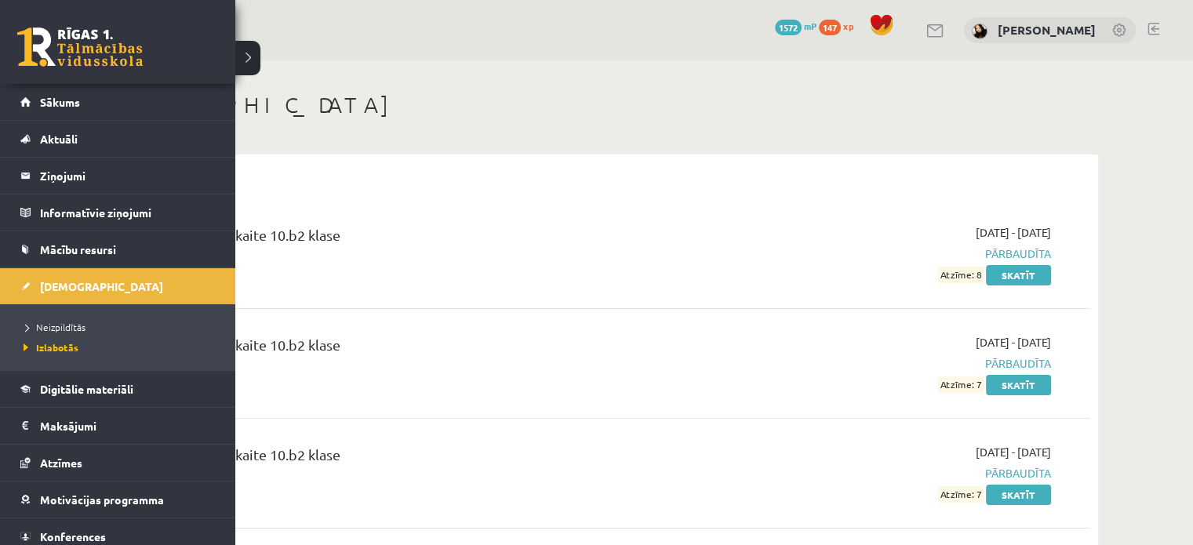
click at [56, 56] on link at bounding box center [79, 46] width 125 height 39
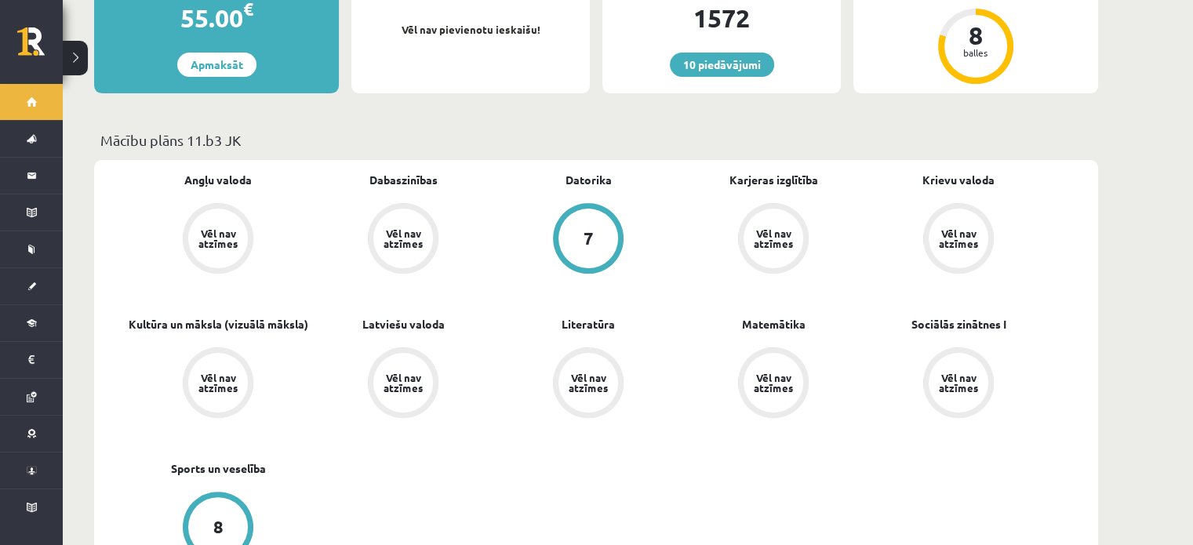
scroll to position [392, 0]
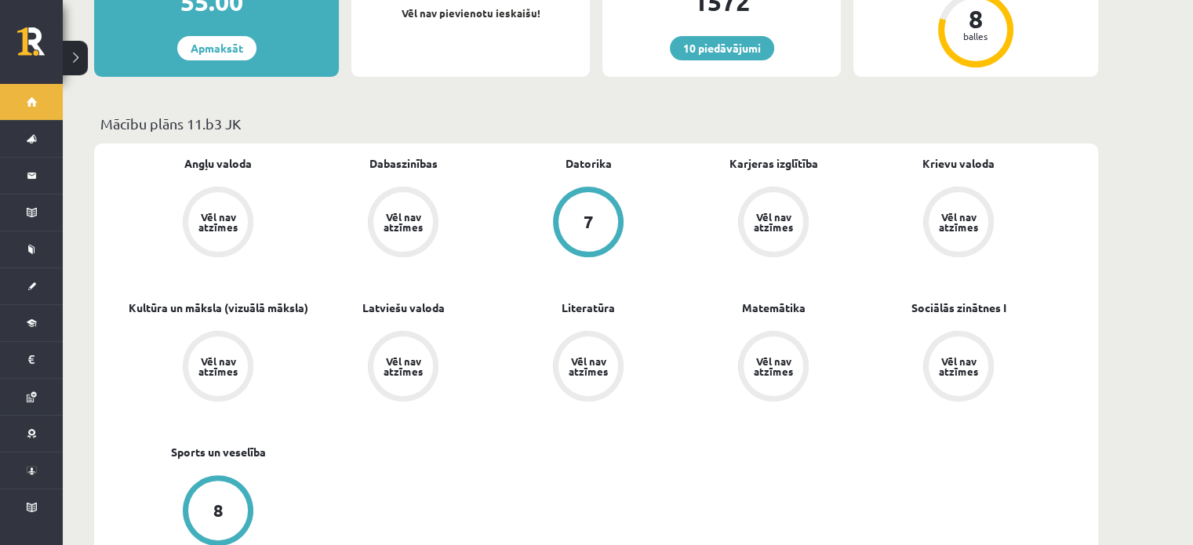
drag, startPoint x: 766, startPoint y: 231, endPoint x: 687, endPoint y: 98, distance: 154.4
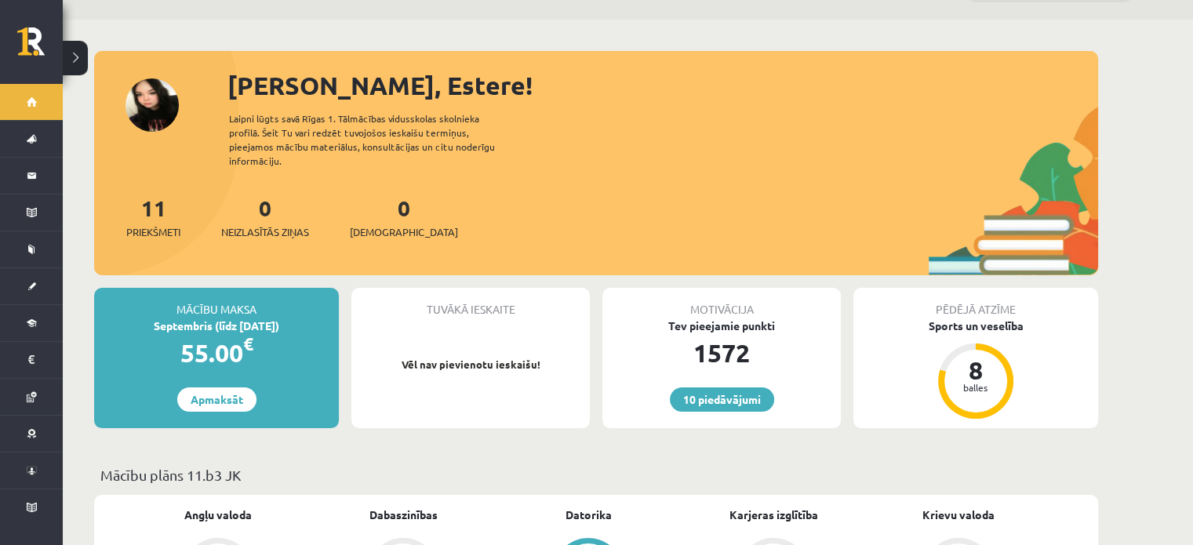
scroll to position [0, 0]
